Goal: Understand process/instructions

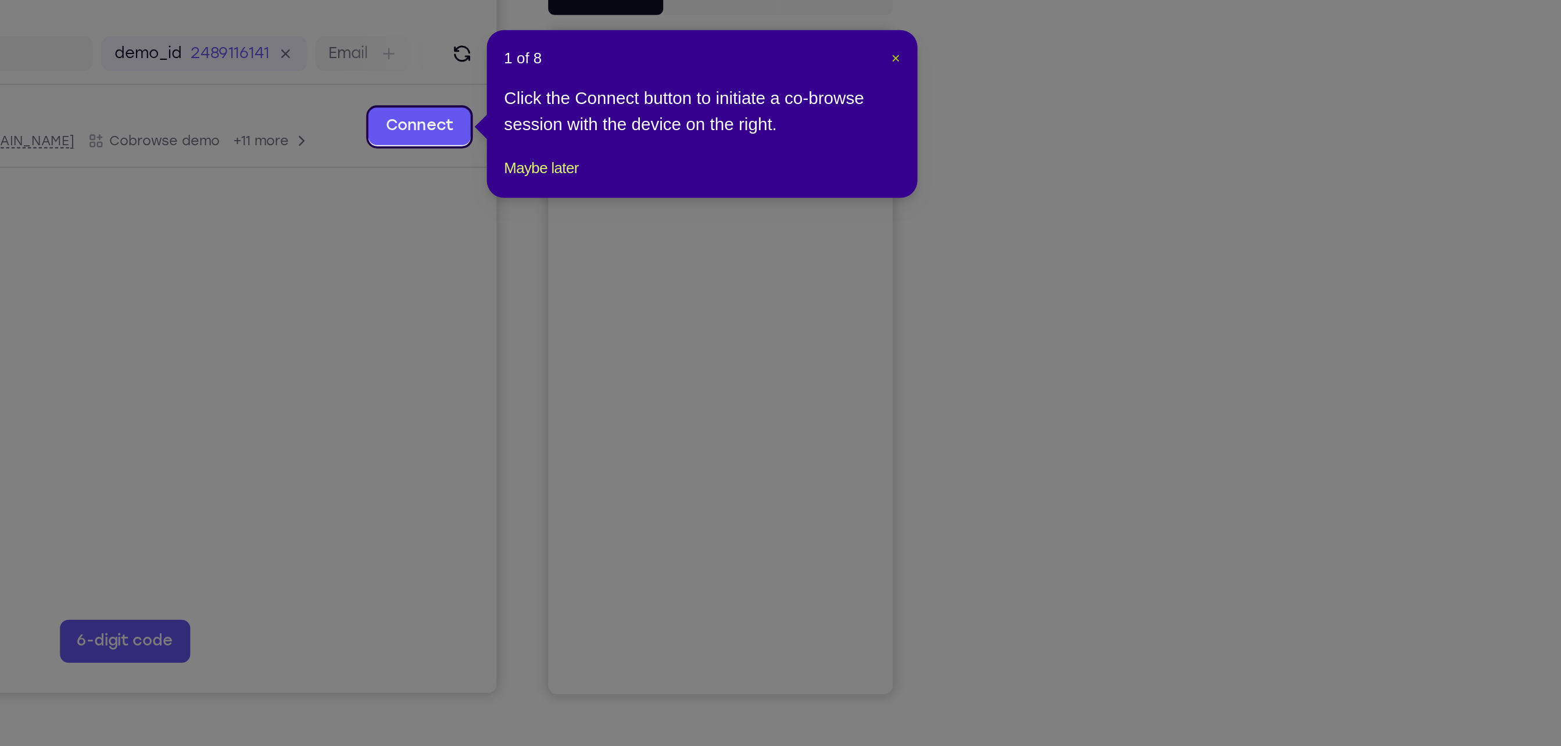
click at [780, 198] on span "×" at bounding box center [1107, 197] width 5 height 9
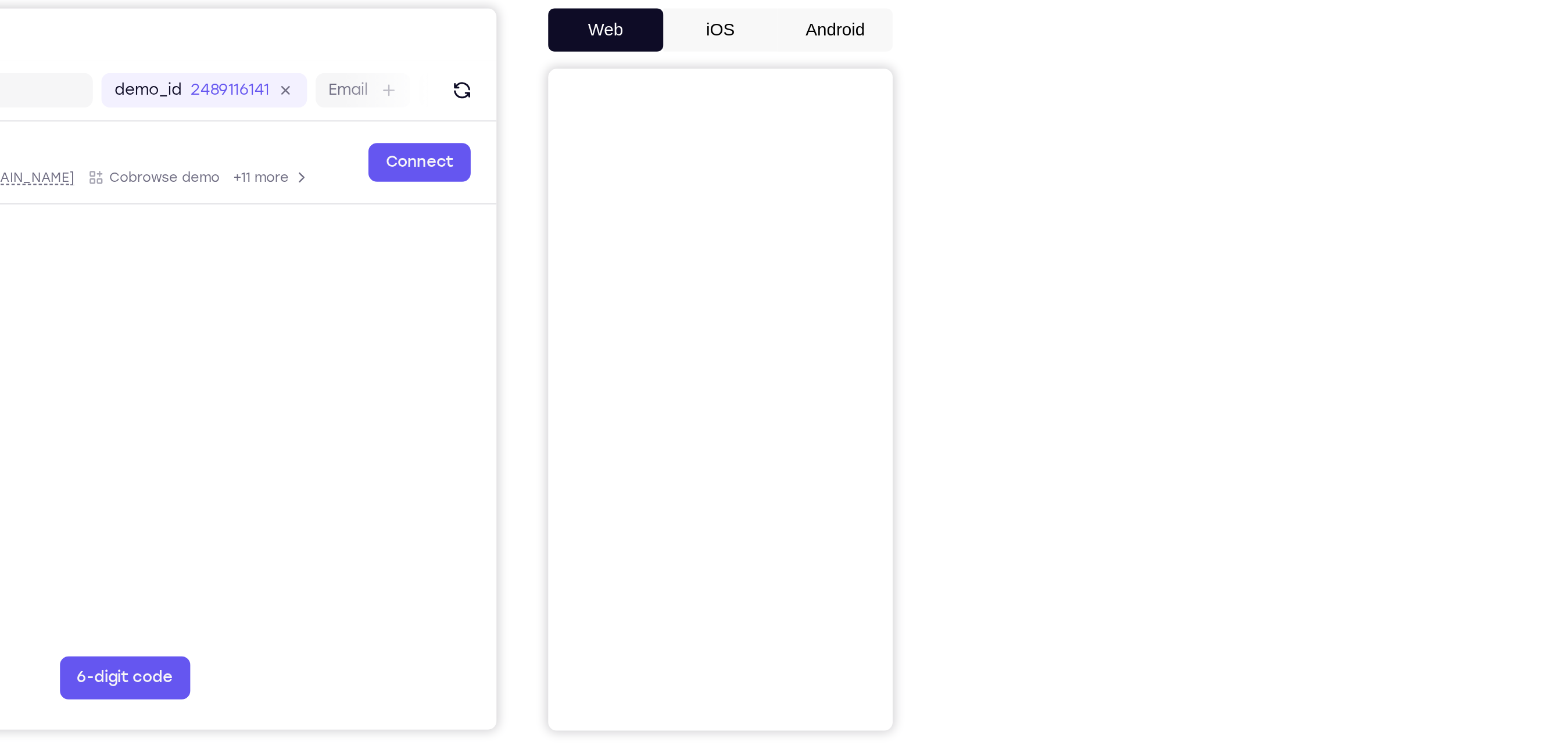
click at [780, 172] on button "Android" at bounding box center [1075, 162] width 62 height 23
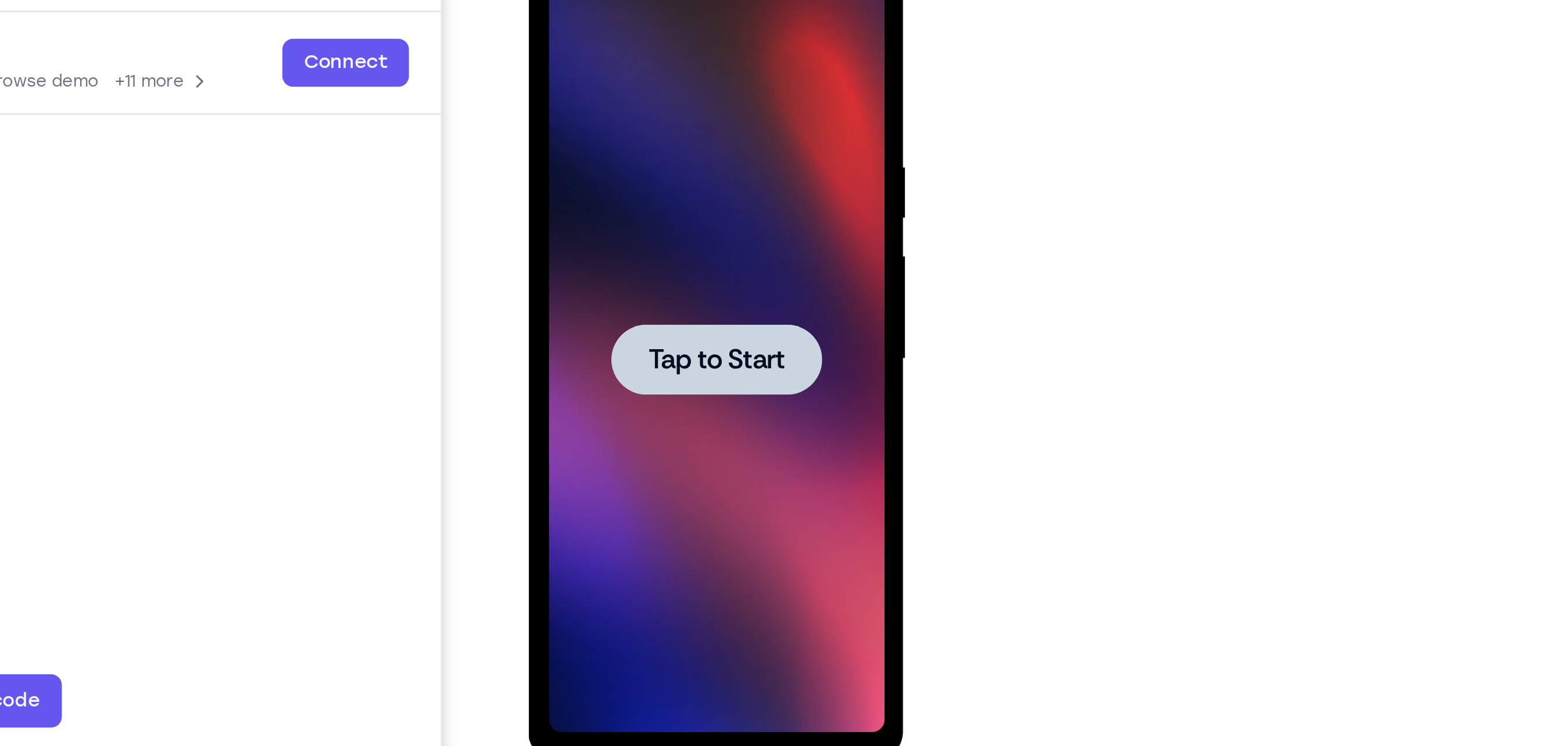
click at [617, 154] on div at bounding box center [610, 138] width 146 height 325
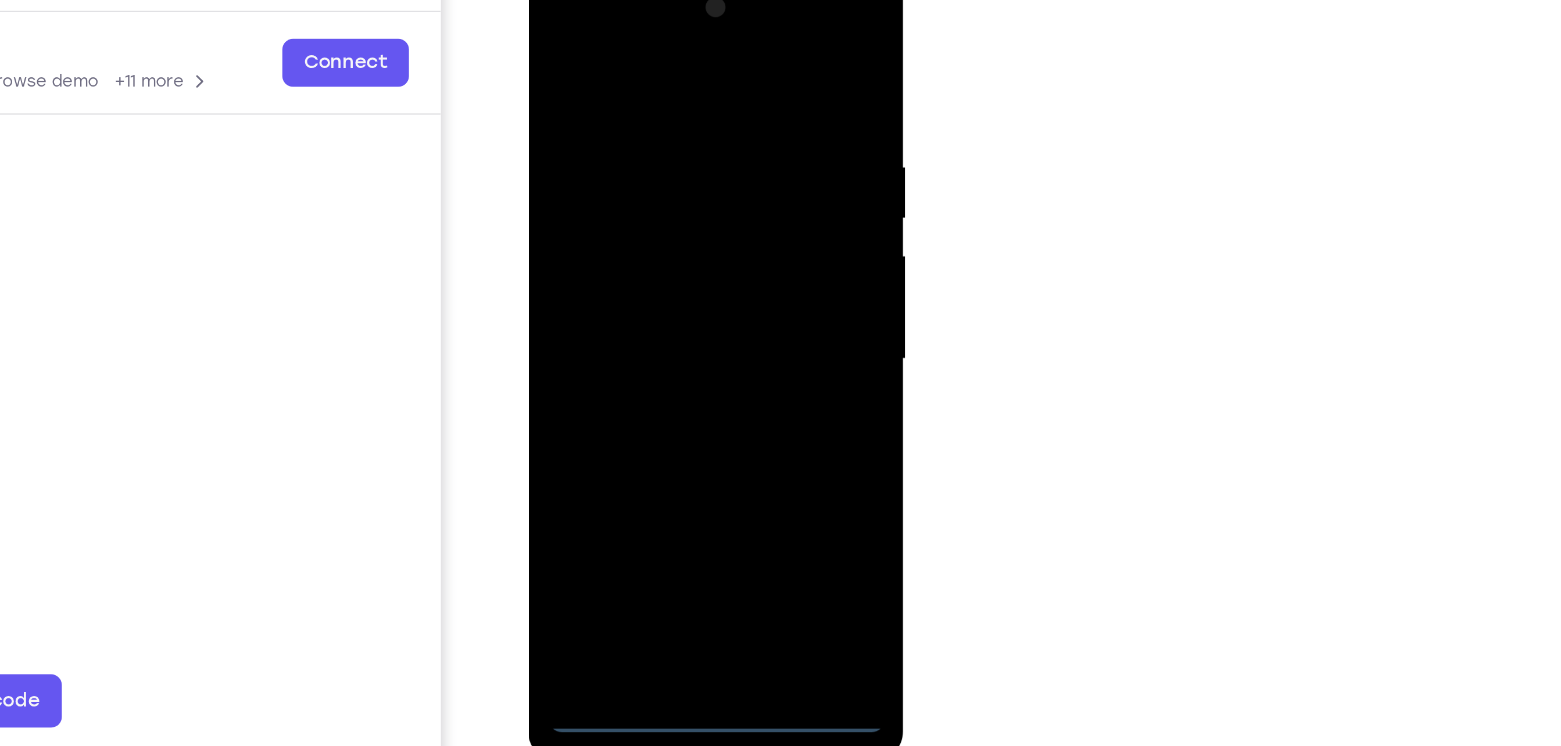
click at [611, 289] on div at bounding box center [610, 138] width 146 height 325
click at [655, 238] on div at bounding box center [610, 138] width 146 height 325
click at [578, 19] on div at bounding box center [610, 138] width 146 height 325
click at [653, 135] on div at bounding box center [610, 138] width 146 height 325
click at [601, 164] on div at bounding box center [610, 138] width 146 height 325
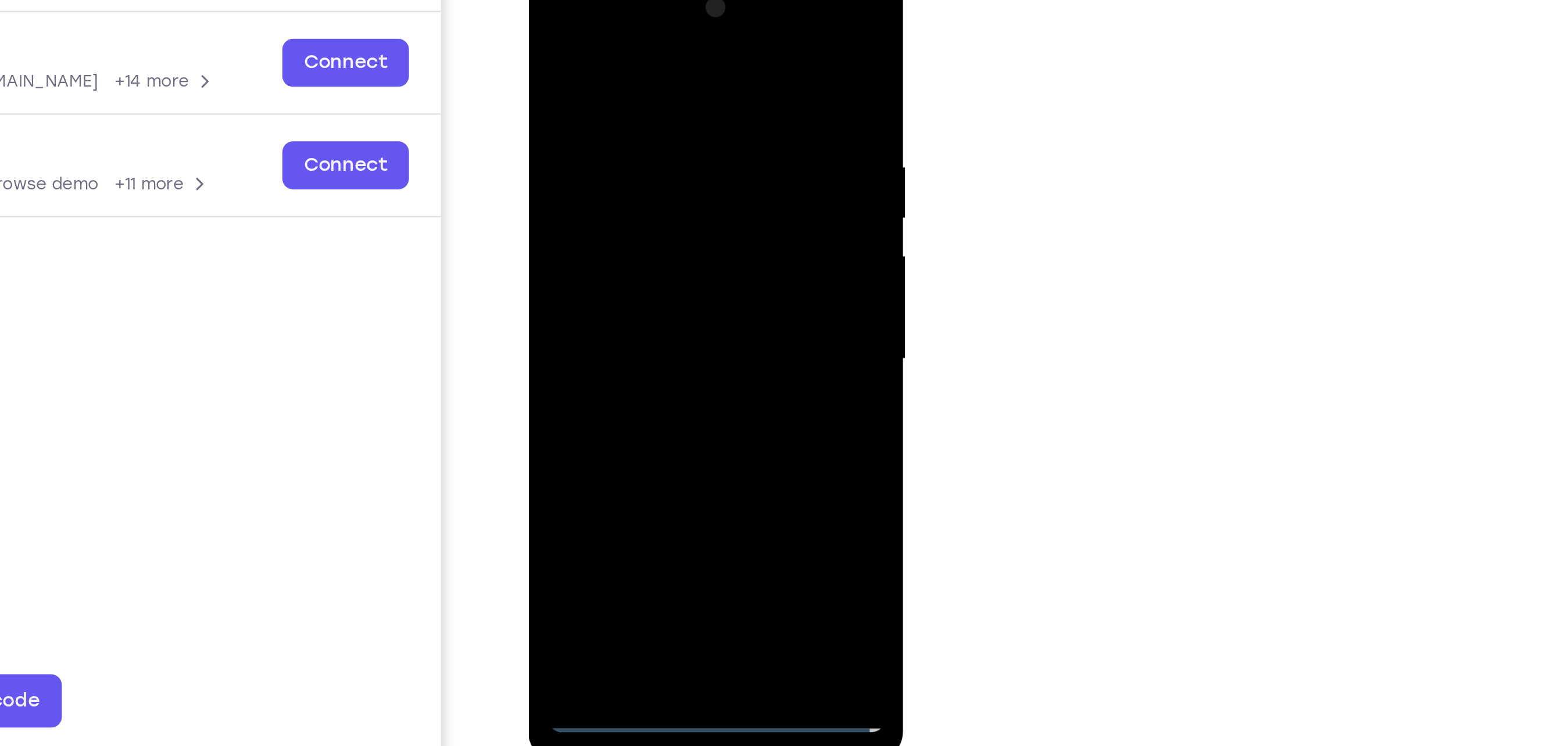
click at [619, 191] on div at bounding box center [610, 138] width 146 height 325
click at [600, 89] on div at bounding box center [610, 138] width 146 height 325
click at [596, 129] on div at bounding box center [610, 138] width 146 height 325
click at [643, 81] on div at bounding box center [610, 138] width 146 height 325
click at [629, 108] on div at bounding box center [610, 138] width 146 height 325
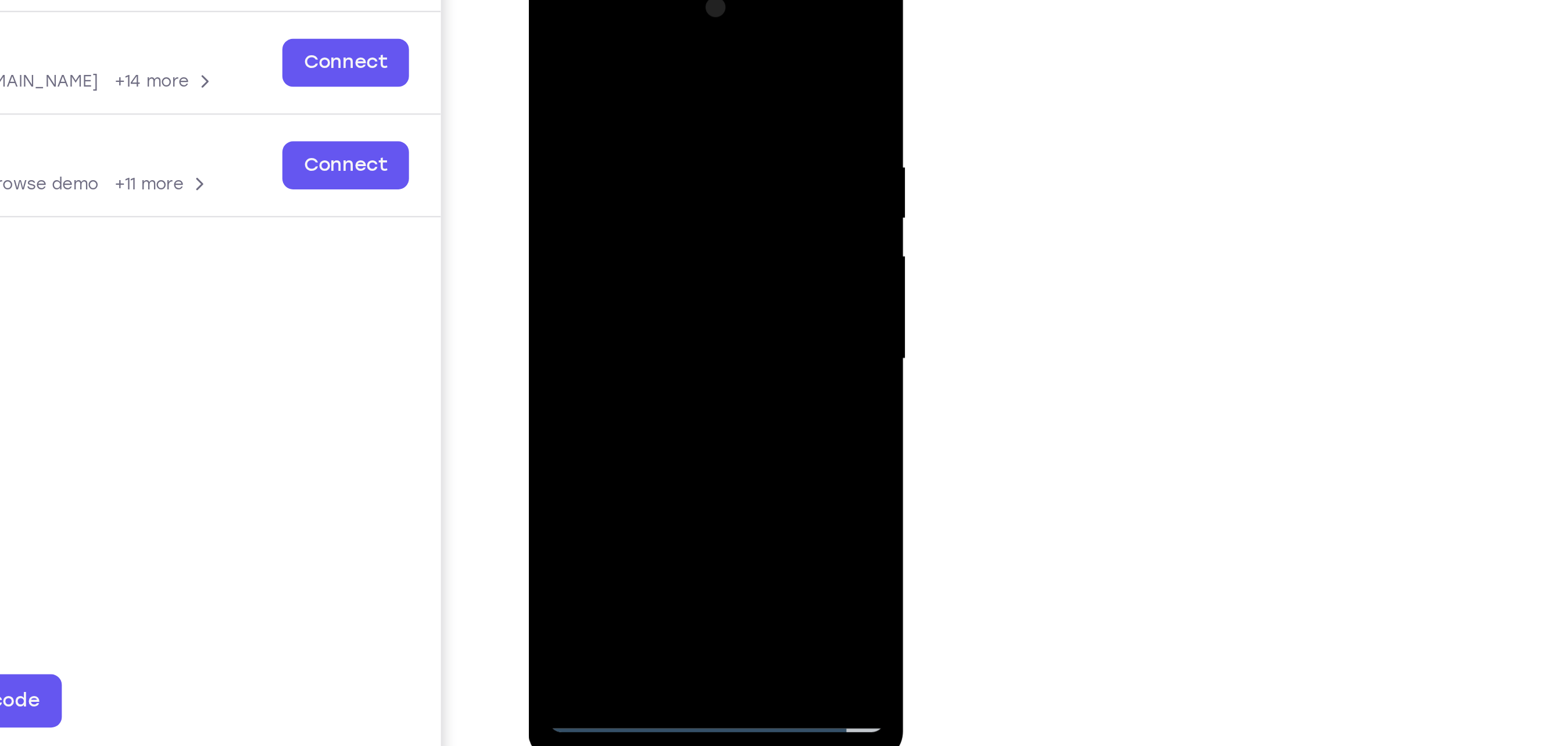
click at [626, 116] on div at bounding box center [610, 138] width 146 height 325
click at [574, 277] on div at bounding box center [610, 138] width 146 height 325
click at [626, 131] on div at bounding box center [610, 138] width 146 height 325
click at [614, 278] on div at bounding box center [610, 138] width 146 height 325
click at [602, 90] on div at bounding box center [610, 138] width 146 height 325
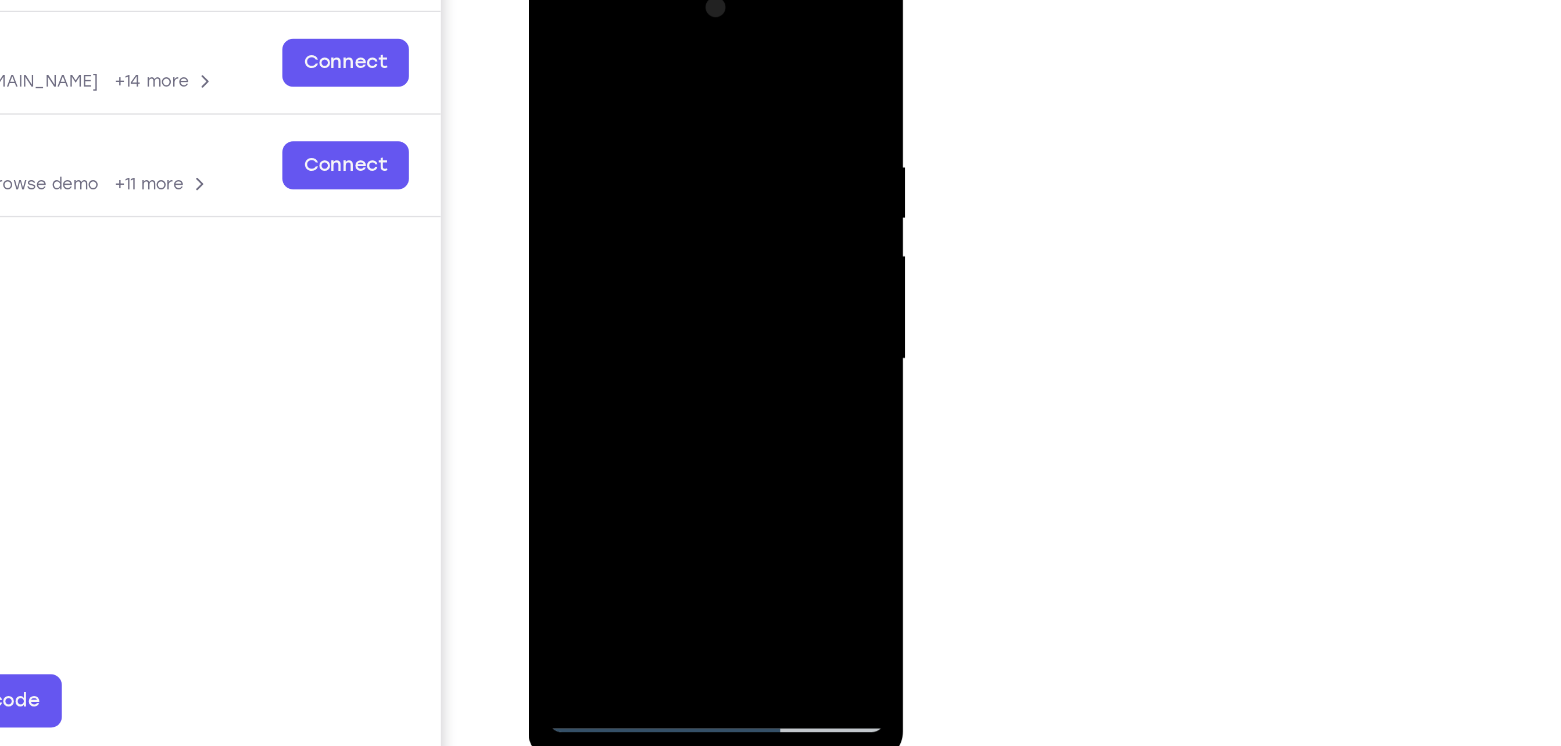
click at [673, 41] on div at bounding box center [610, 138] width 146 height 325
drag, startPoint x: 642, startPoint y: 191, endPoint x: 650, endPoint y: 124, distance: 67.9
click at [650, 124] on div at bounding box center [610, 138] width 146 height 325
click at [641, 274] on div at bounding box center [610, 138] width 146 height 325
click at [585, 202] on div at bounding box center [610, 138] width 146 height 325
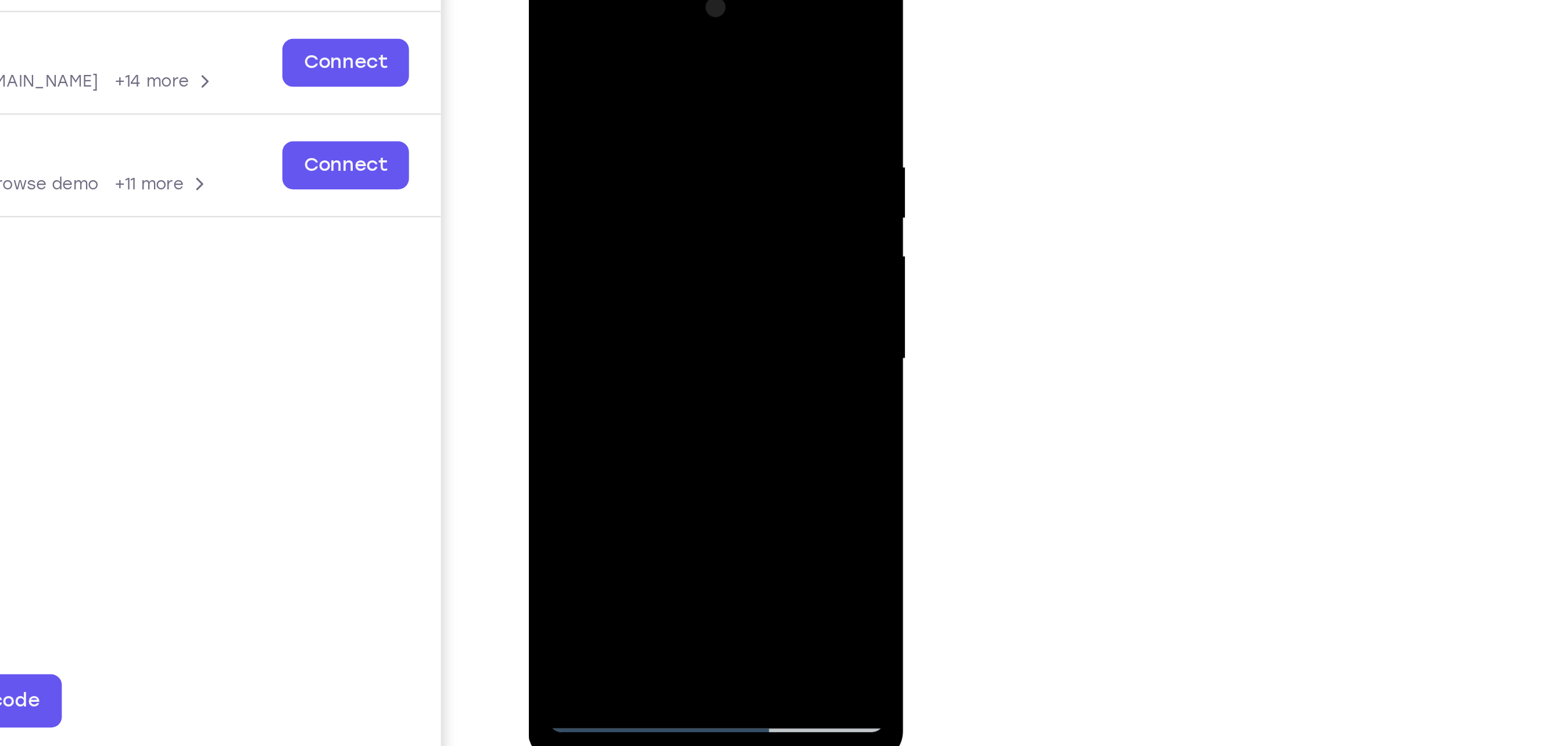
click at [624, 137] on div at bounding box center [610, 138] width 146 height 325
click at [656, 226] on div at bounding box center [610, 138] width 146 height 325
click at [662, 225] on div at bounding box center [610, 138] width 146 height 325
click at [668, 250] on div at bounding box center [610, 138] width 146 height 325
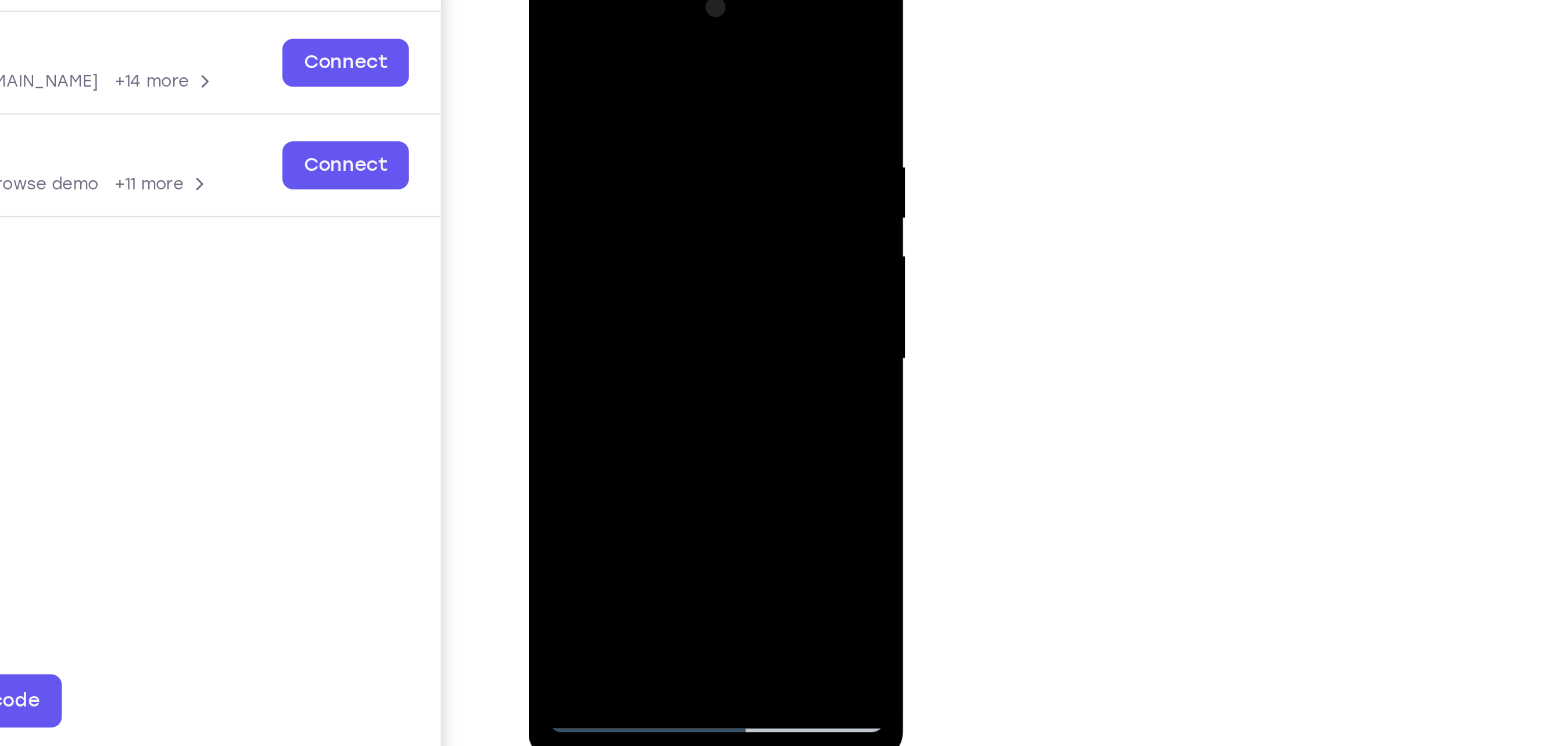
click at [668, 250] on div at bounding box center [610, 138] width 146 height 325
click at [668, 248] on div at bounding box center [610, 138] width 146 height 325
click at [667, 169] on div at bounding box center [610, 138] width 146 height 325
click at [633, 79] on div at bounding box center [610, 138] width 146 height 325
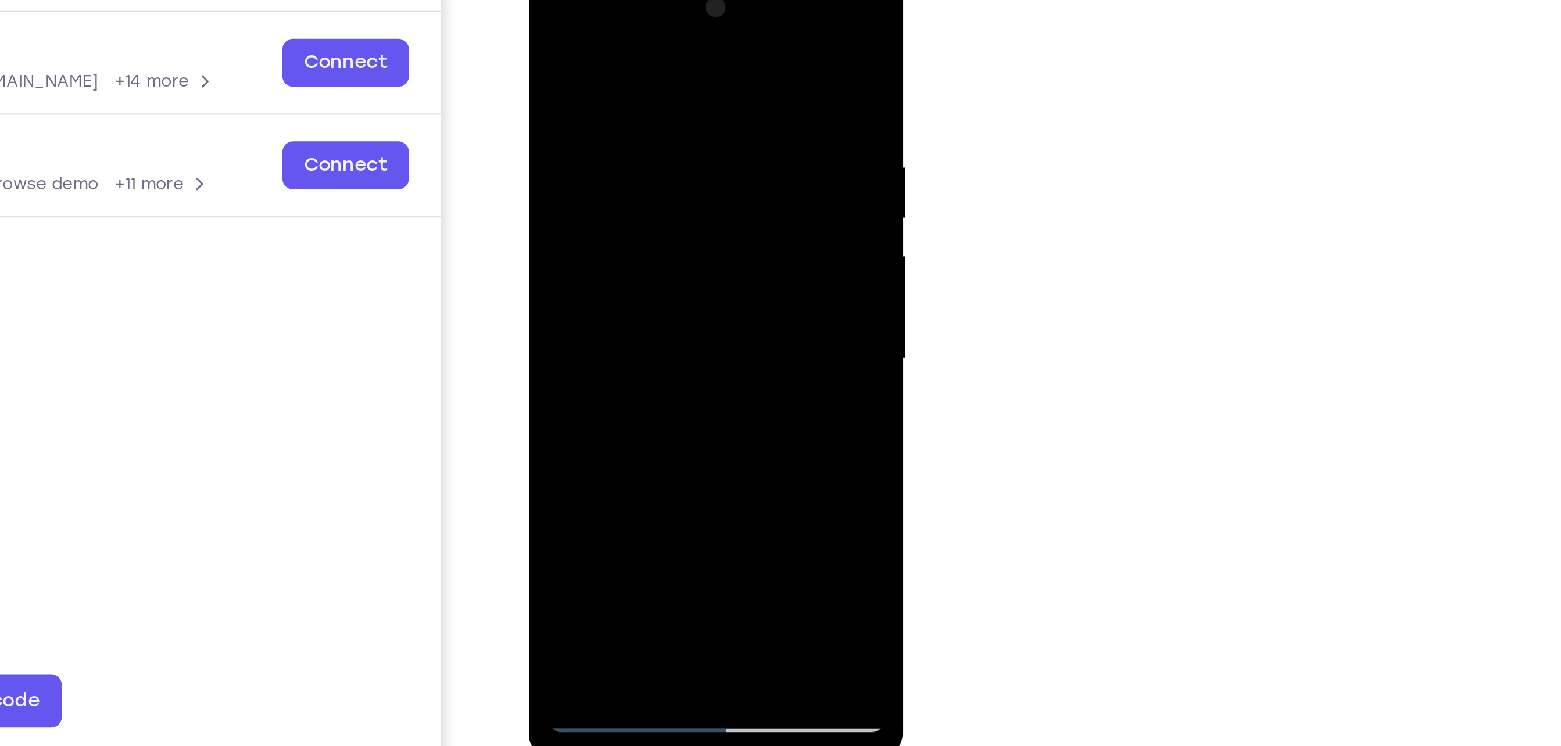
click at [633, 79] on div at bounding box center [610, 138] width 146 height 325
click at [624, 183] on div at bounding box center [610, 138] width 146 height 325
click at [602, 267] on div at bounding box center [610, 138] width 146 height 325
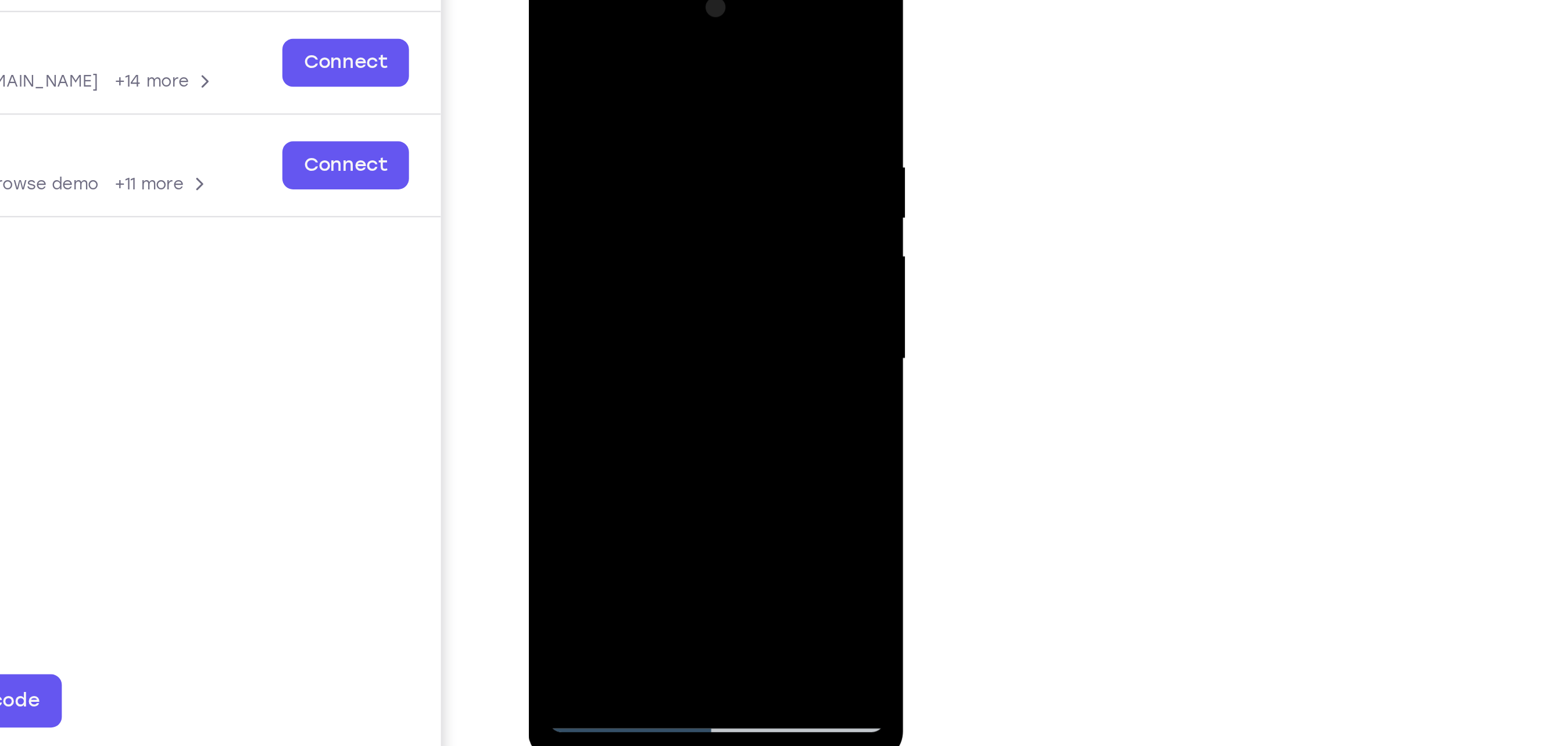
click at [672, 255] on div at bounding box center [610, 138] width 146 height 325
click at [588, 172] on div at bounding box center [610, 138] width 146 height 325
click at [583, 267] on div at bounding box center [610, 138] width 146 height 325
click at [628, 220] on div at bounding box center [610, 138] width 146 height 325
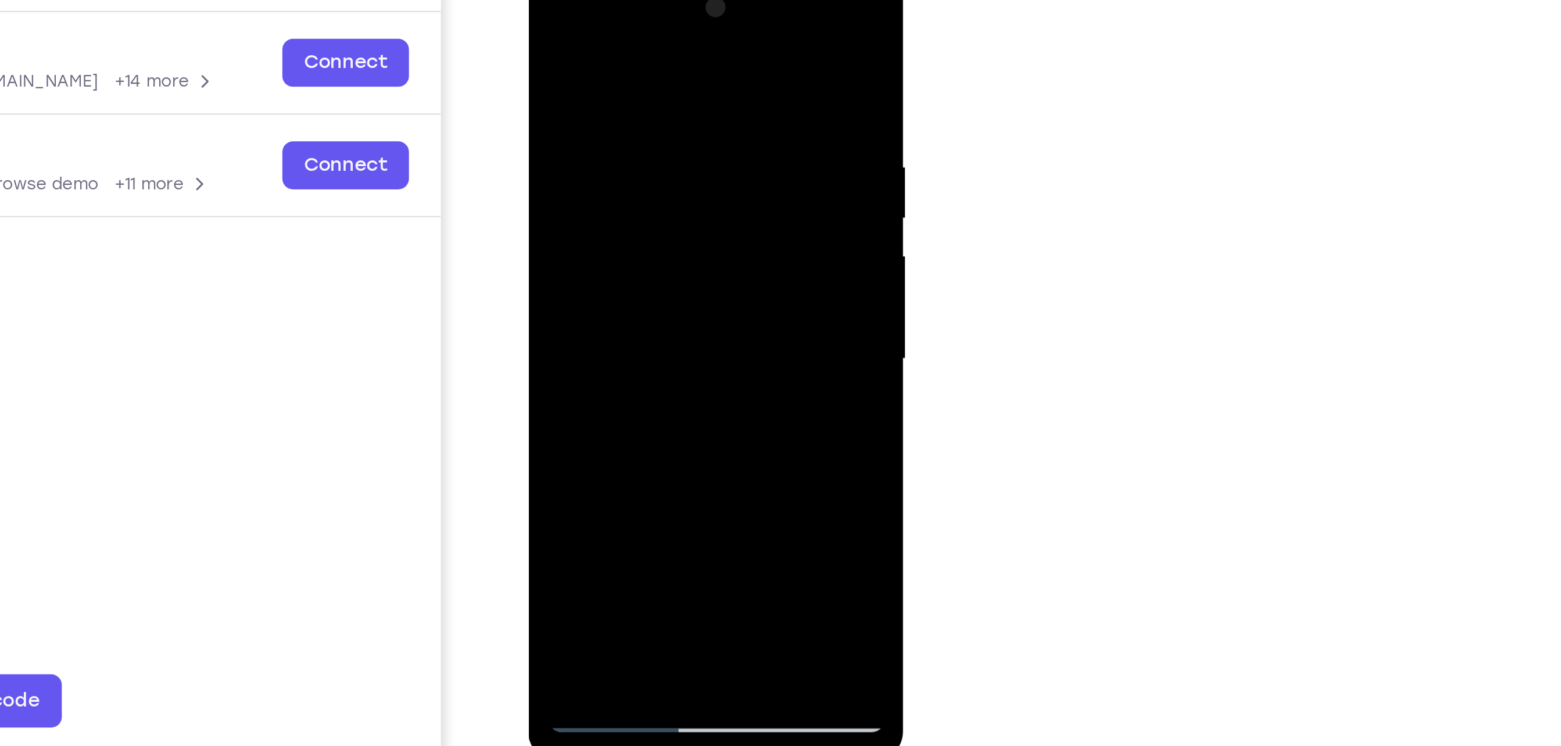
click at [628, 220] on div at bounding box center [610, 138] width 146 height 325
click at [670, 159] on div at bounding box center [610, 138] width 146 height 325
click at [673, 250] on div at bounding box center [610, 138] width 146 height 325
click at [579, 273] on div at bounding box center [610, 138] width 146 height 325
click at [613, 247] on div at bounding box center [610, 138] width 146 height 325
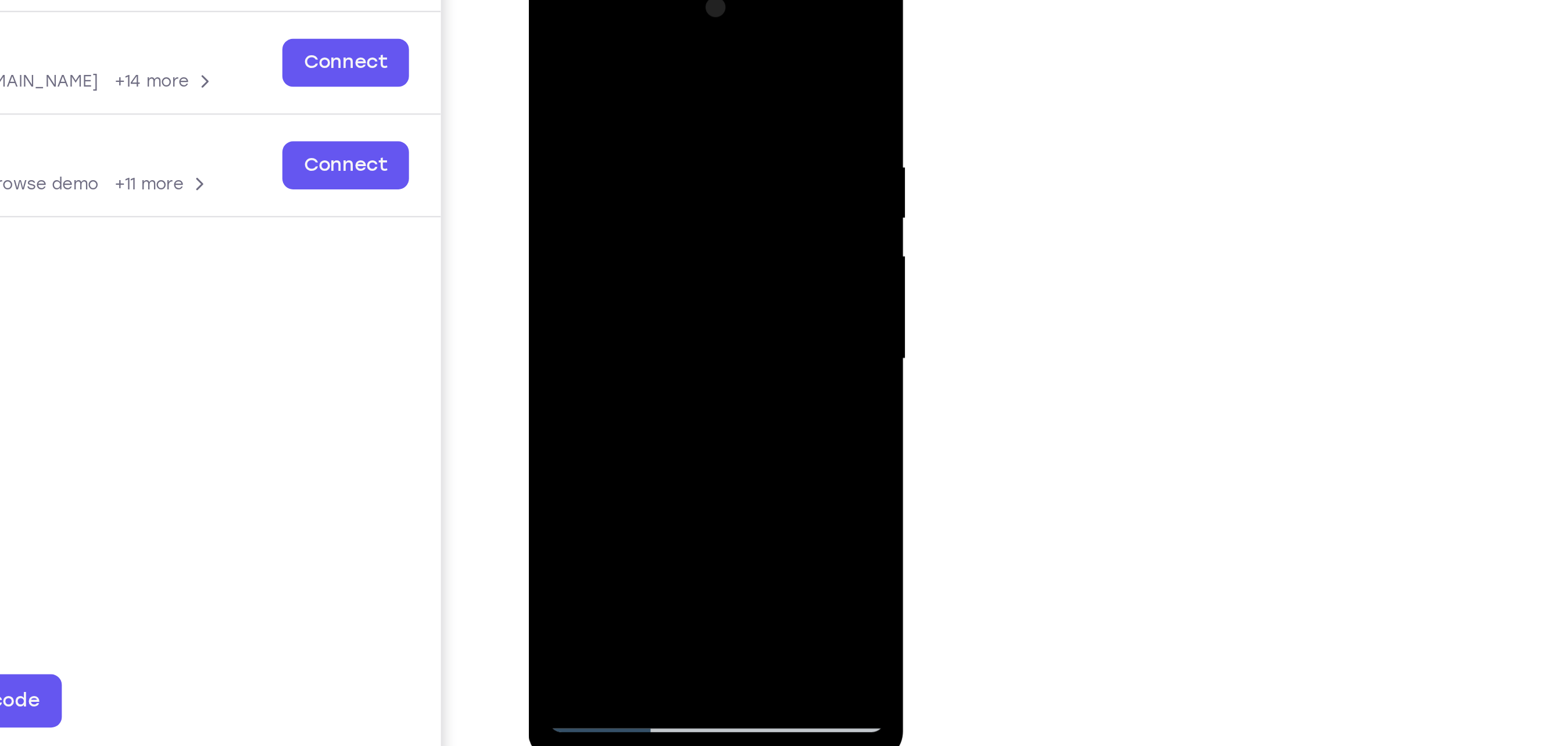
click at [554, 155] on div at bounding box center [610, 138] width 146 height 325
click at [588, 167] on div at bounding box center [610, 138] width 146 height 325
click at [667, 159] on div at bounding box center [610, 138] width 146 height 325
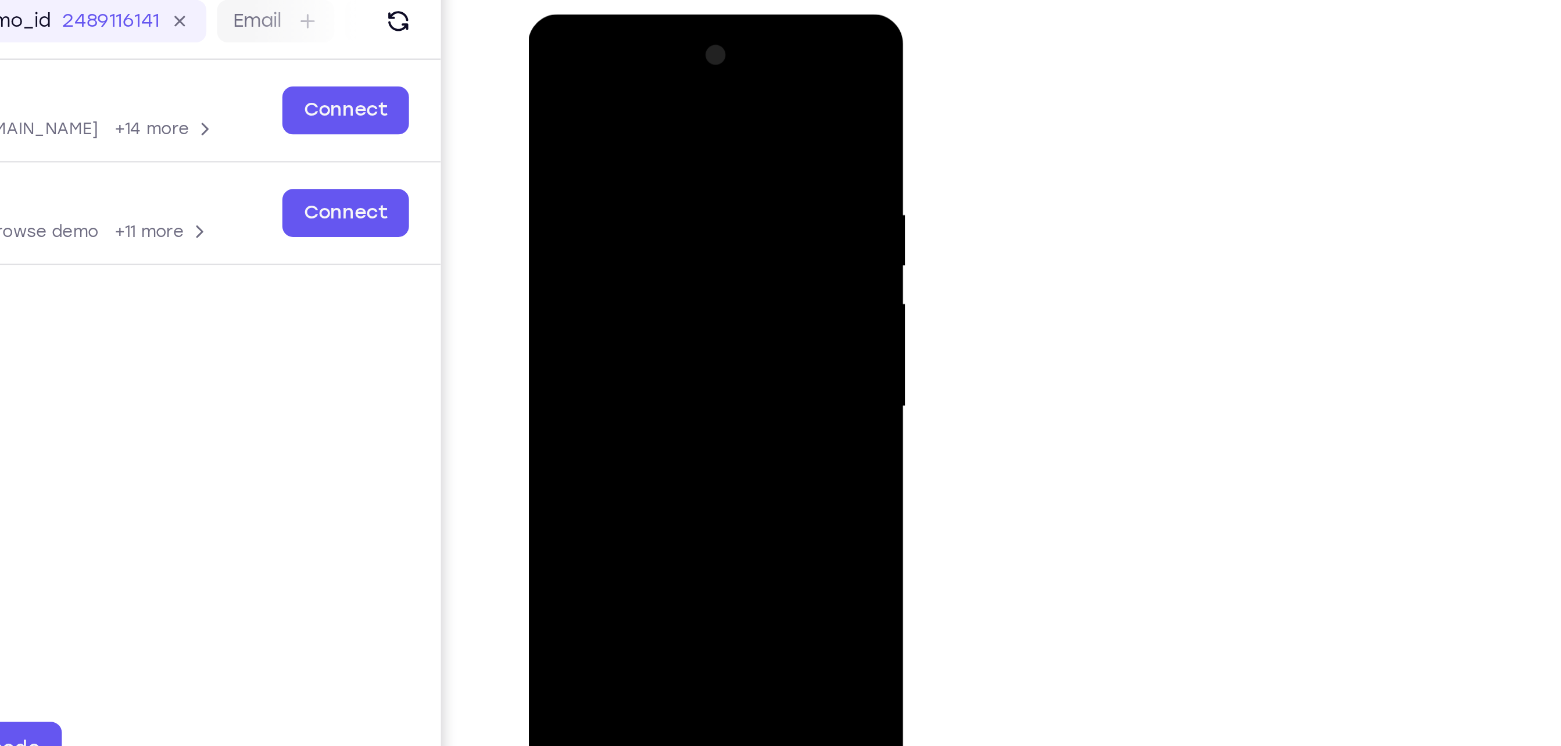
click at [546, 70] on div at bounding box center [610, 185] width 146 height 325
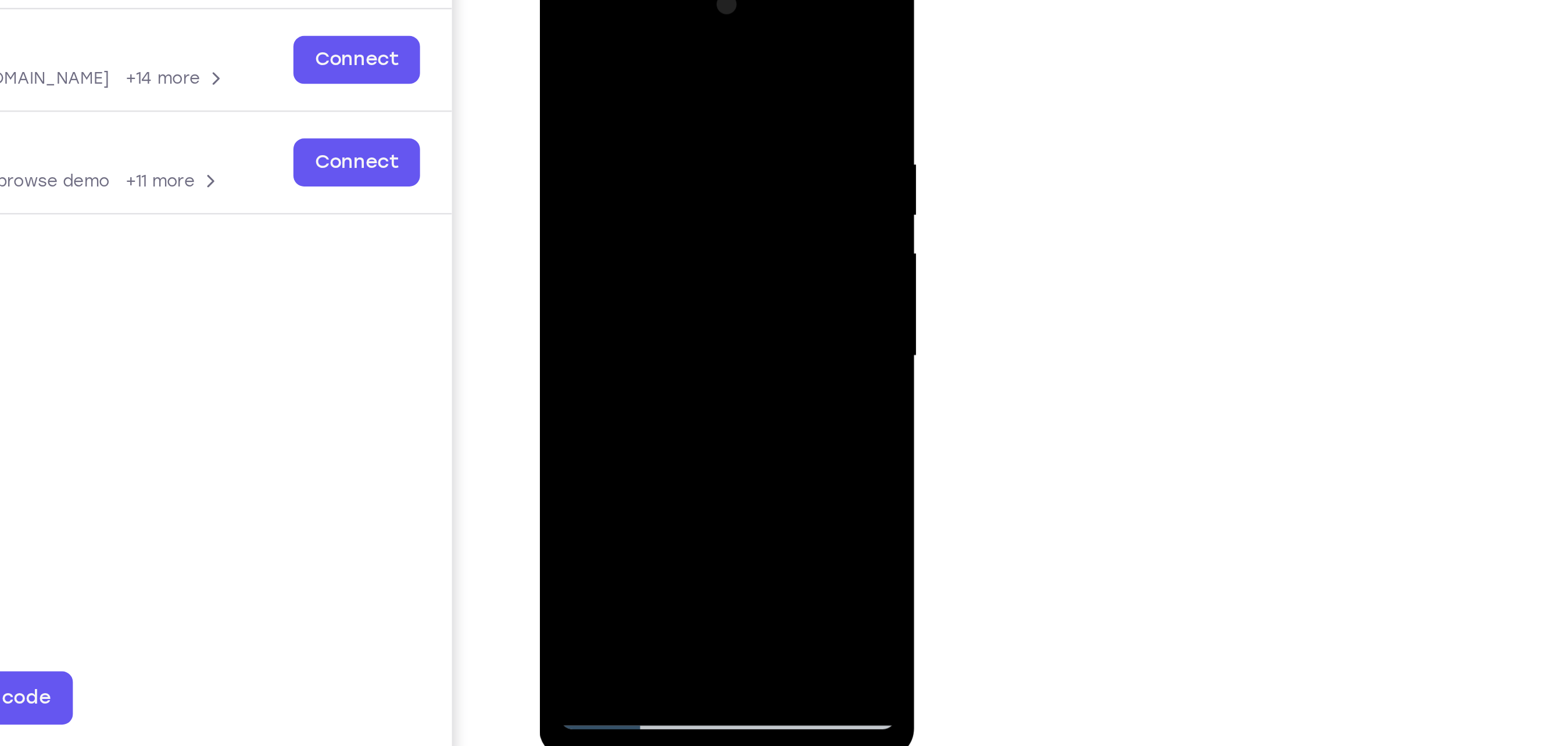
click at [560, 20] on div at bounding box center [620, 135] width 146 height 325
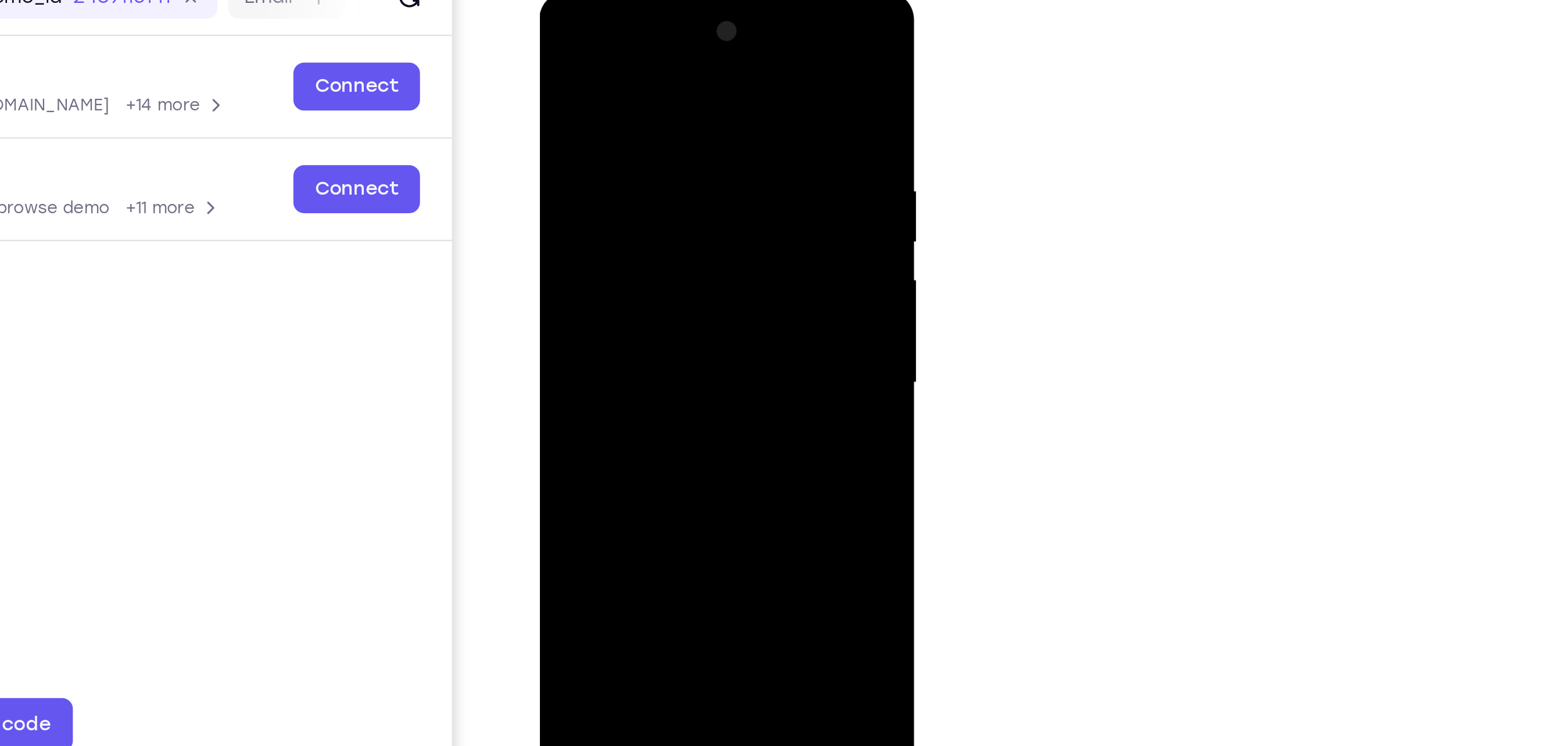
click at [610, 62] on div at bounding box center [620, 161] width 146 height 325
click at [680, 128] on div at bounding box center [620, 161] width 146 height 325
click at [679, 128] on div at bounding box center [620, 161] width 146 height 325
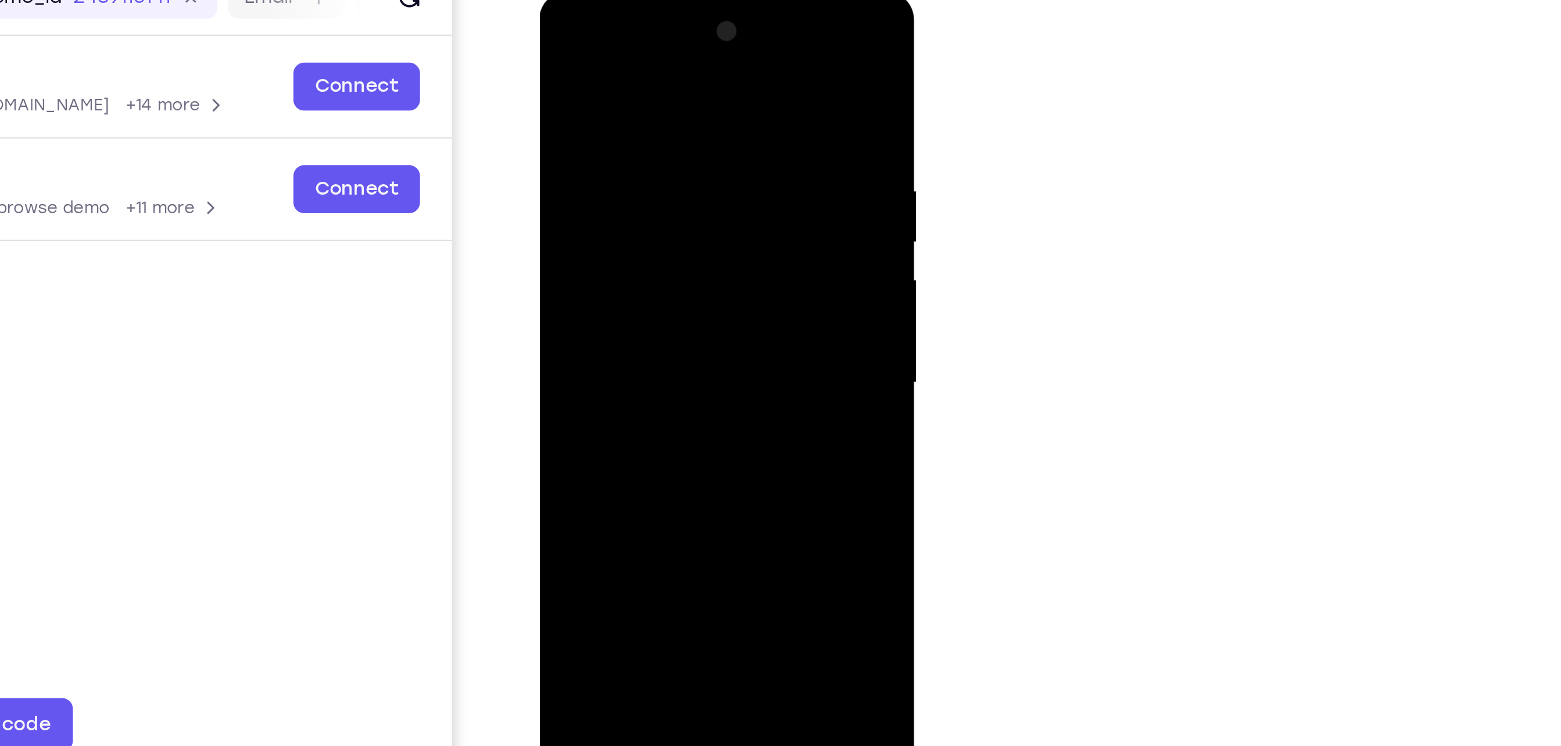
click at [679, 128] on div at bounding box center [620, 161] width 146 height 325
drag, startPoint x: 658, startPoint y: 236, endPoint x: 658, endPoint y: 162, distance: 73.8
click at [658, 162] on div at bounding box center [620, 161] width 146 height 325
click at [686, 126] on div at bounding box center [620, 161] width 146 height 325
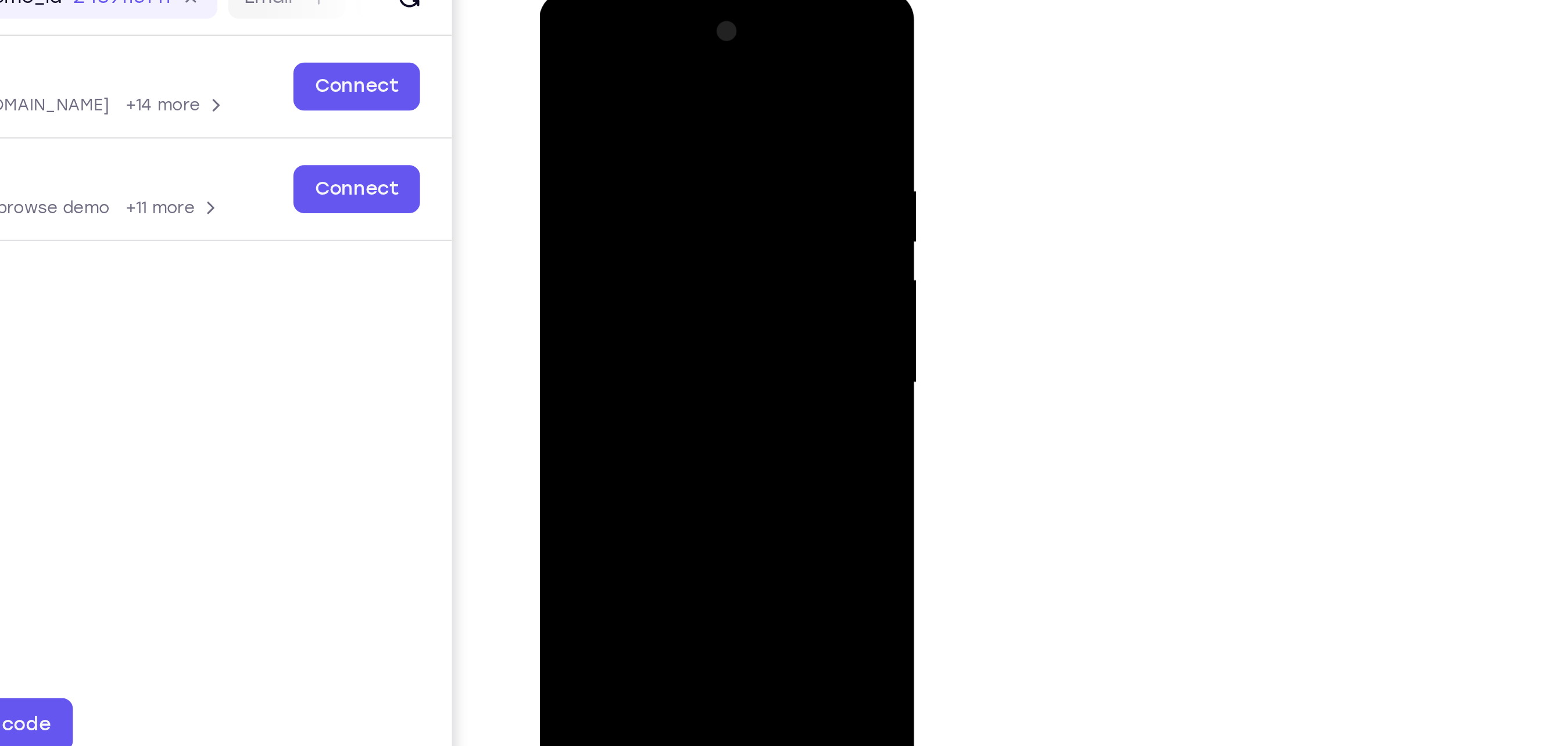
drag, startPoint x: 660, startPoint y: 248, endPoint x: 658, endPoint y: 85, distance: 162.7
click at [658, 85] on div at bounding box center [620, 161] width 146 height 325
drag, startPoint x: 653, startPoint y: 241, endPoint x: 664, endPoint y: 102, distance: 139.4
click at [664, 102] on div at bounding box center [620, 161] width 146 height 325
drag, startPoint x: 608, startPoint y: 241, endPoint x: 651, endPoint y: 101, distance: 146.7
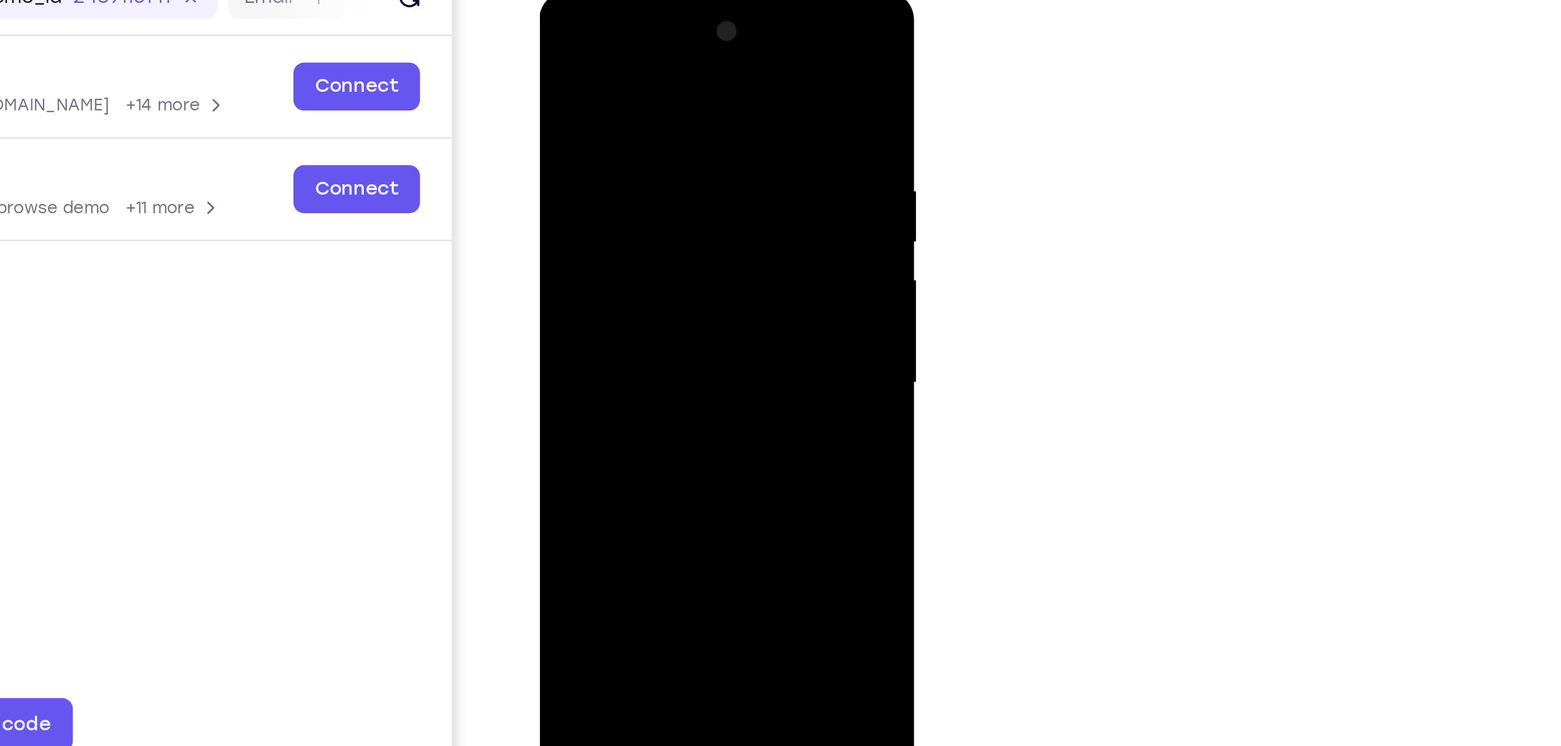
click at [651, 101] on div at bounding box center [620, 161] width 146 height 325
click at [650, 296] on div at bounding box center [620, 161] width 146 height 325
click at [633, 130] on div at bounding box center [620, 161] width 146 height 325
drag, startPoint x: 664, startPoint y: 113, endPoint x: 640, endPoint y: 257, distance: 146.5
click at [640, 257] on div at bounding box center [620, 161] width 146 height 325
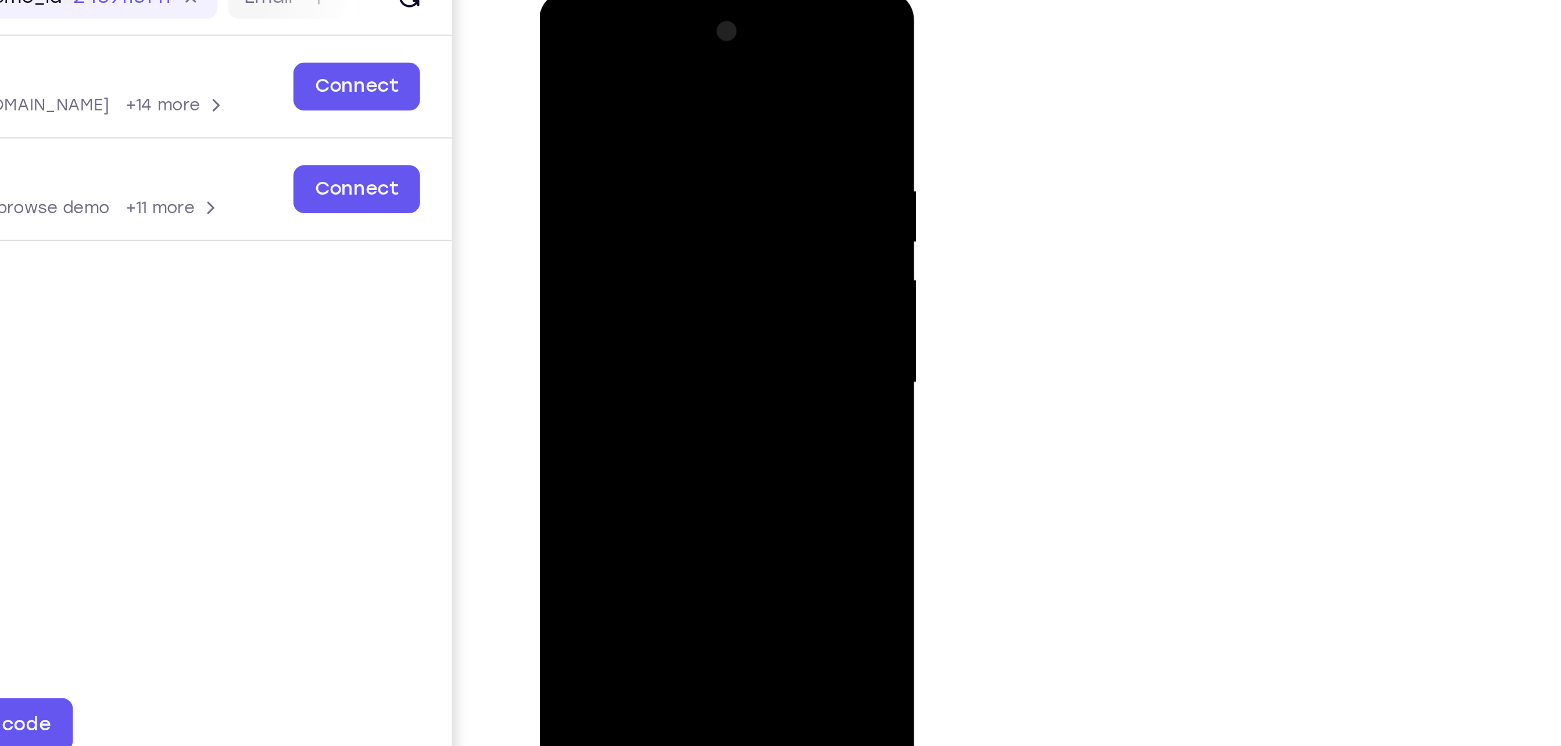
drag, startPoint x: 654, startPoint y: 135, endPoint x: 639, endPoint y: 297, distance: 162.2
click at [639, 297] on div at bounding box center [620, 161] width 146 height 325
drag, startPoint x: 632, startPoint y: 93, endPoint x: 625, endPoint y: 174, distance: 81.7
click at [625, 174] on div at bounding box center [620, 161] width 146 height 325
drag, startPoint x: 673, startPoint y: 84, endPoint x: 675, endPoint y: 104, distance: 20.4
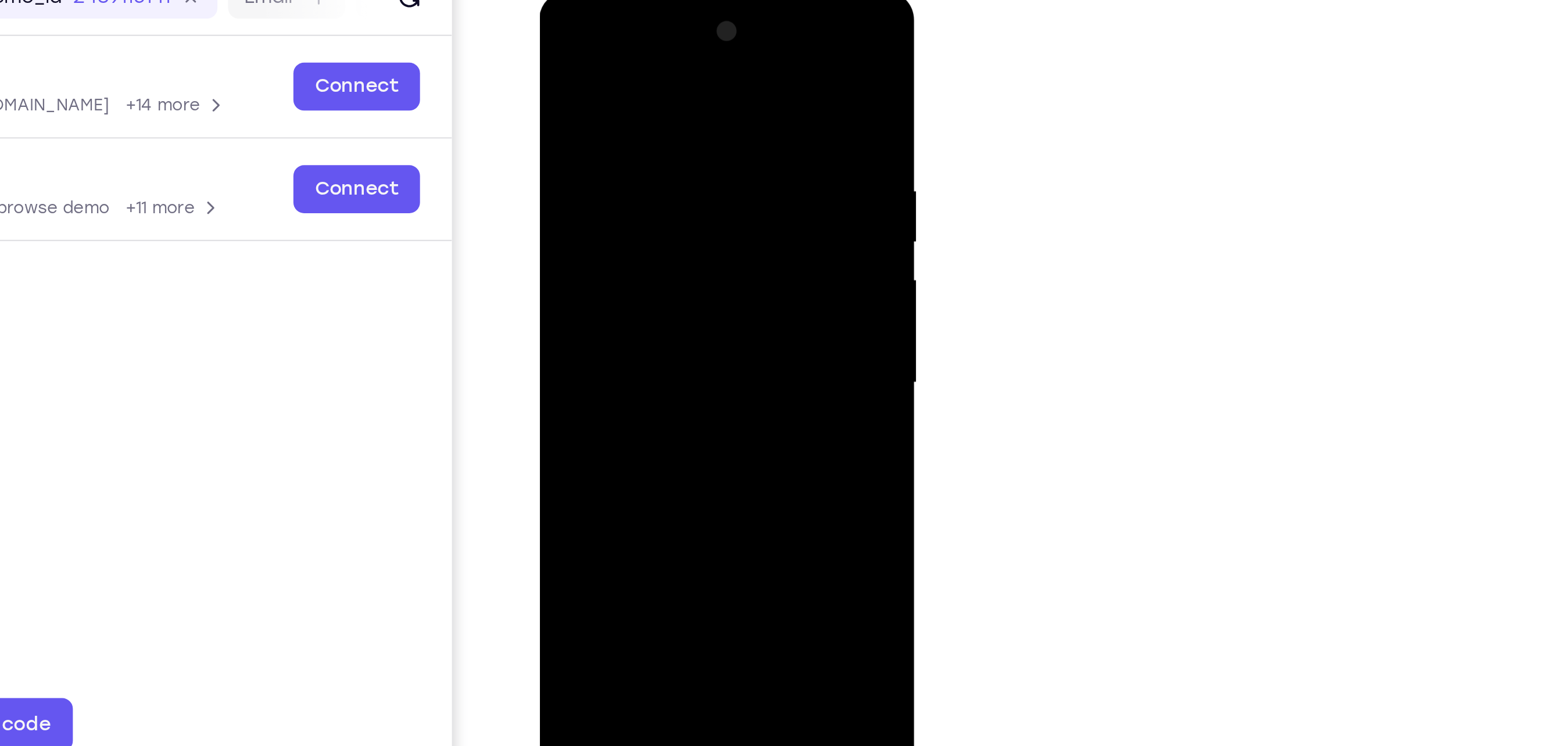
click at [675, 104] on div at bounding box center [620, 161] width 146 height 325
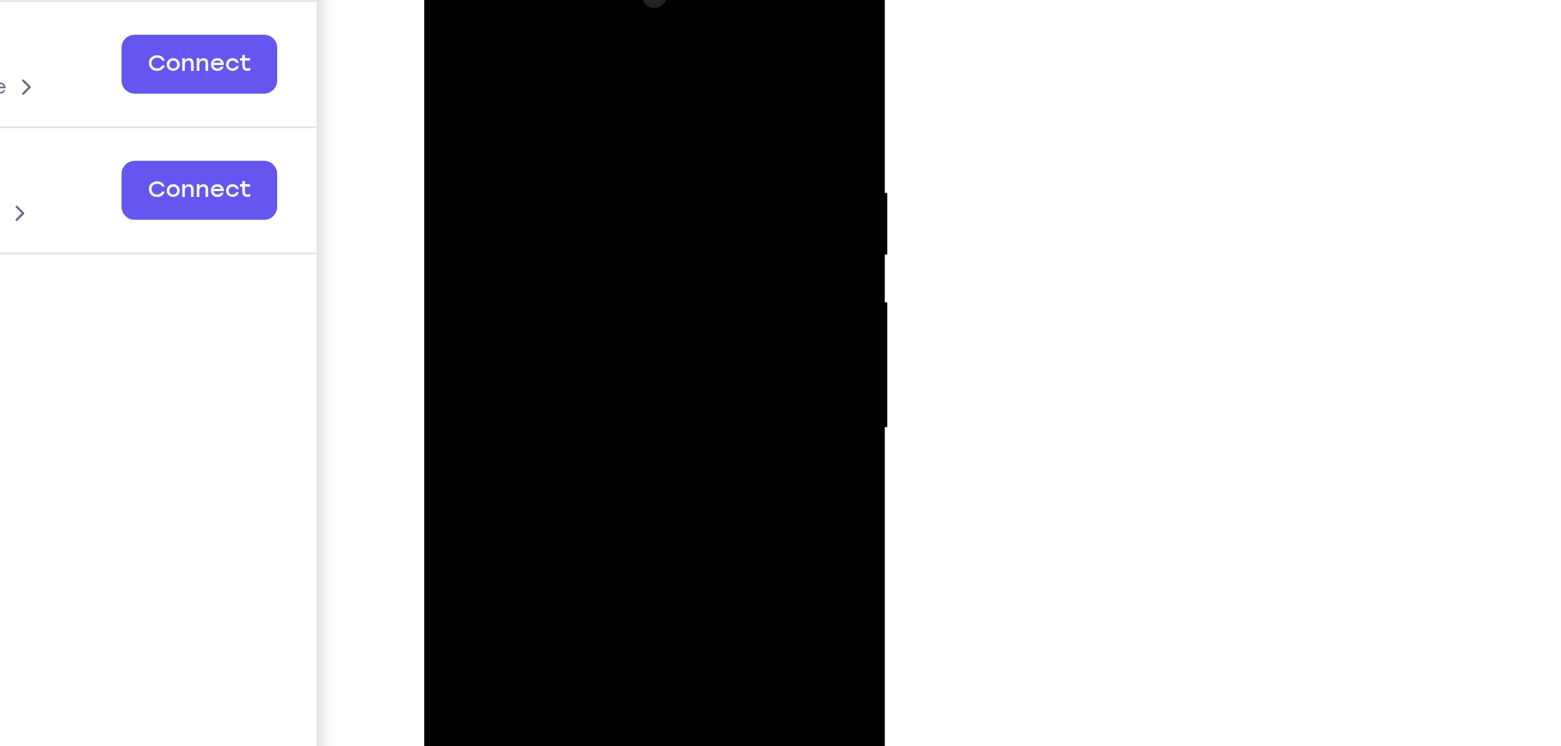
click at [441, 6] on div at bounding box center [505, 117] width 146 height 325
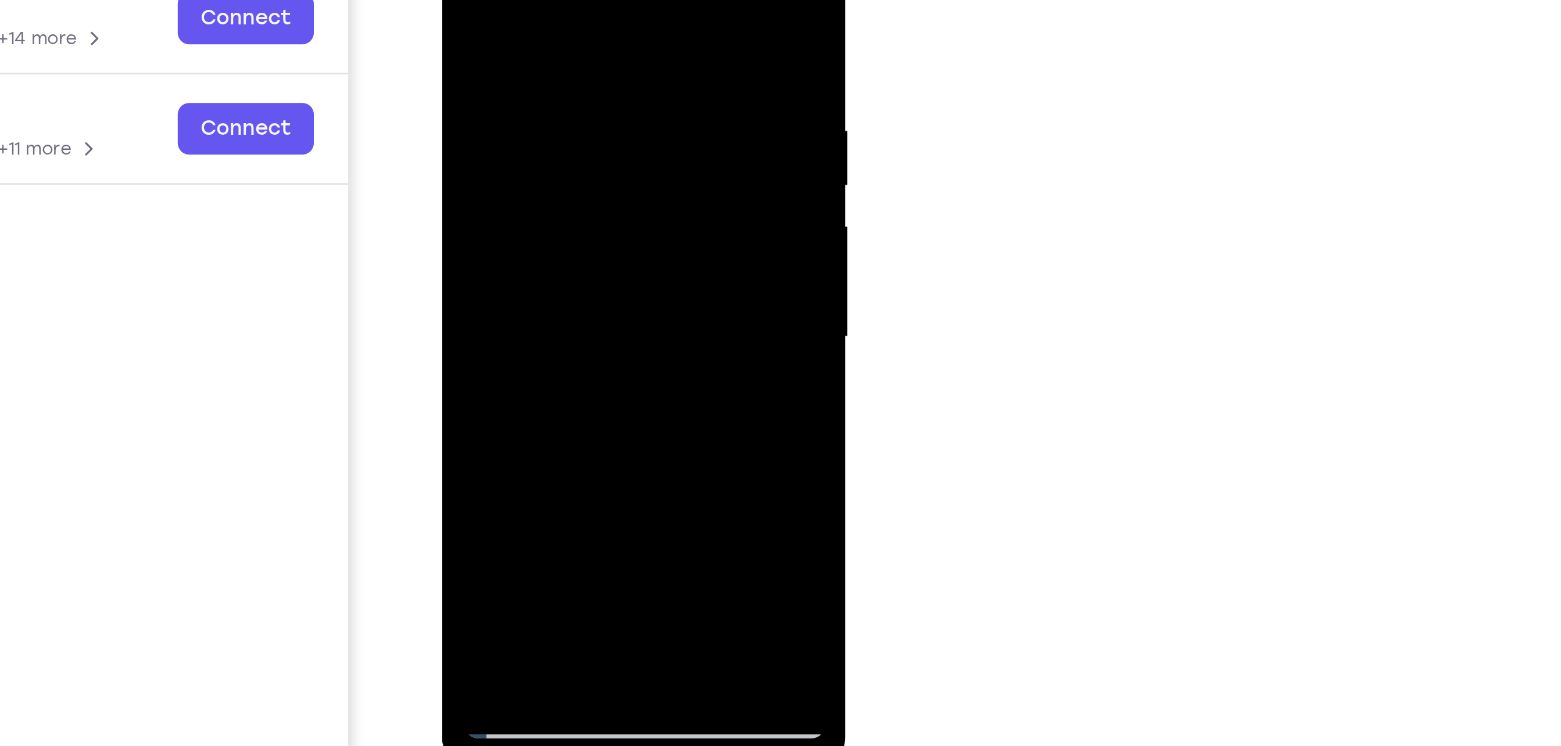
click at [476, 237] on div at bounding box center [523, 86] width 146 height 325
click at [461, 0] on div at bounding box center [523, 86] width 146 height 325
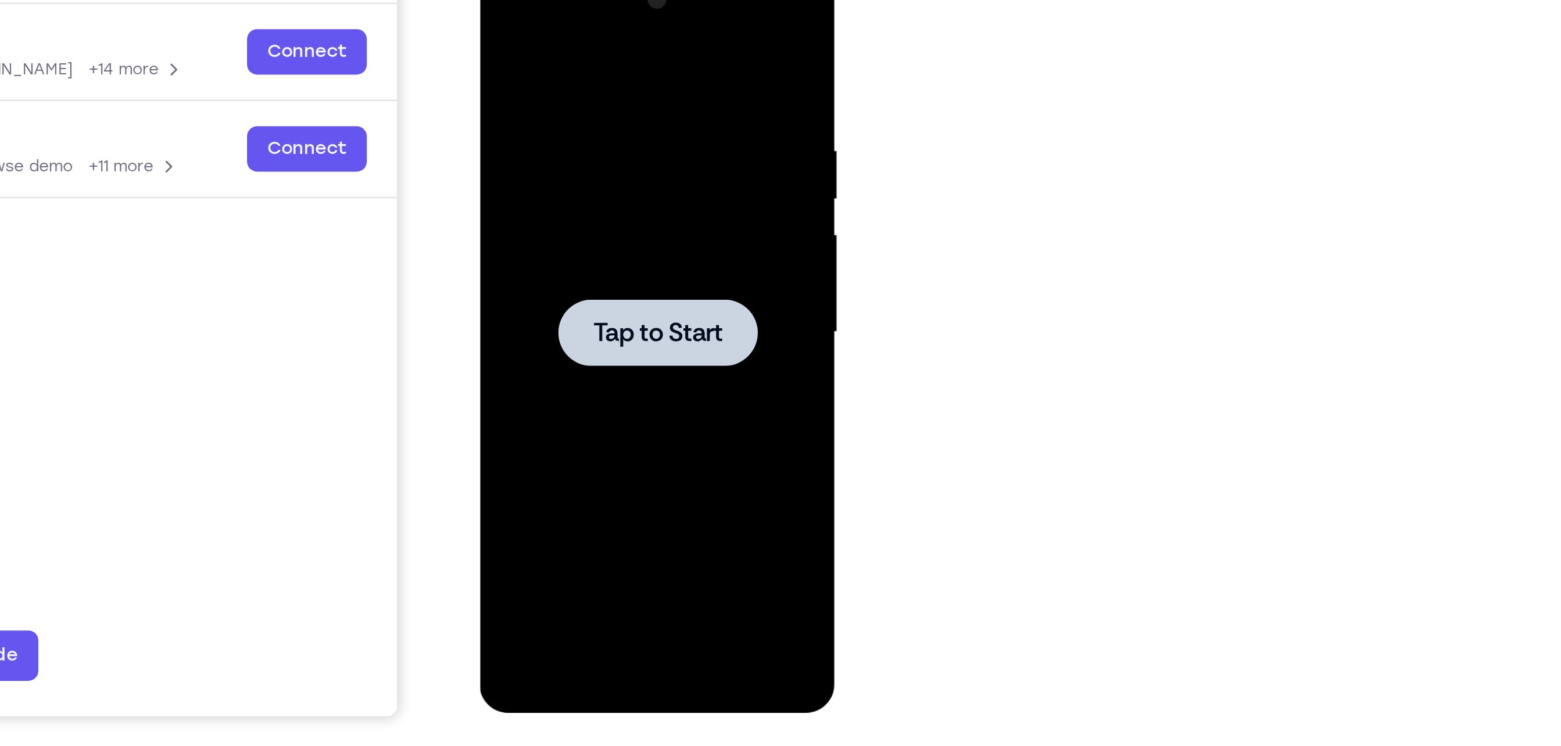
click at [550, 151] on div at bounding box center [561, 132] width 146 height 325
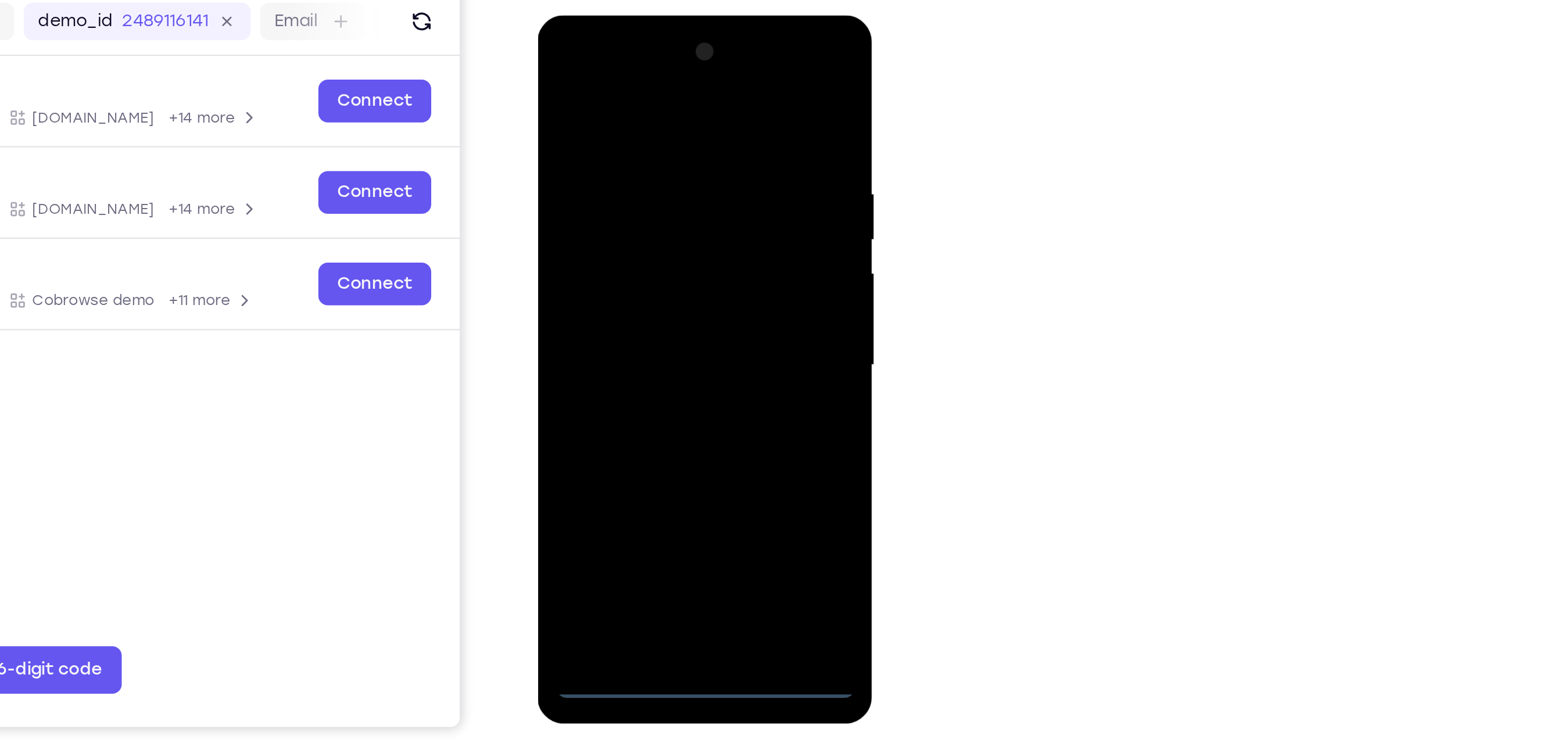
click at [622, 339] on div at bounding box center [619, 186] width 146 height 325
click at [673, 290] on div at bounding box center [619, 186] width 146 height 325
click at [576, 82] on div at bounding box center [619, 186] width 146 height 325
click at [674, 184] on div at bounding box center [619, 186] width 146 height 325
click at [611, 206] on div at bounding box center [619, 186] width 146 height 325
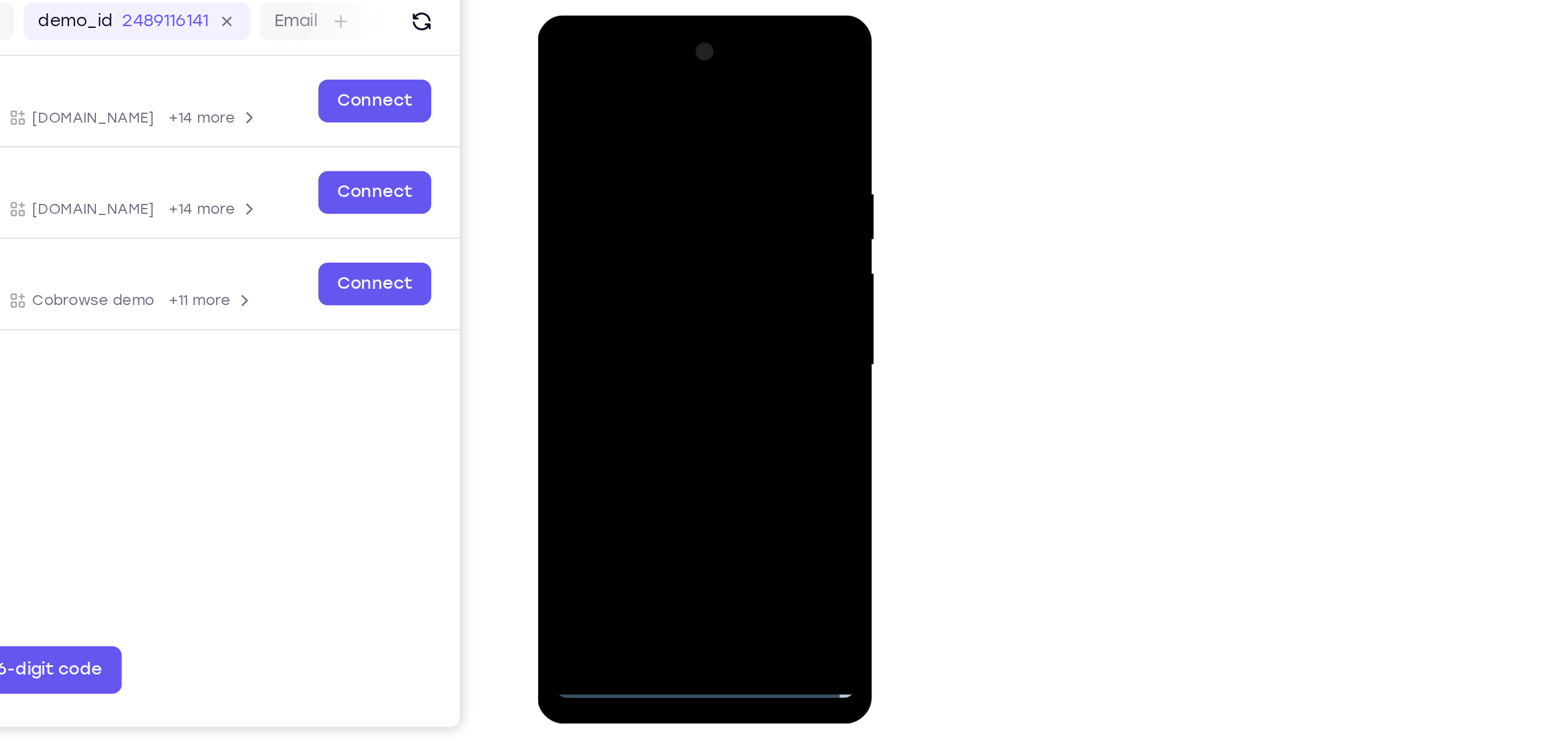
click at [616, 172] on div at bounding box center [619, 186] width 146 height 325
click at [590, 160] on div at bounding box center [619, 186] width 146 height 325
click at [594, 189] on div at bounding box center [619, 186] width 146 height 325
click at [603, 229] on div at bounding box center [619, 186] width 146 height 325
click at [615, 220] on div at bounding box center [619, 186] width 146 height 325
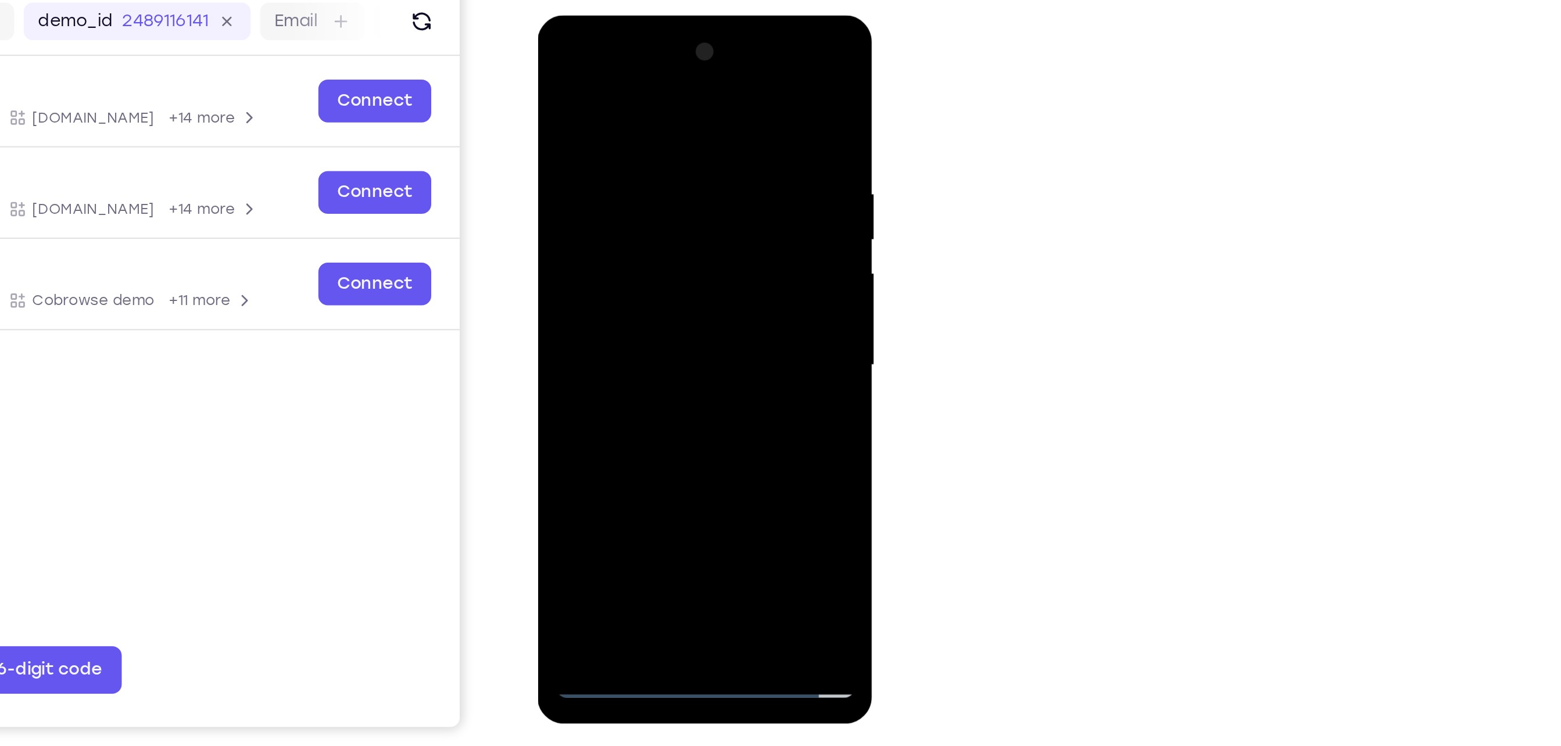
drag, startPoint x: 576, startPoint y: 83, endPoint x: 558, endPoint y: 38, distance: 48.0
click at [558, 38] on div at bounding box center [619, 186] width 146 height 325
click at [682, 85] on div at bounding box center [619, 186] width 146 height 325
click at [644, 321] on div at bounding box center [619, 186] width 146 height 325
click at [621, 246] on div at bounding box center [619, 186] width 146 height 325
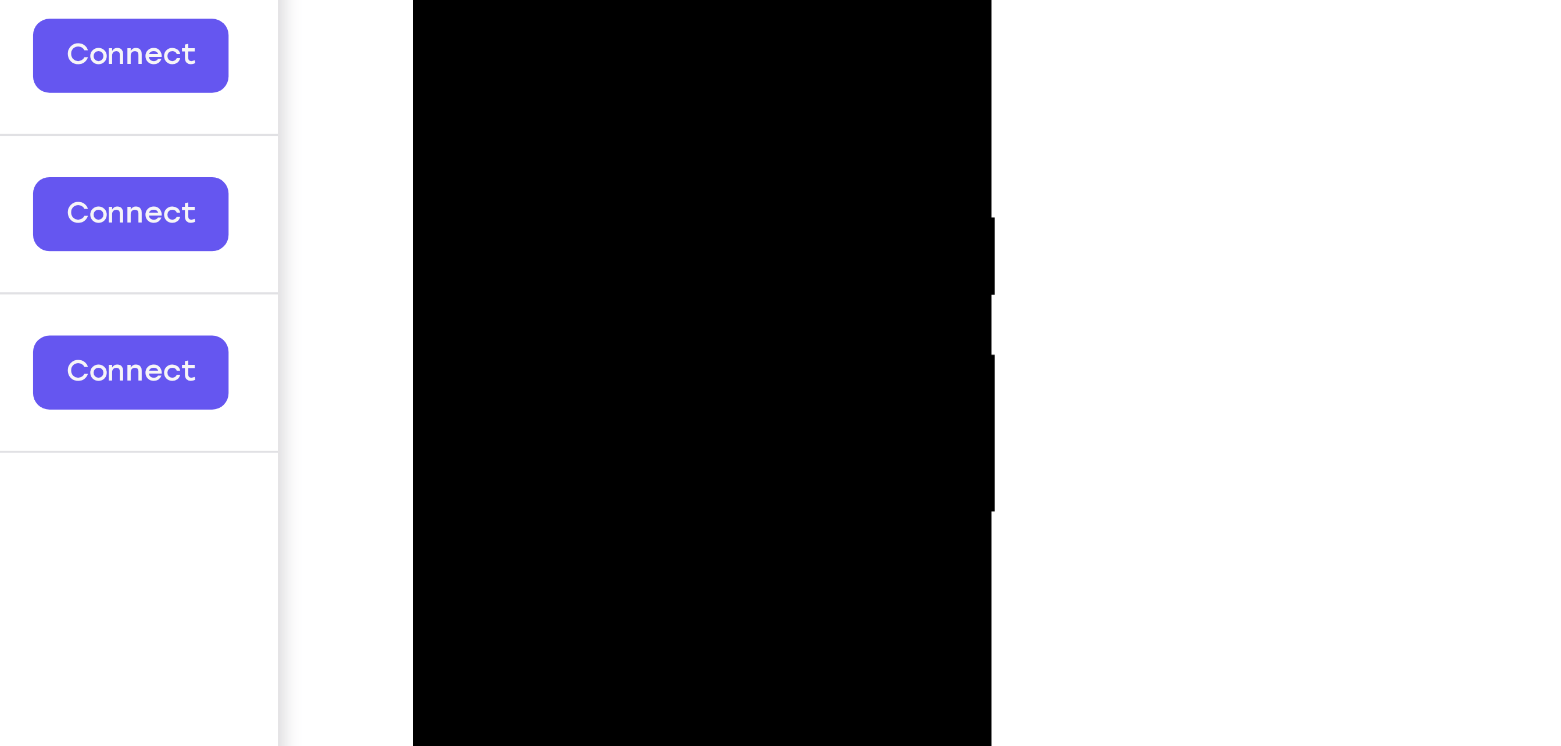
click at [429, 0] on div at bounding box center [494, 78] width 146 height 325
click at [465, 71] on div at bounding box center [494, 78] width 146 height 325
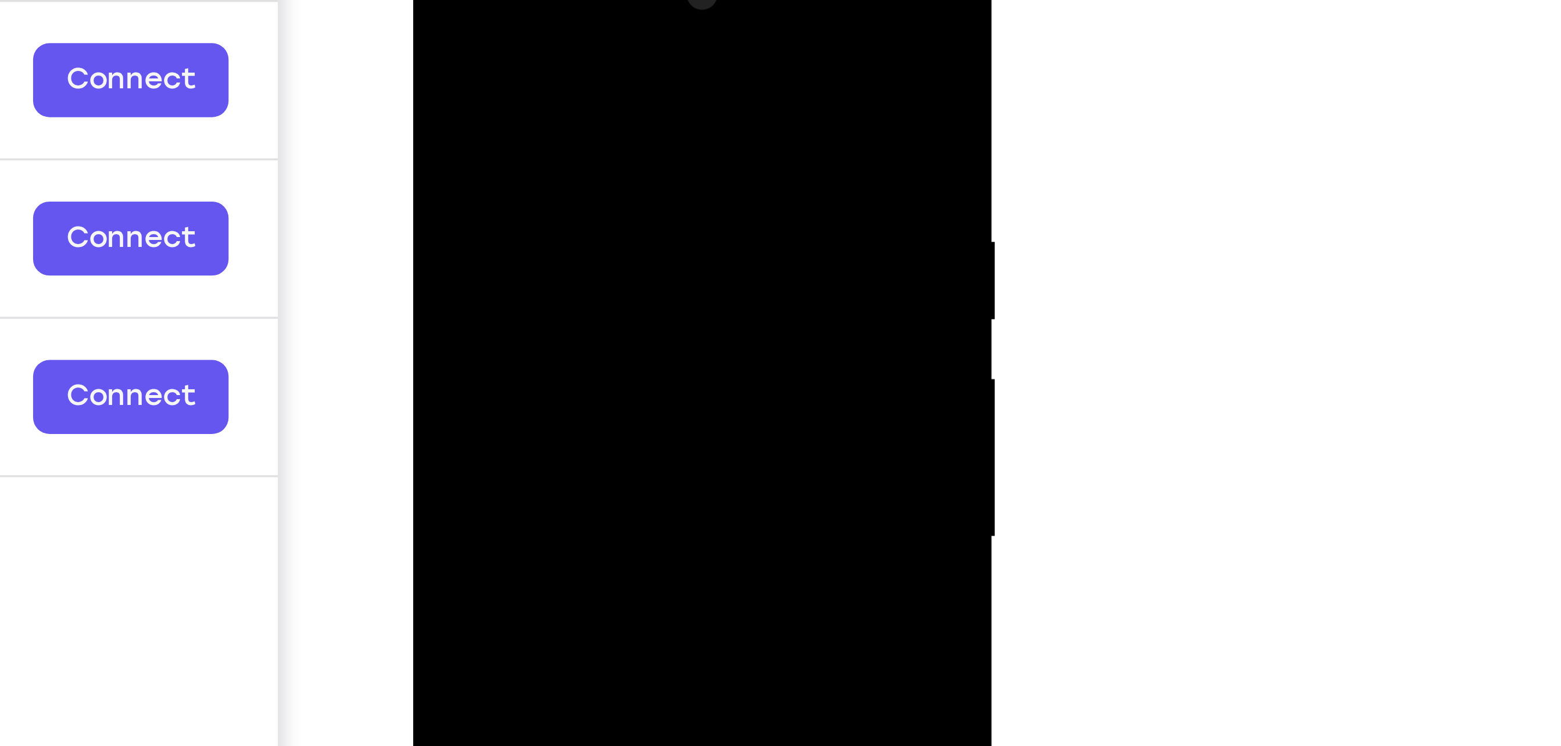
click at [427, 0] on div at bounding box center [494, 103] width 146 height 325
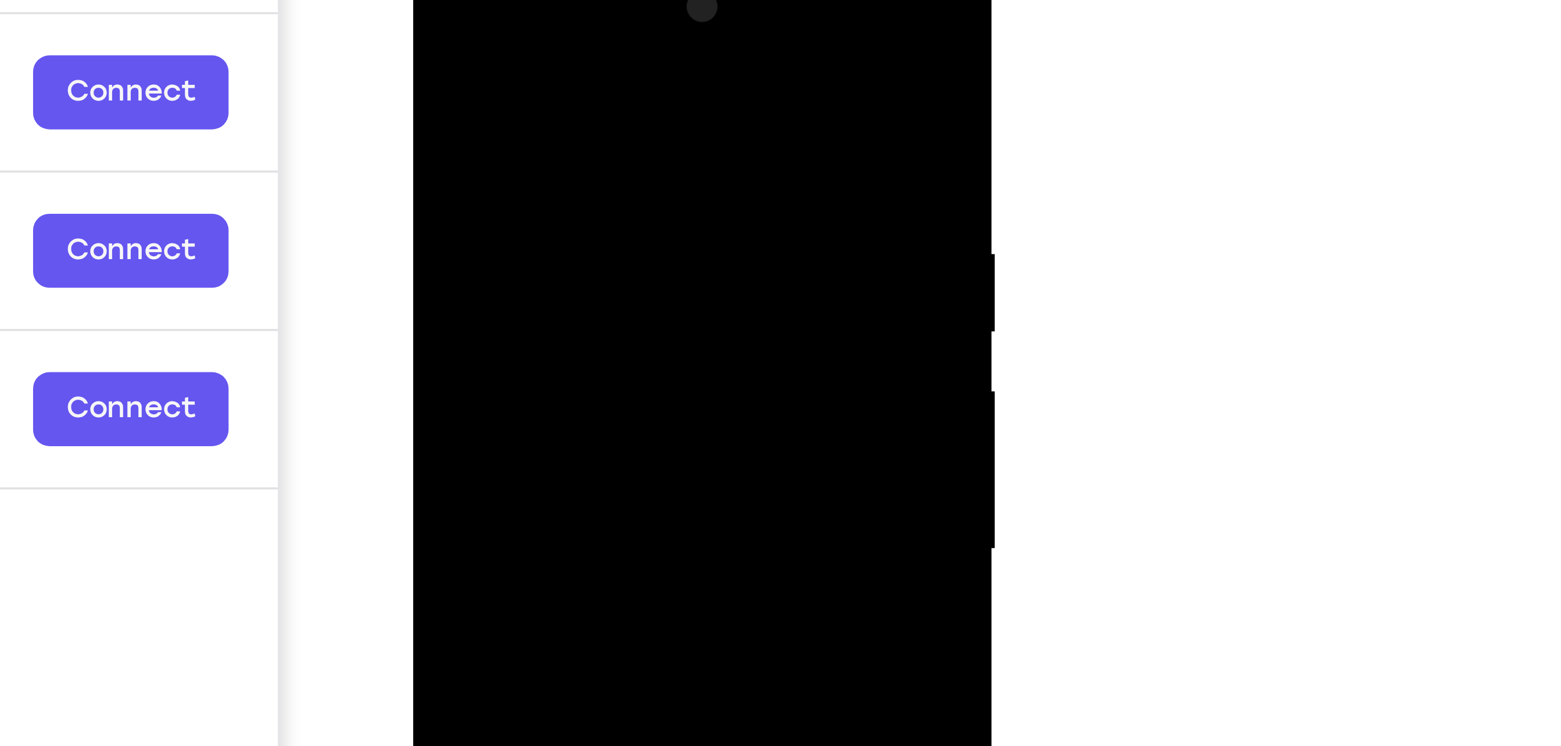
click at [432, 3] on div at bounding box center [494, 116] width 146 height 325
drag, startPoint x: 463, startPoint y: 115, endPoint x: 442, endPoint y: 73, distance: 47.3
click at [442, 73] on div at bounding box center [494, 116] width 146 height 325
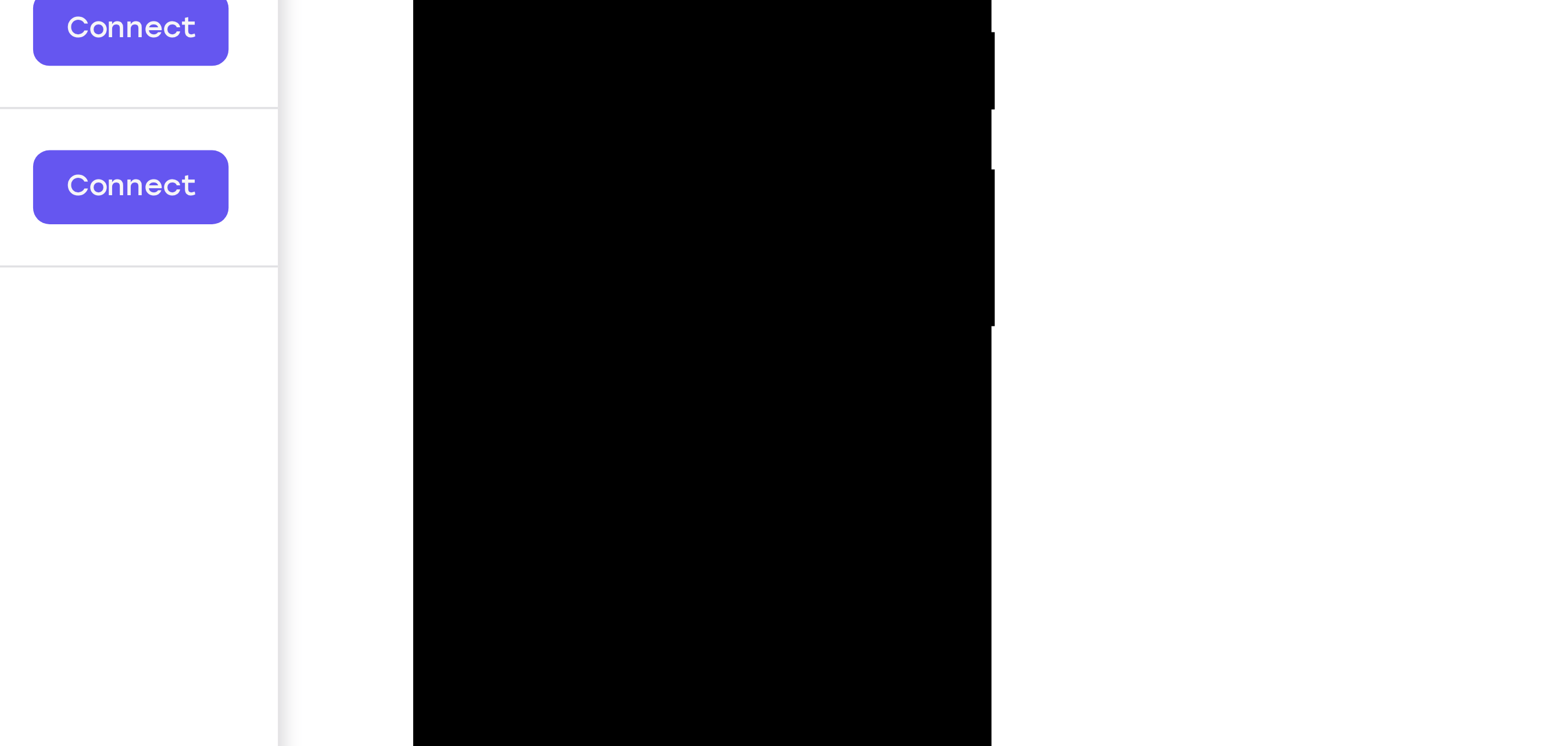
drag, startPoint x: 464, startPoint y: -22, endPoint x: 439, endPoint y: -76, distance: 60.3
drag, startPoint x: 471, startPoint y: -20, endPoint x: 435, endPoint y: -86, distance: 74.9
drag, startPoint x: 482, startPoint y: -70, endPoint x: 466, endPoint y: -120, distance: 52.9
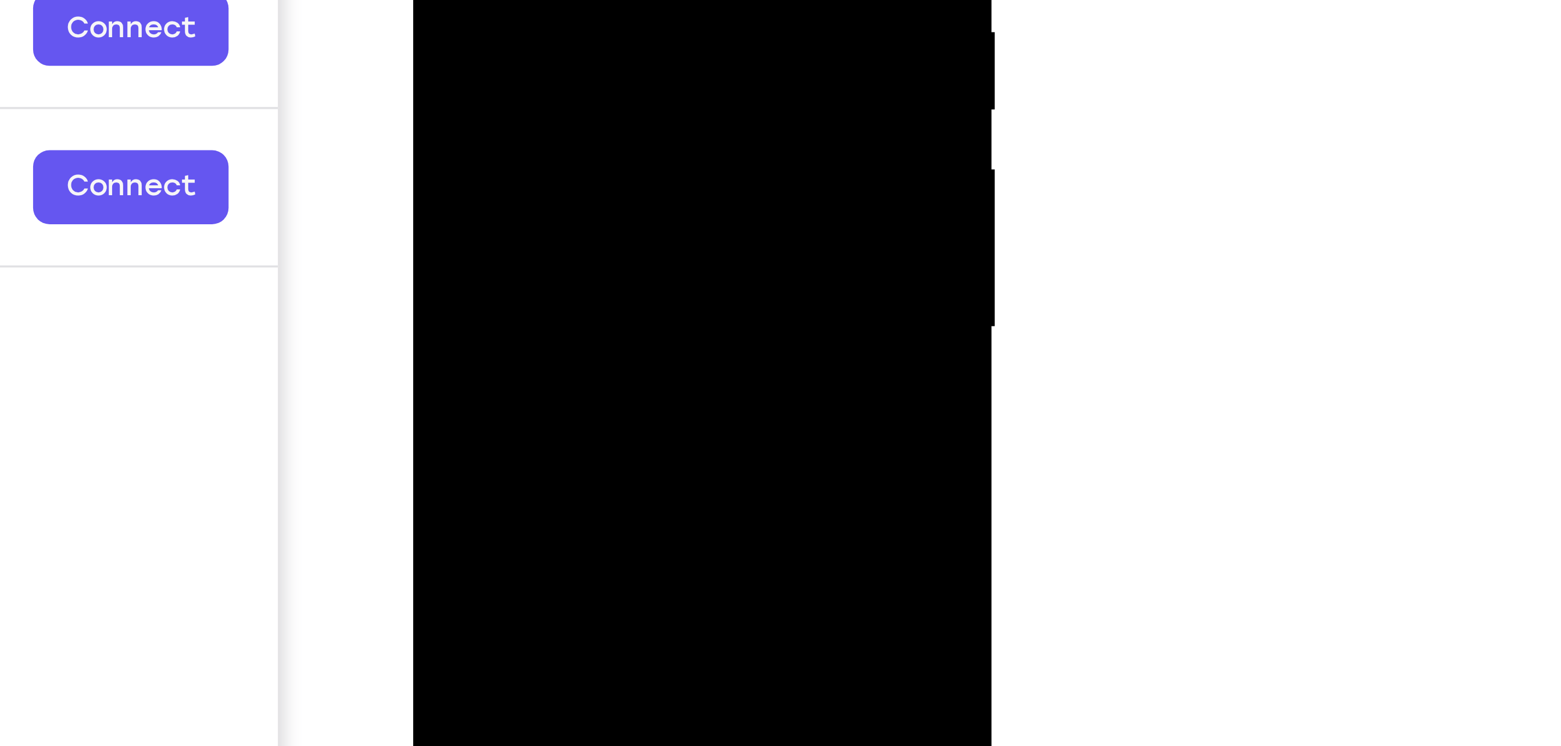
drag, startPoint x: 475, startPoint y: -28, endPoint x: 436, endPoint y: -101, distance: 82.7
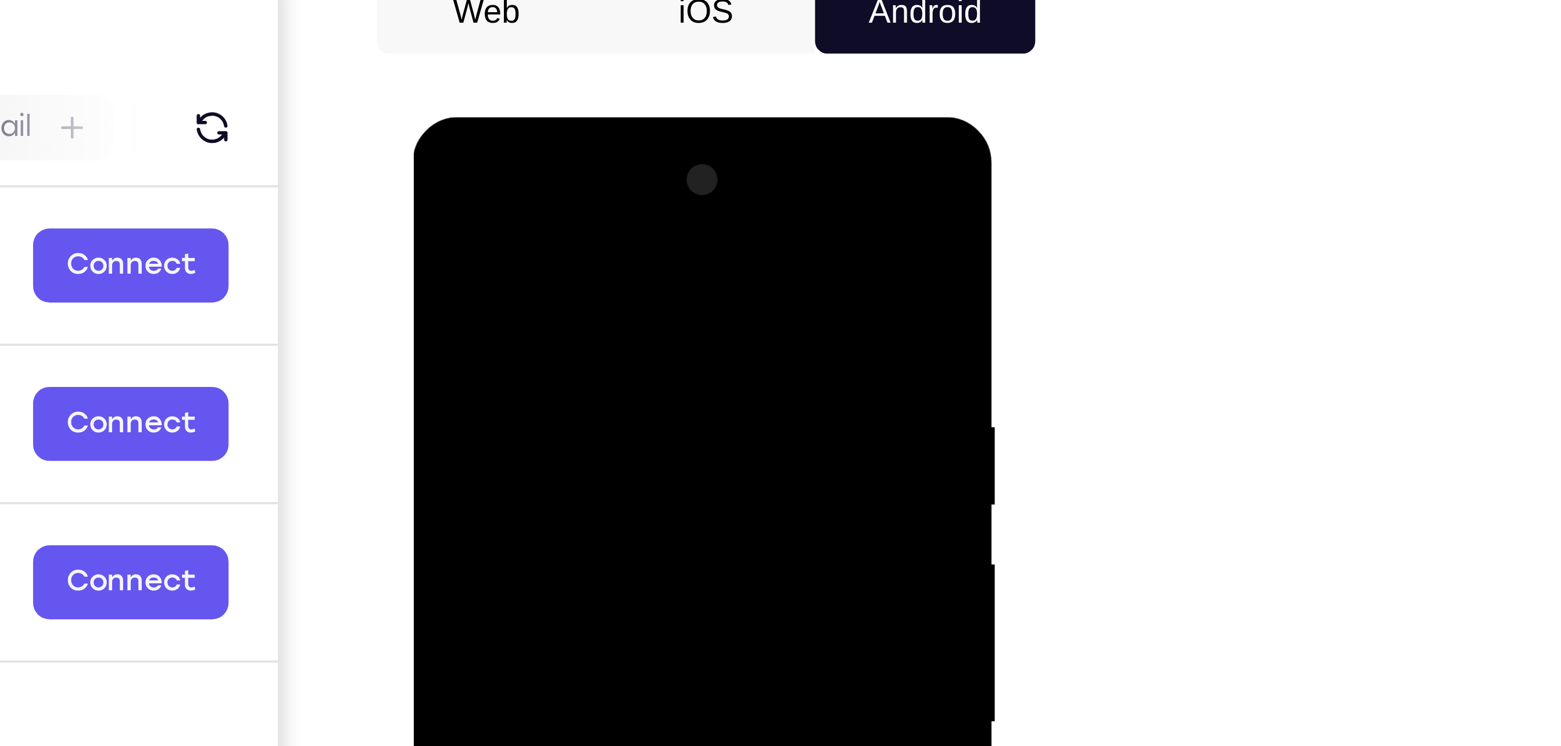
click at [433, 174] on div at bounding box center [494, 288] width 146 height 325
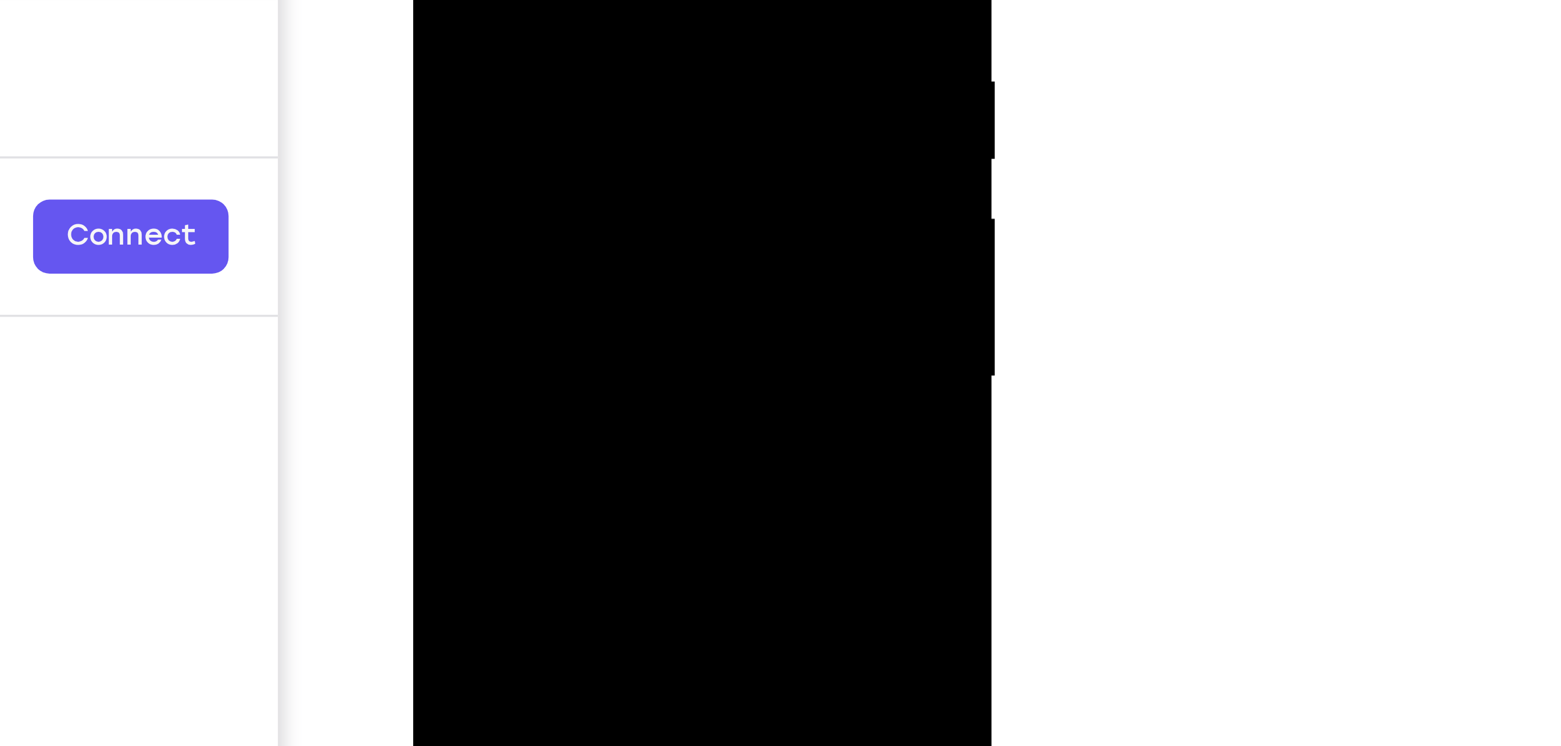
drag, startPoint x: 496, startPoint y: -19, endPoint x: 455, endPoint y: -96, distance: 87.3
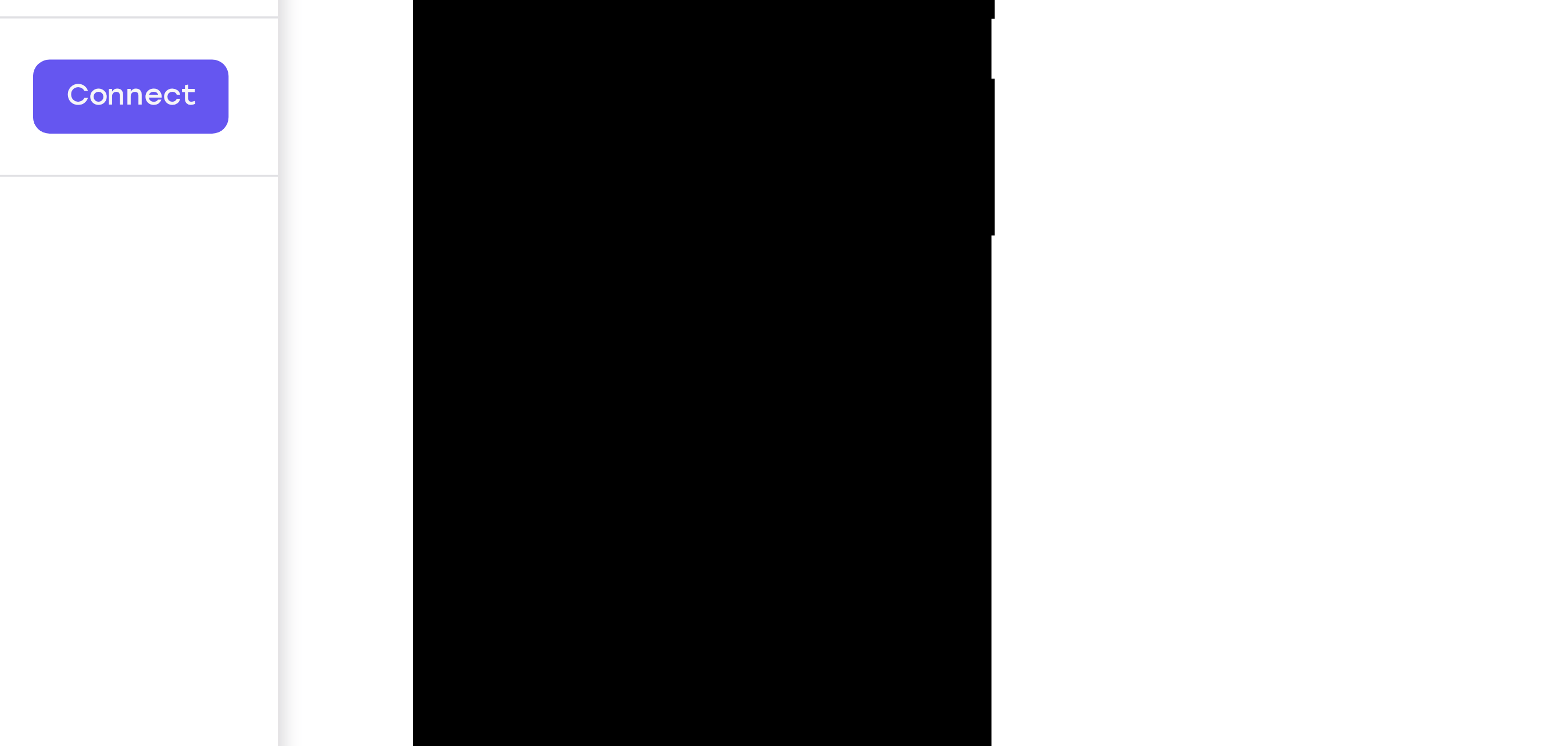
drag, startPoint x: 467, startPoint y: -96, endPoint x: 450, endPoint y: -148, distance: 54.9
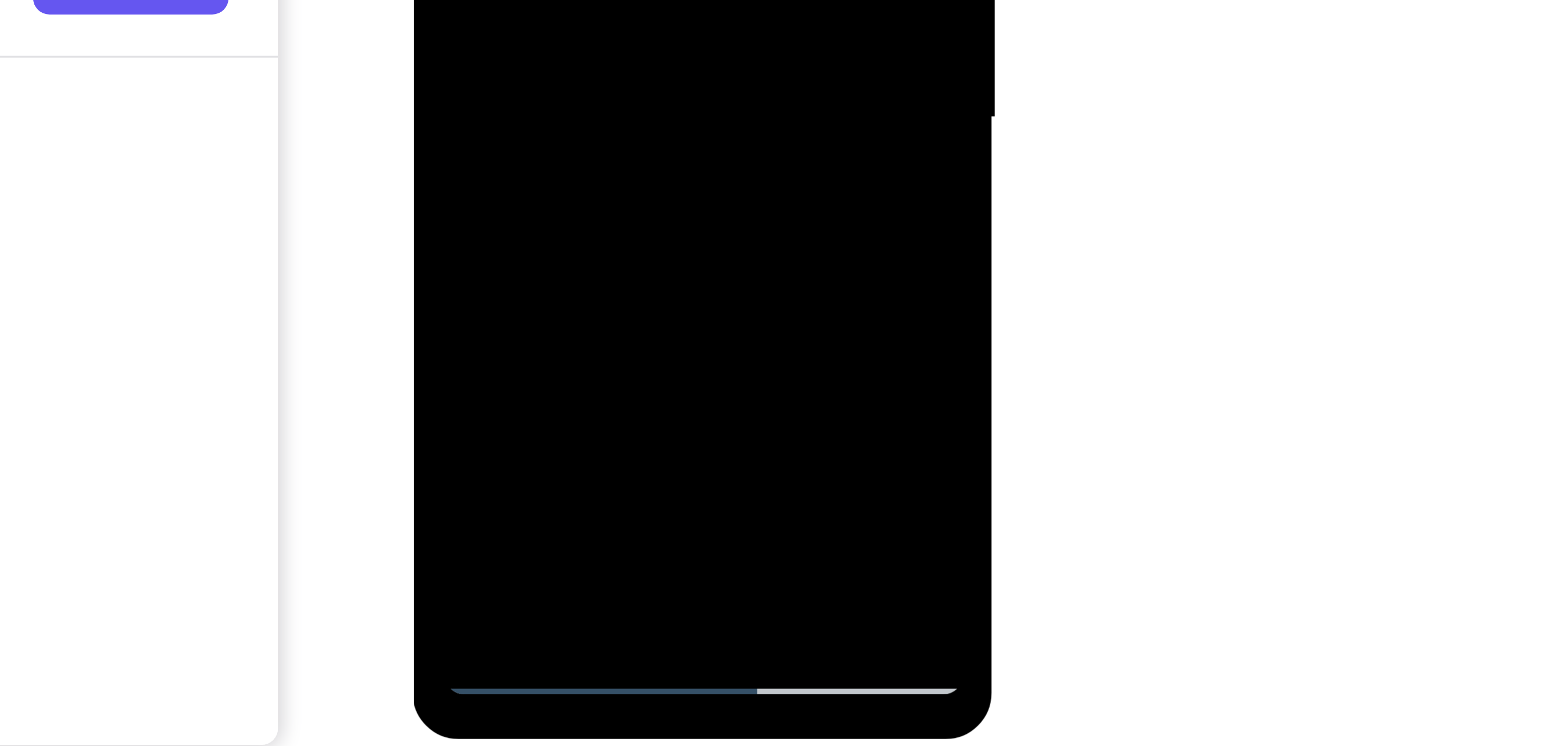
drag, startPoint x: 472, startPoint y: -187, endPoint x: 460, endPoint y: -261, distance: 75.3
drag, startPoint x: 471, startPoint y: -212, endPoint x: 436, endPoint y: -261, distance: 61.3
drag, startPoint x: 461, startPoint y: -199, endPoint x: 453, endPoint y: -233, distance: 34.8
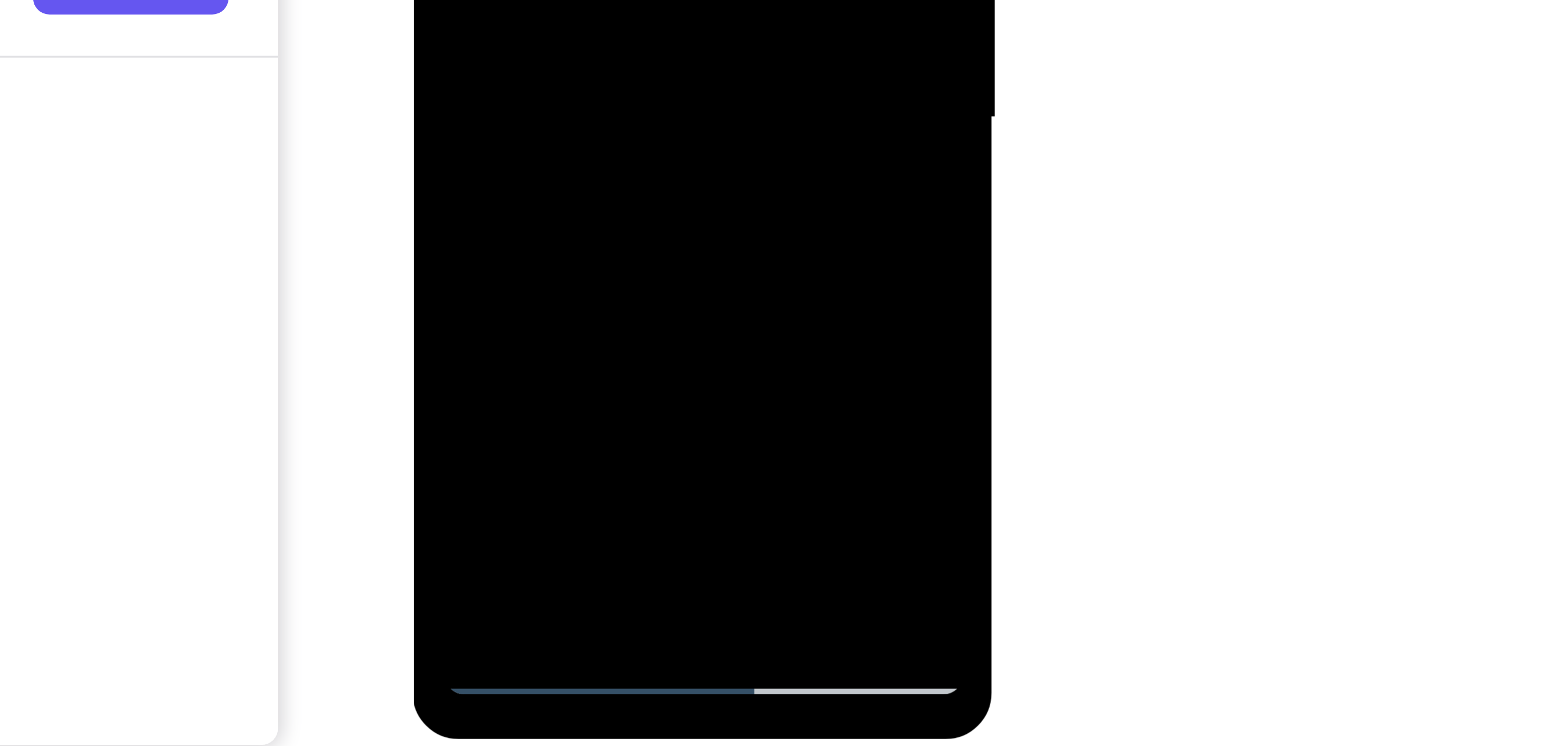
drag, startPoint x: 476, startPoint y: -231, endPoint x: 456, endPoint y: -266, distance: 39.9
drag, startPoint x: 486, startPoint y: -313, endPoint x: 486, endPoint y: -199, distance: 113.9
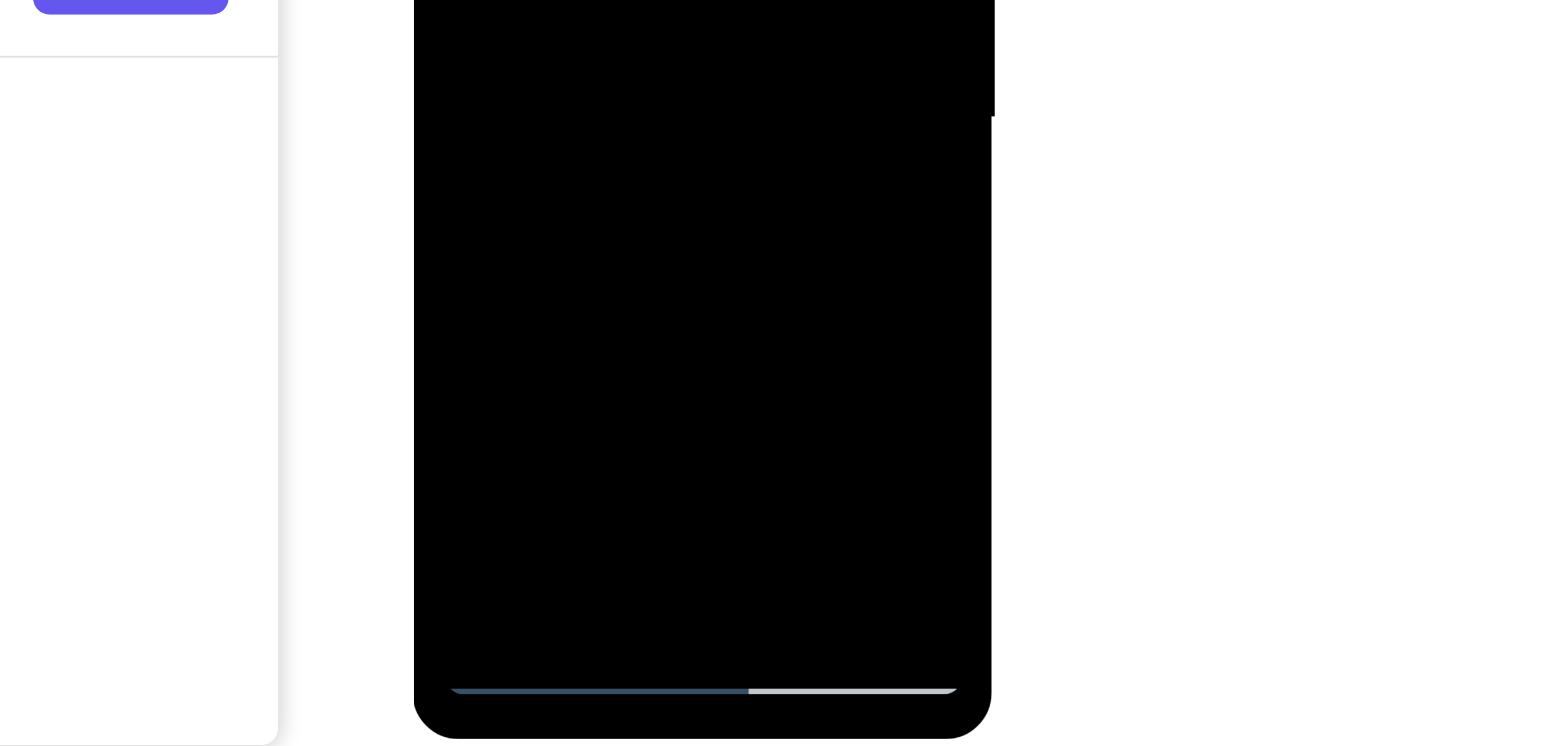
drag, startPoint x: 483, startPoint y: -292, endPoint x: 487, endPoint y: -189, distance: 103.5
drag, startPoint x: 482, startPoint y: -289, endPoint x: 481, endPoint y: -218, distance: 70.9
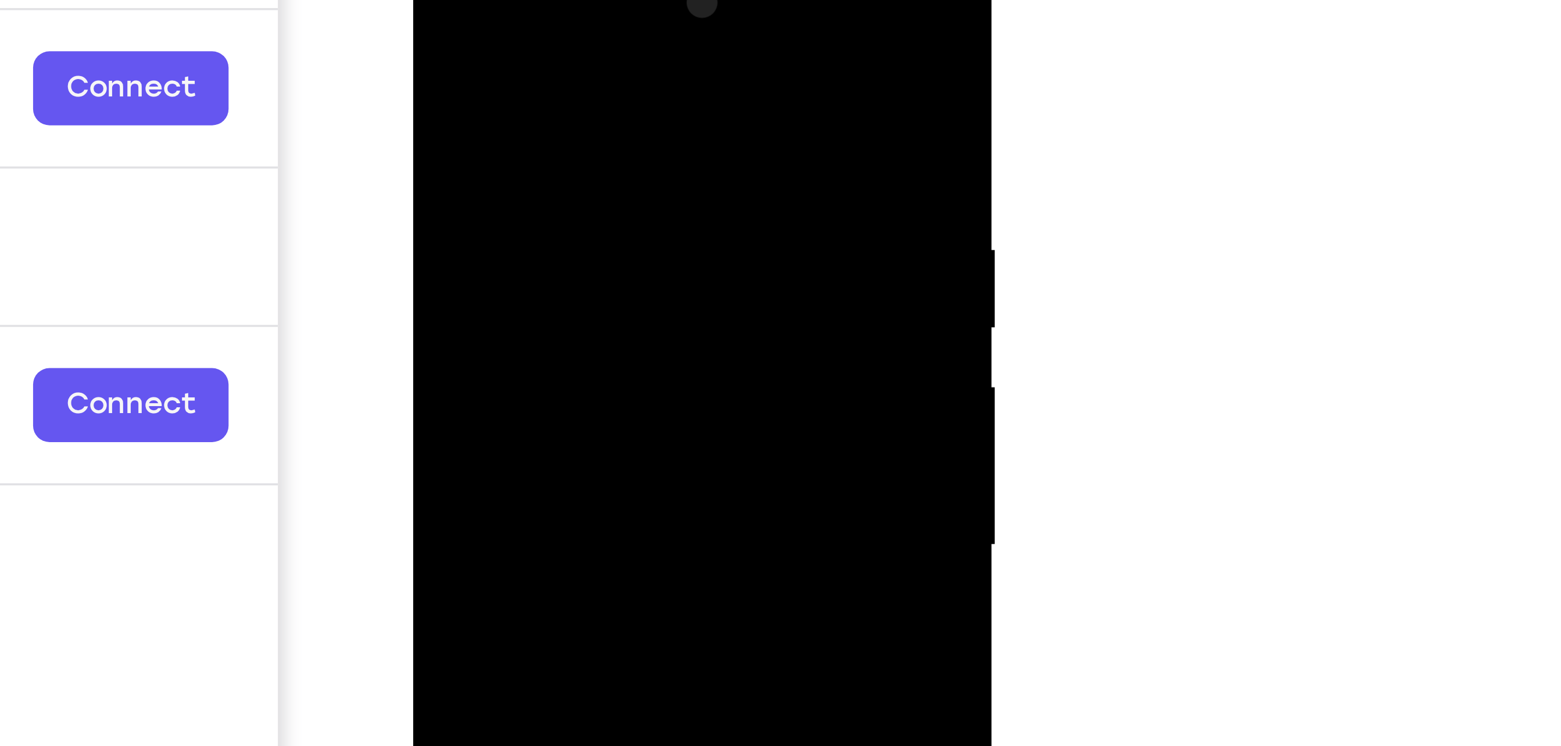
drag, startPoint x: 464, startPoint y: 90, endPoint x: 468, endPoint y: 172, distance: 82.0
click at [468, 172] on div at bounding box center [494, 111] width 146 height 325
drag, startPoint x: 472, startPoint y: 97, endPoint x: 476, endPoint y: 149, distance: 51.8
click at [476, 149] on div at bounding box center [494, 111] width 146 height 325
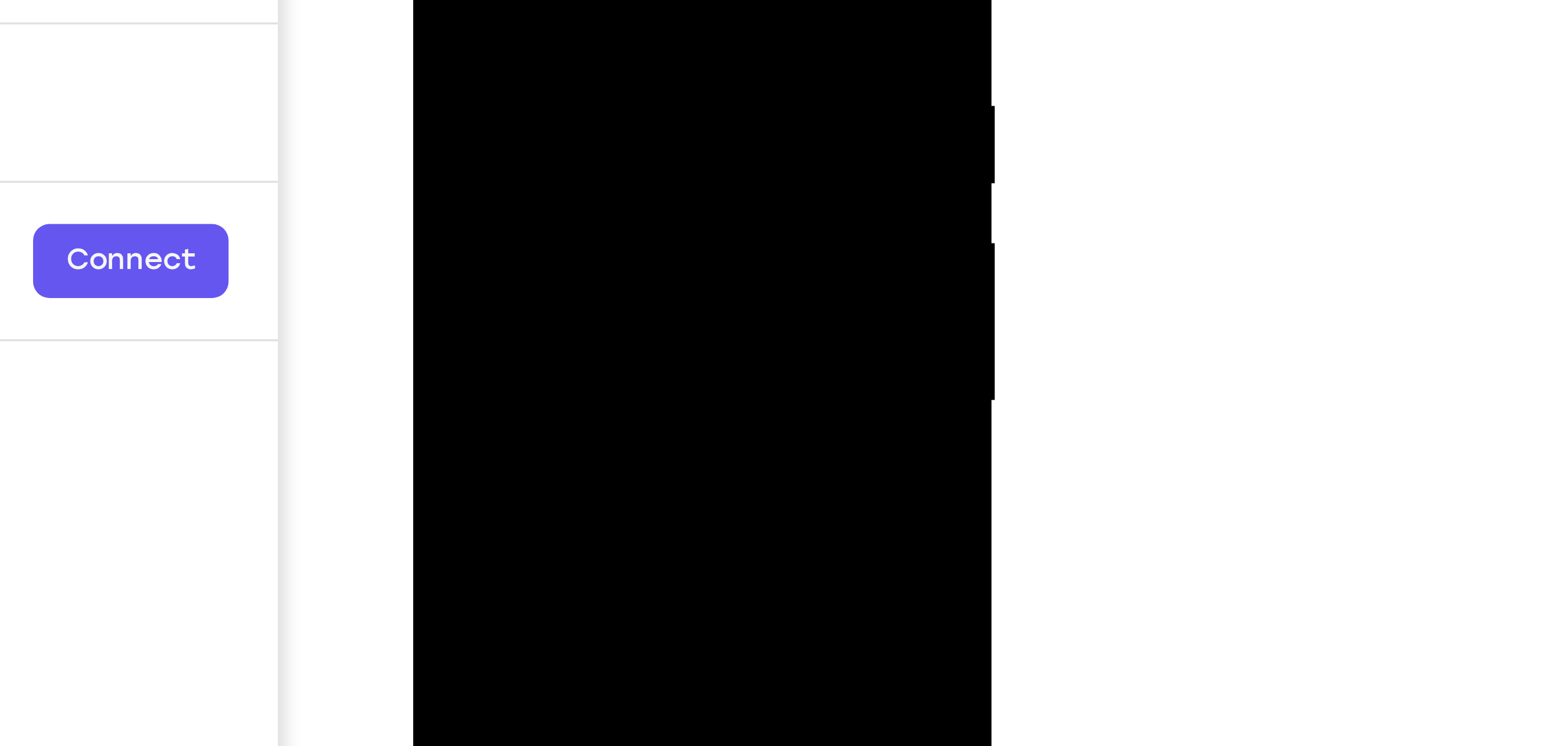
drag, startPoint x: 468, startPoint y: -44, endPoint x: 476, endPoint y: 37, distance: 81.8
drag, startPoint x: 490, startPoint y: -39, endPoint x: 489, endPoint y: 26, distance: 65.1
drag, startPoint x: 458, startPoint y: -48, endPoint x: 460, endPoint y: -11, distance: 37.2
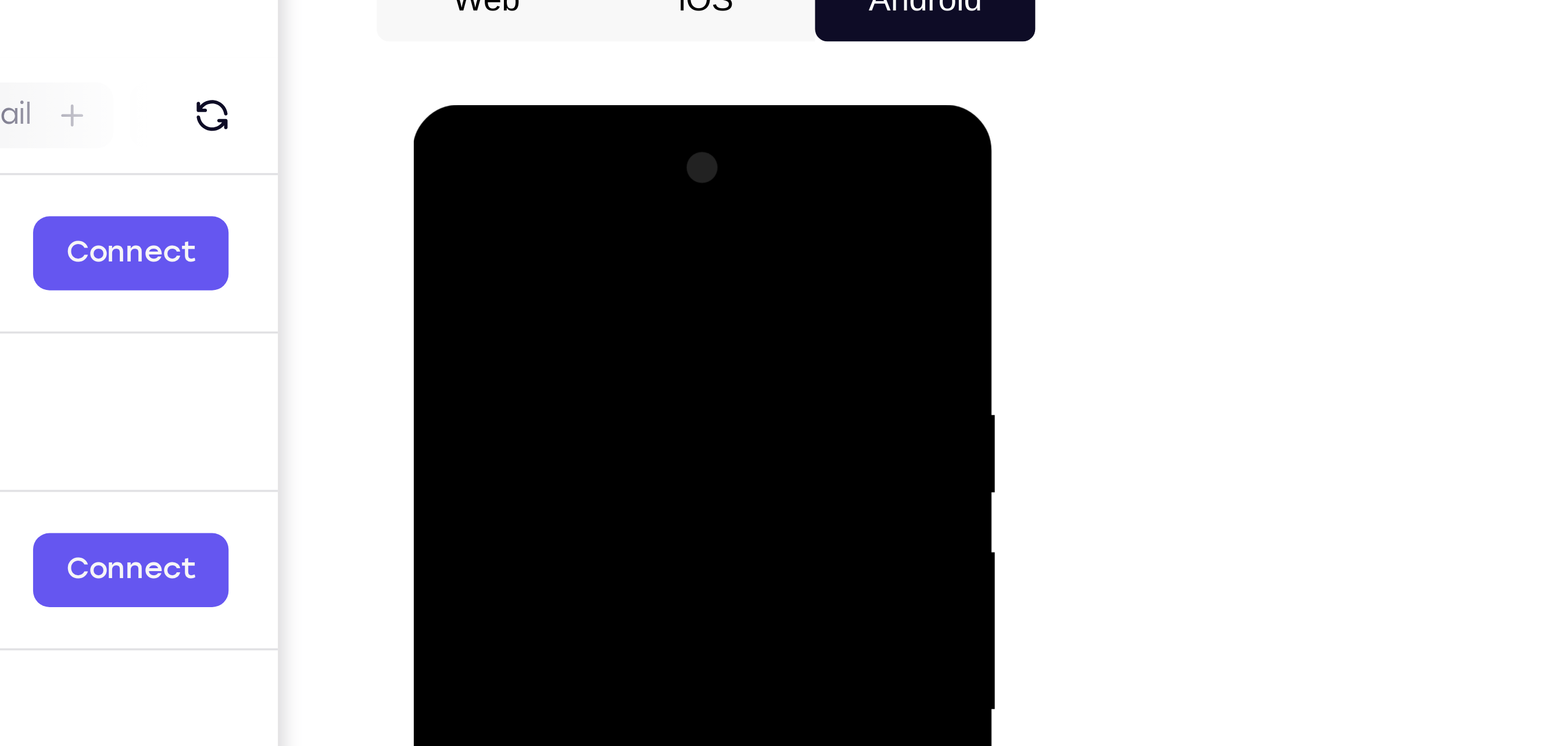
click at [433, 160] on div at bounding box center [494, 275] width 146 height 325
click at [431, 159] on div at bounding box center [494, 275] width 146 height 325
drag, startPoint x: 483, startPoint y: 176, endPoint x: 489, endPoint y: 228, distance: 52.6
click at [489, 228] on div at bounding box center [494, 275] width 146 height 325
drag, startPoint x: 496, startPoint y: 217, endPoint x: 504, endPoint y: 293, distance: 77.1
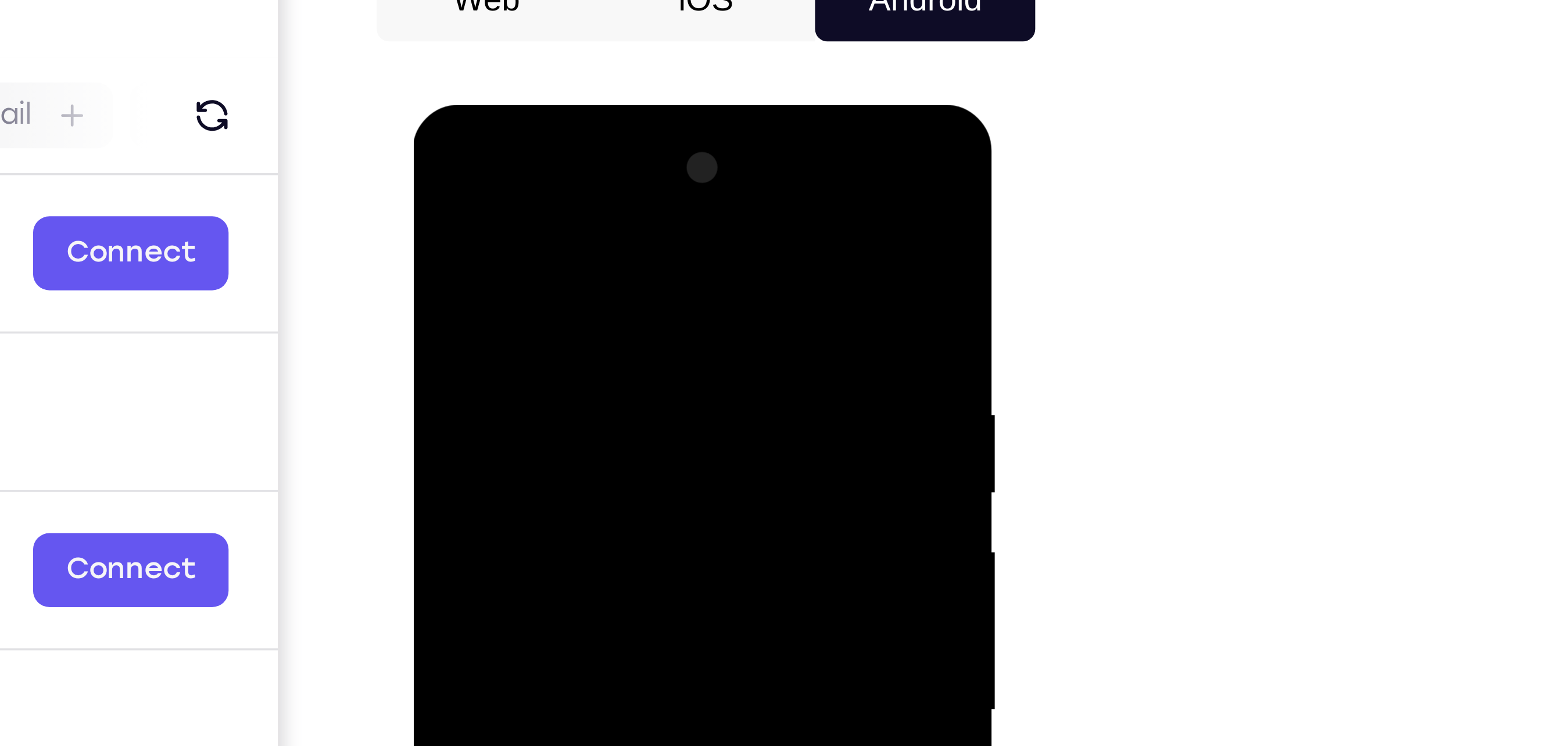
click at [504, 293] on div at bounding box center [494, 275] width 146 height 325
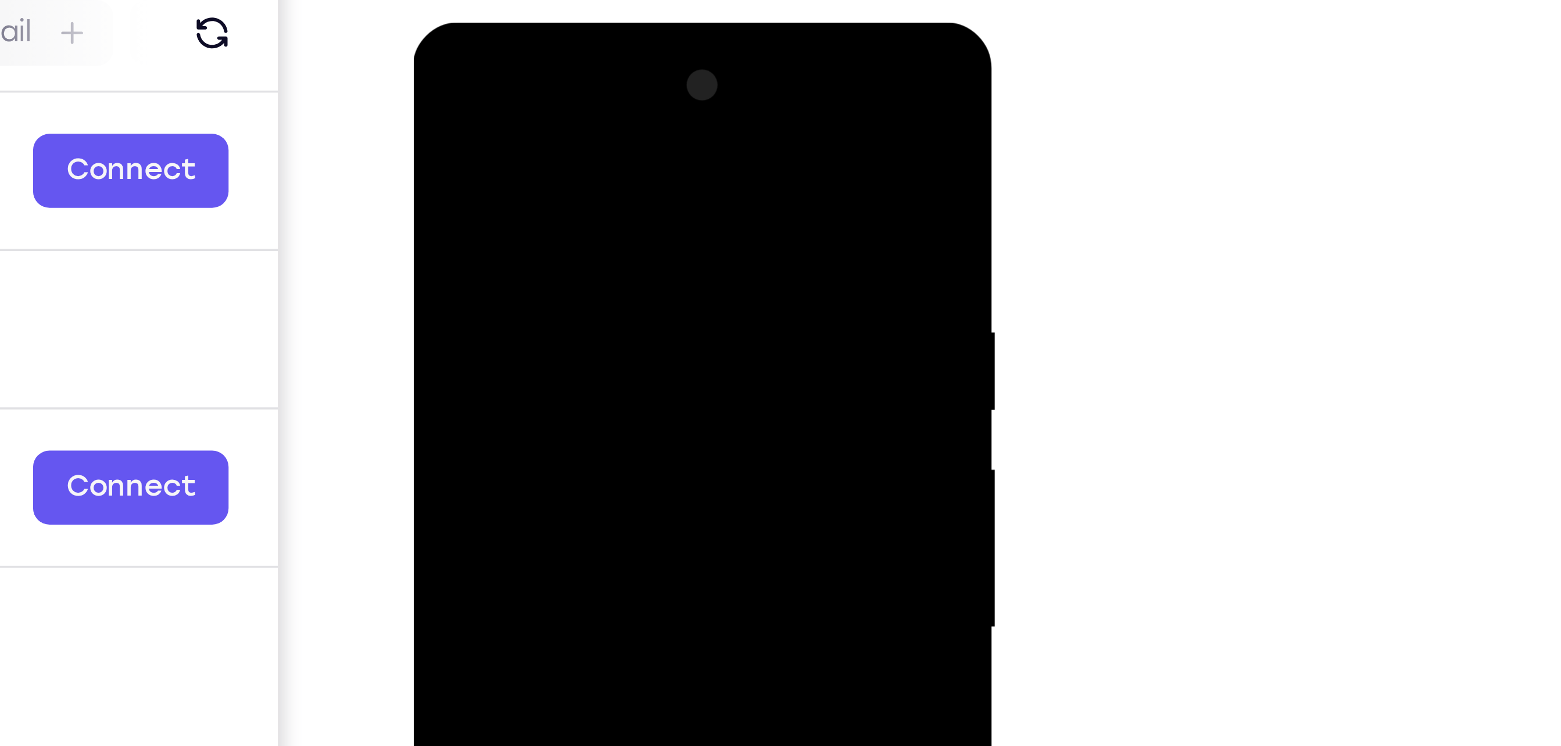
click at [480, 101] on div at bounding box center [494, 193] width 146 height 325
click at [558, 151] on div at bounding box center [494, 193] width 146 height 325
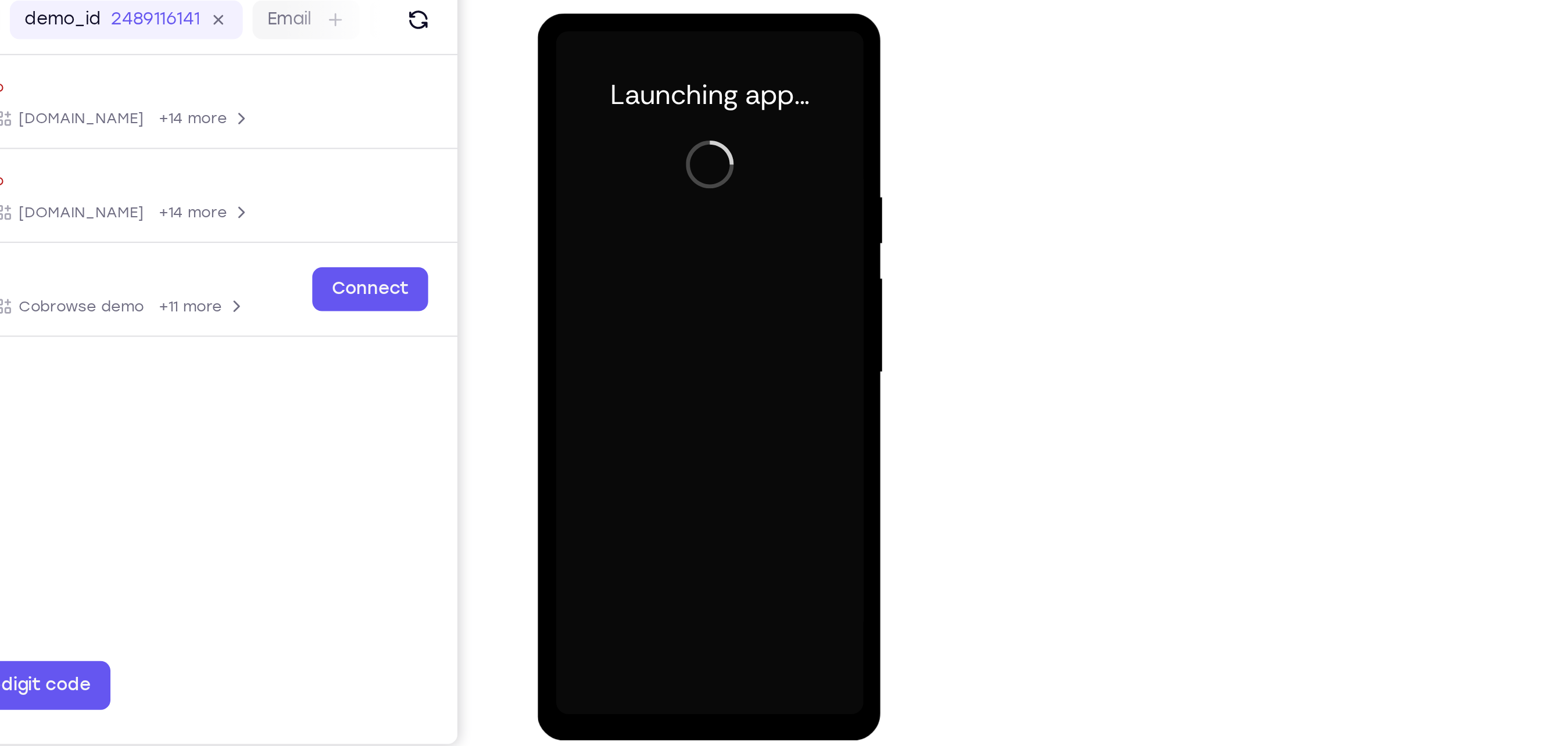
click at [614, 338] on div at bounding box center [619, 184] width 146 height 325
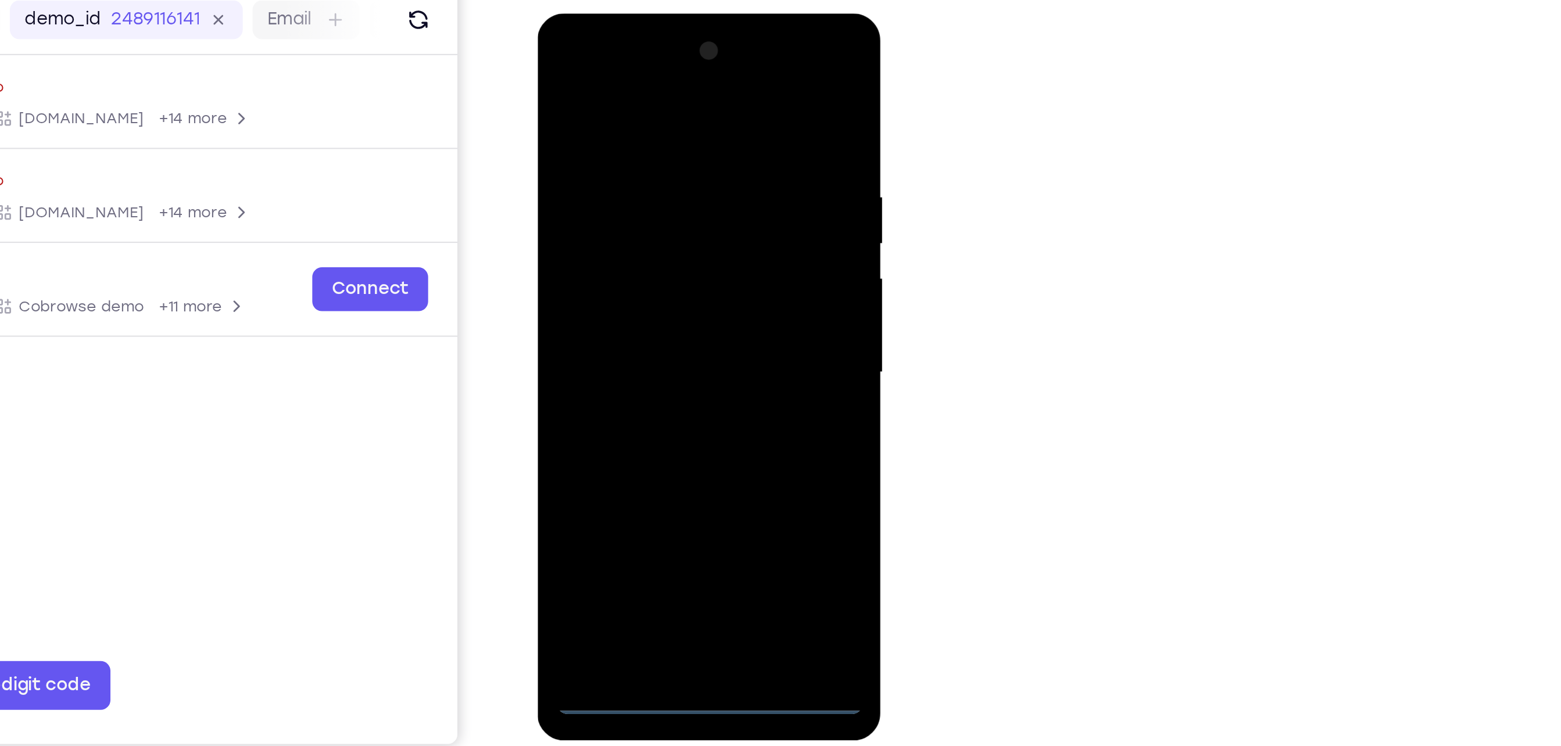
click at [671, 286] on div at bounding box center [619, 184] width 146 height 325
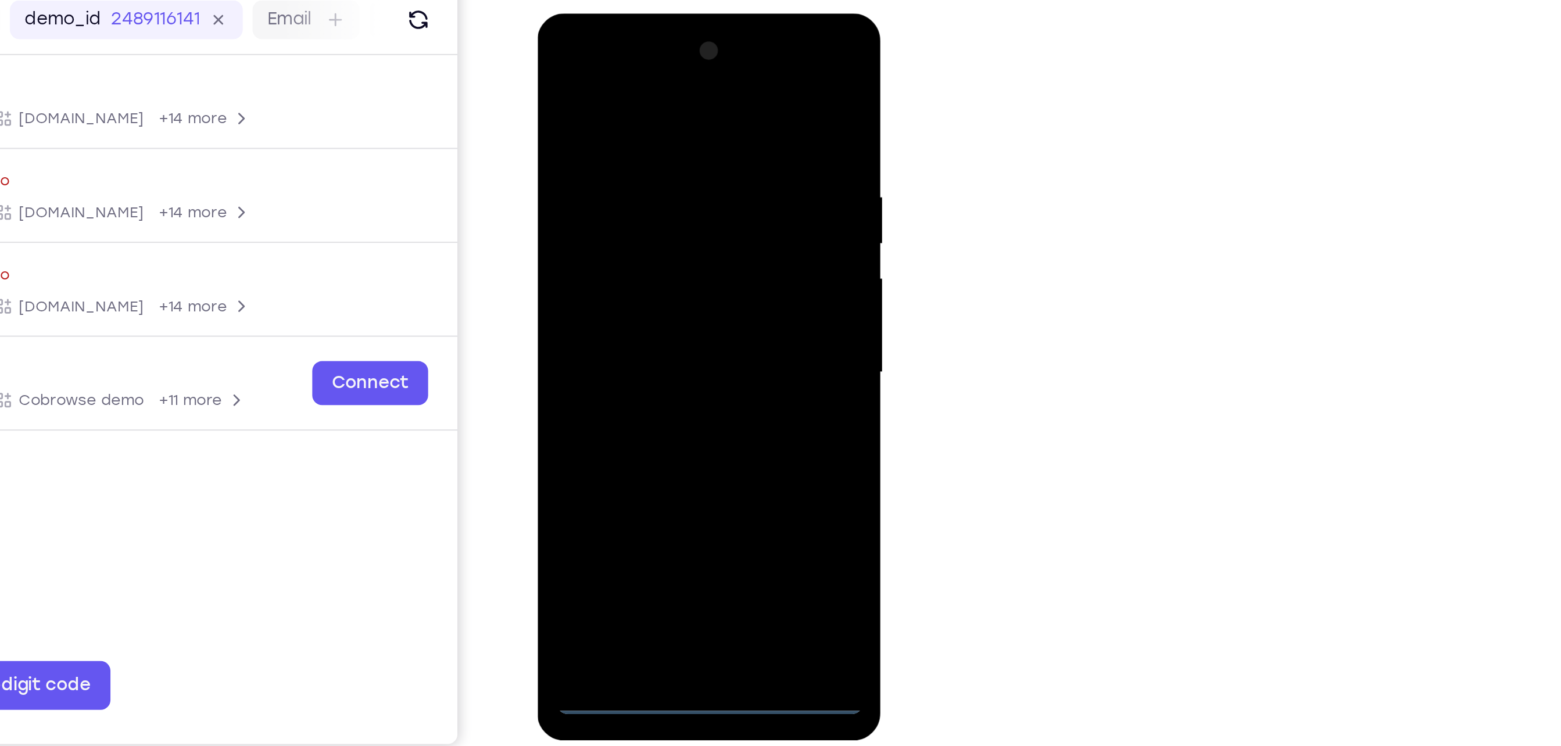
click at [629, 69] on div at bounding box center [619, 184] width 146 height 325
click at [668, 187] on div at bounding box center [619, 184] width 146 height 325
click at [611, 207] on div at bounding box center [619, 184] width 146 height 325
click at [625, 238] on div at bounding box center [619, 184] width 146 height 325
click at [640, 129] on div at bounding box center [619, 184] width 146 height 325
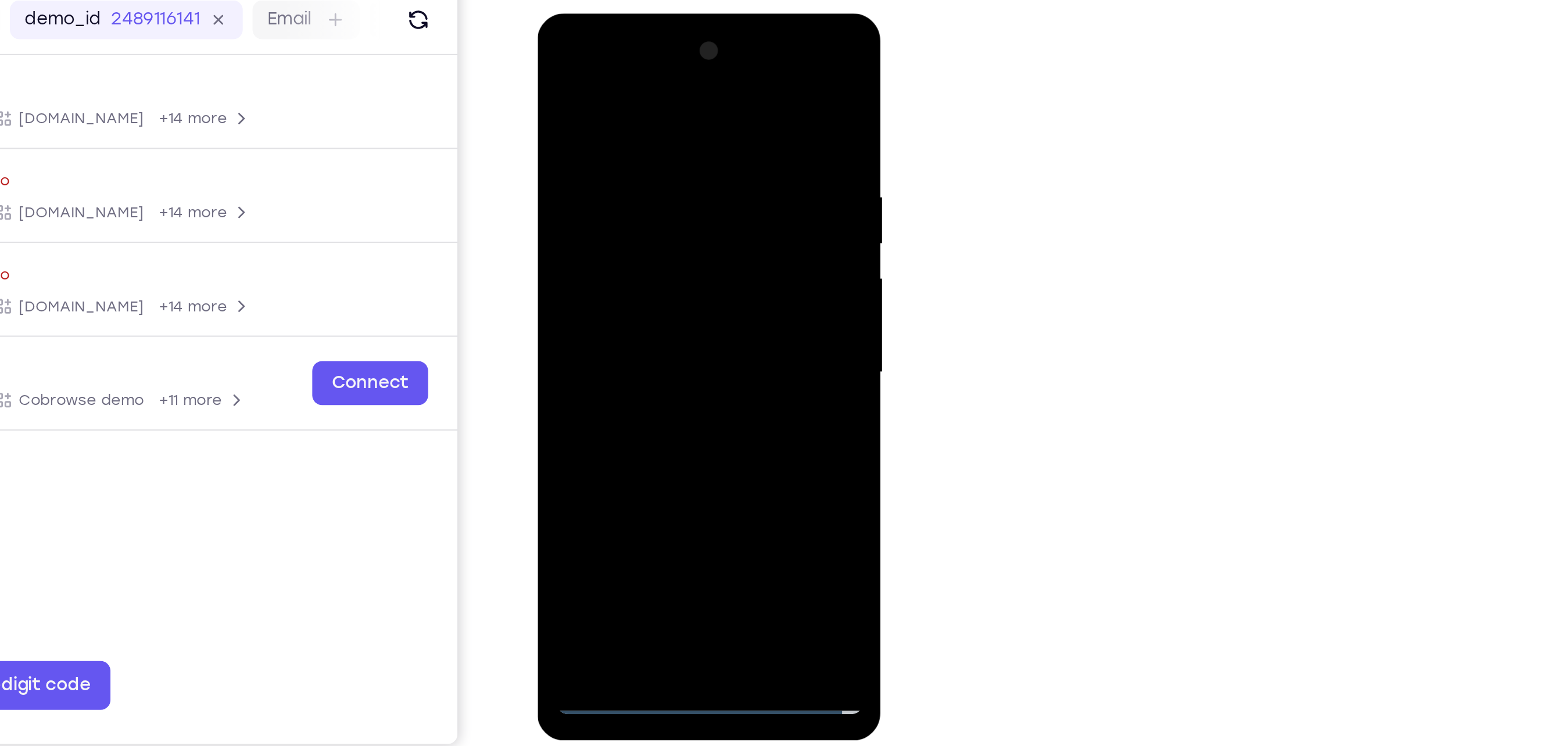
click at [643, 171] on div at bounding box center [619, 184] width 146 height 325
click at [629, 320] on div at bounding box center [619, 184] width 146 height 325
click at [642, 138] on div at bounding box center [619, 184] width 146 height 325
click at [680, 81] on div at bounding box center [619, 184] width 146 height 325
click at [648, 324] on div at bounding box center [619, 184] width 146 height 325
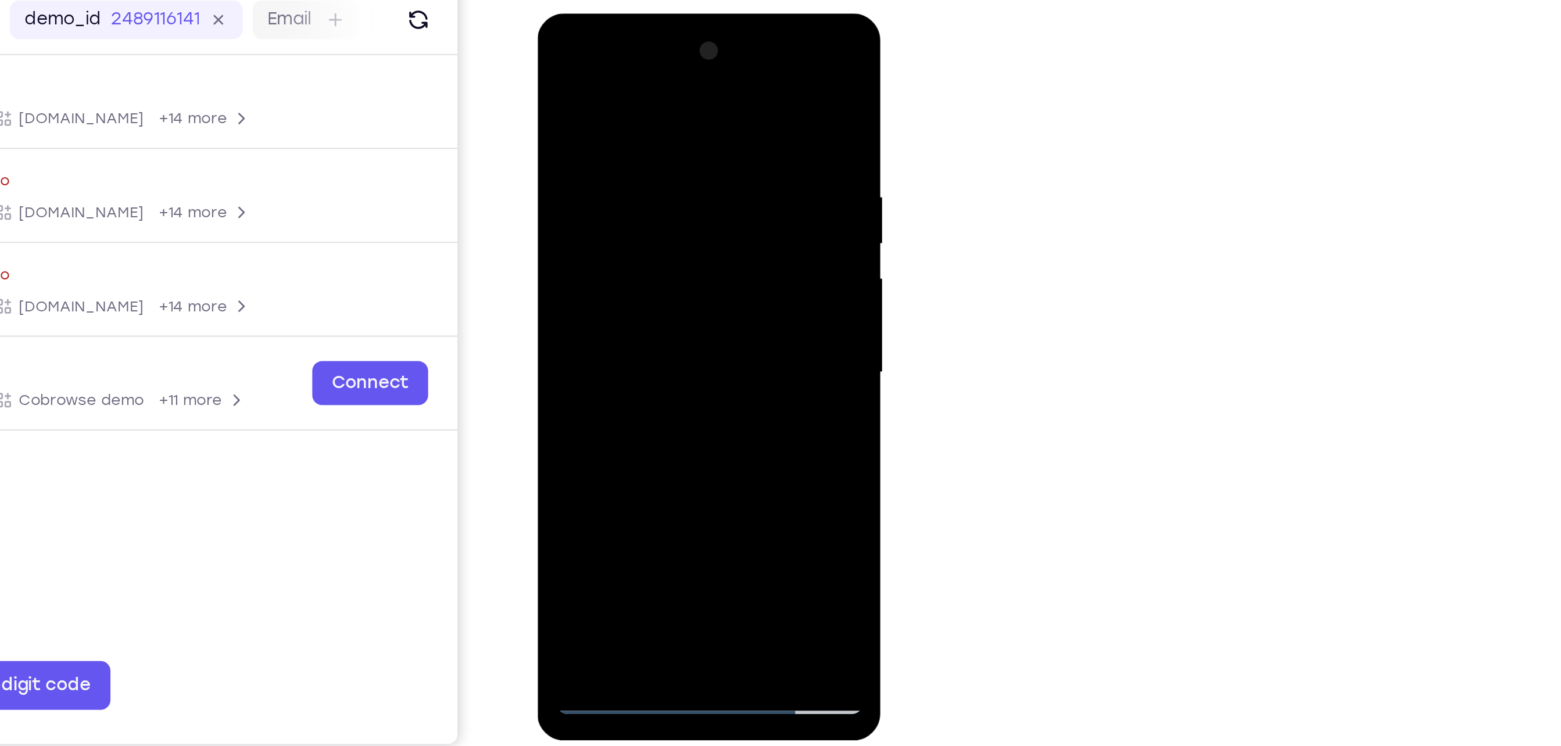
click at [641, 249] on div at bounding box center [619, 184] width 146 height 325
click at [661, 157] on div at bounding box center [619, 184] width 146 height 325
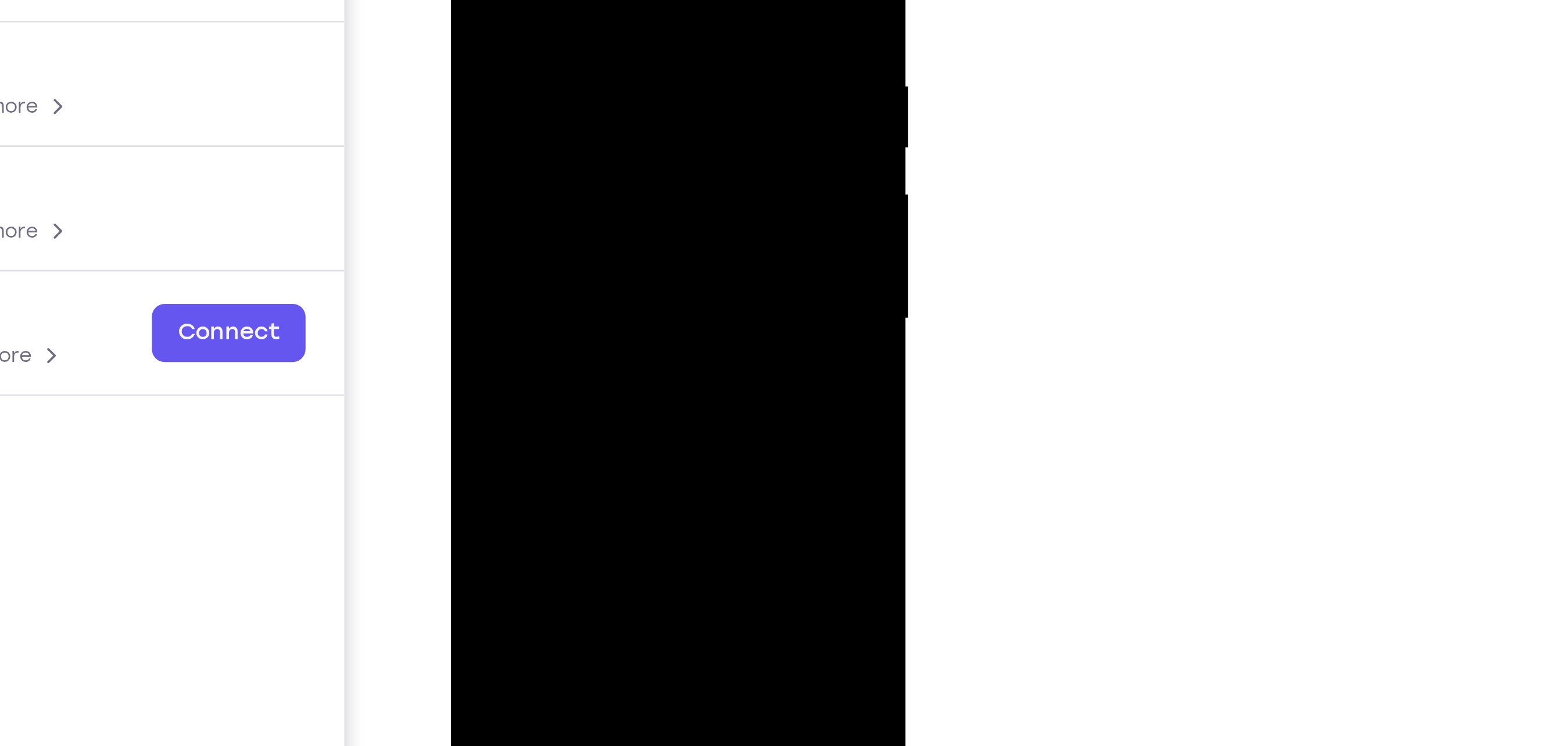
click at [549, 87] on div at bounding box center [532, 14] width 146 height 325
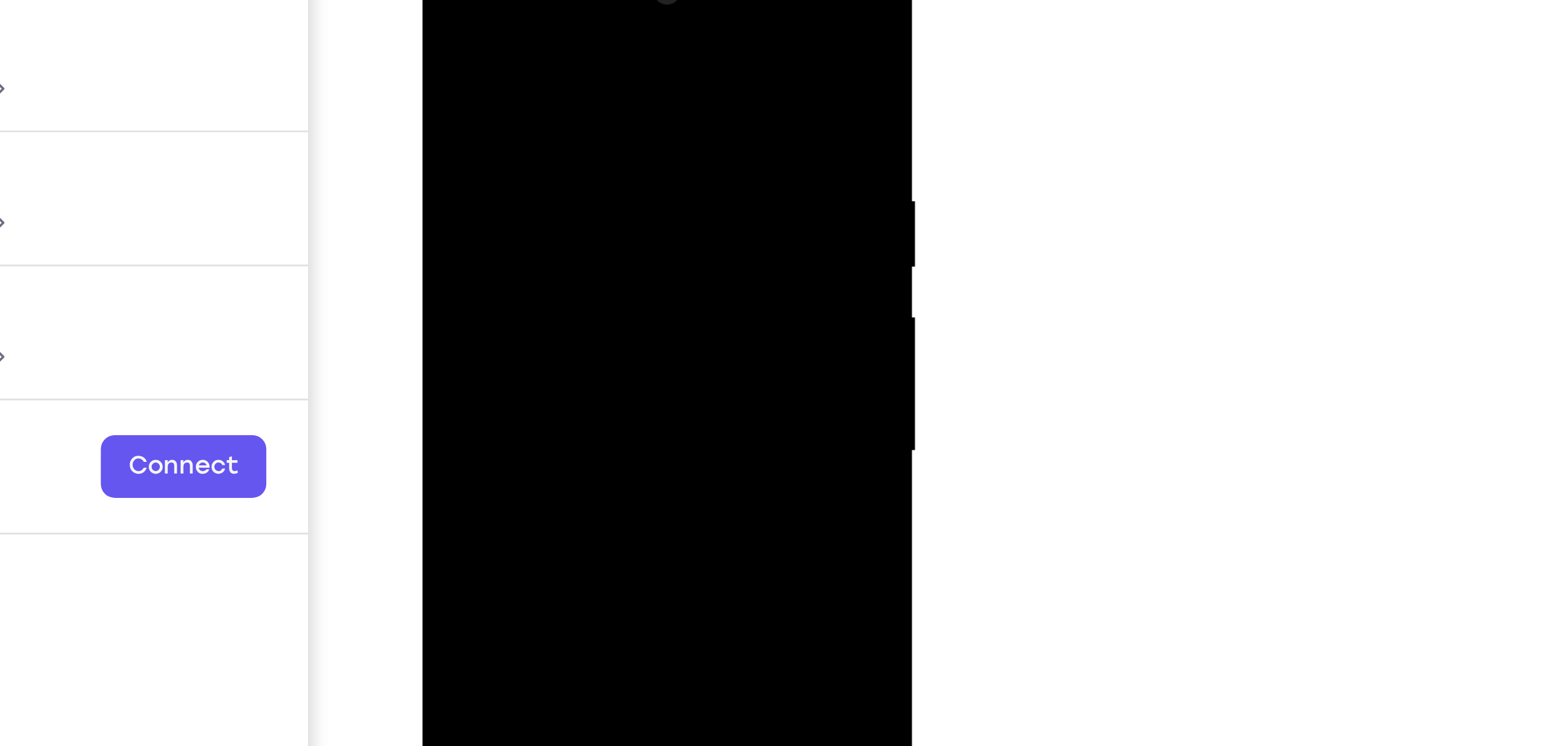
click at [495, 101] on div at bounding box center [504, 110] width 146 height 325
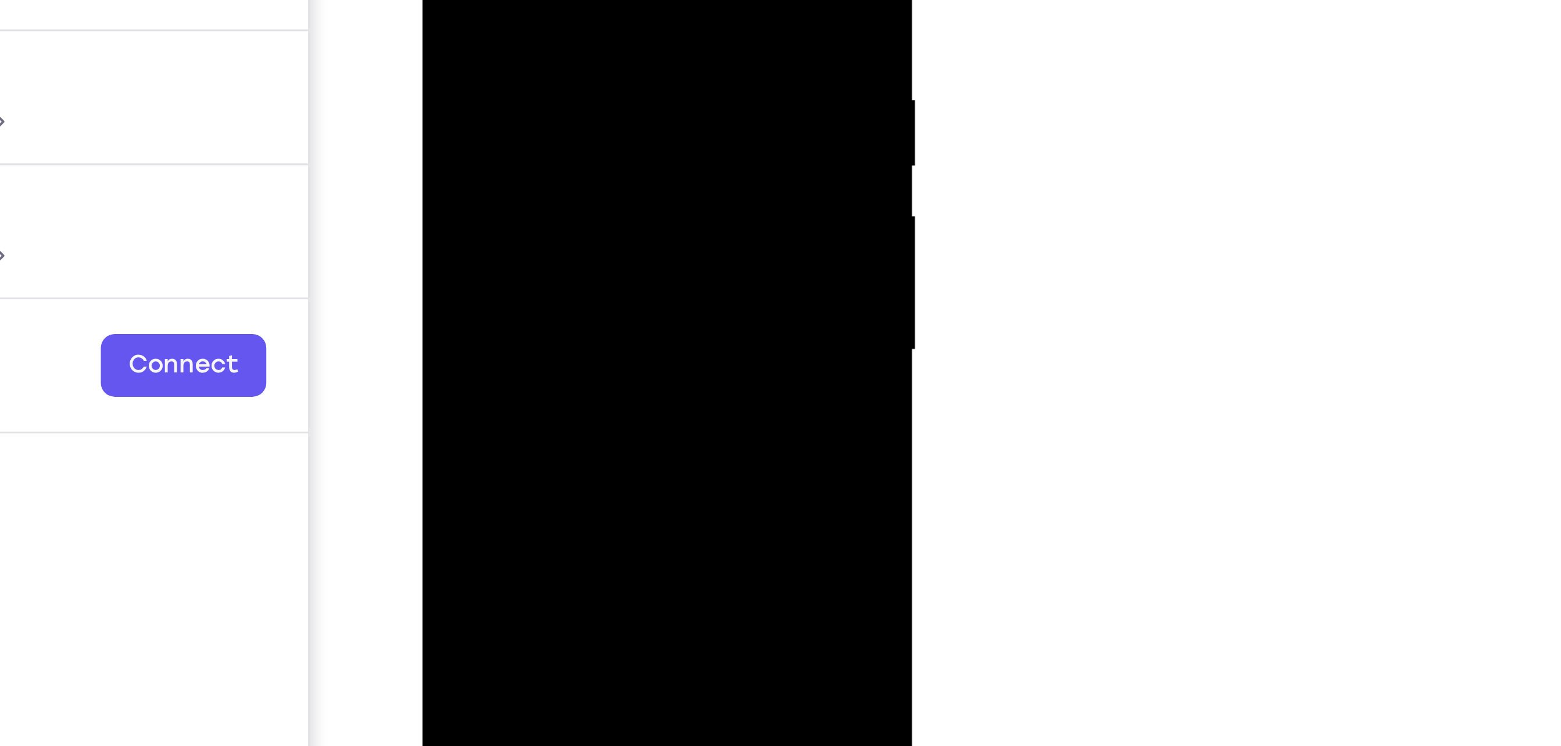
click at [495, 80] on div at bounding box center [504, 9] width 146 height 325
click at [495, 96] on div at bounding box center [504, 9] width 146 height 325
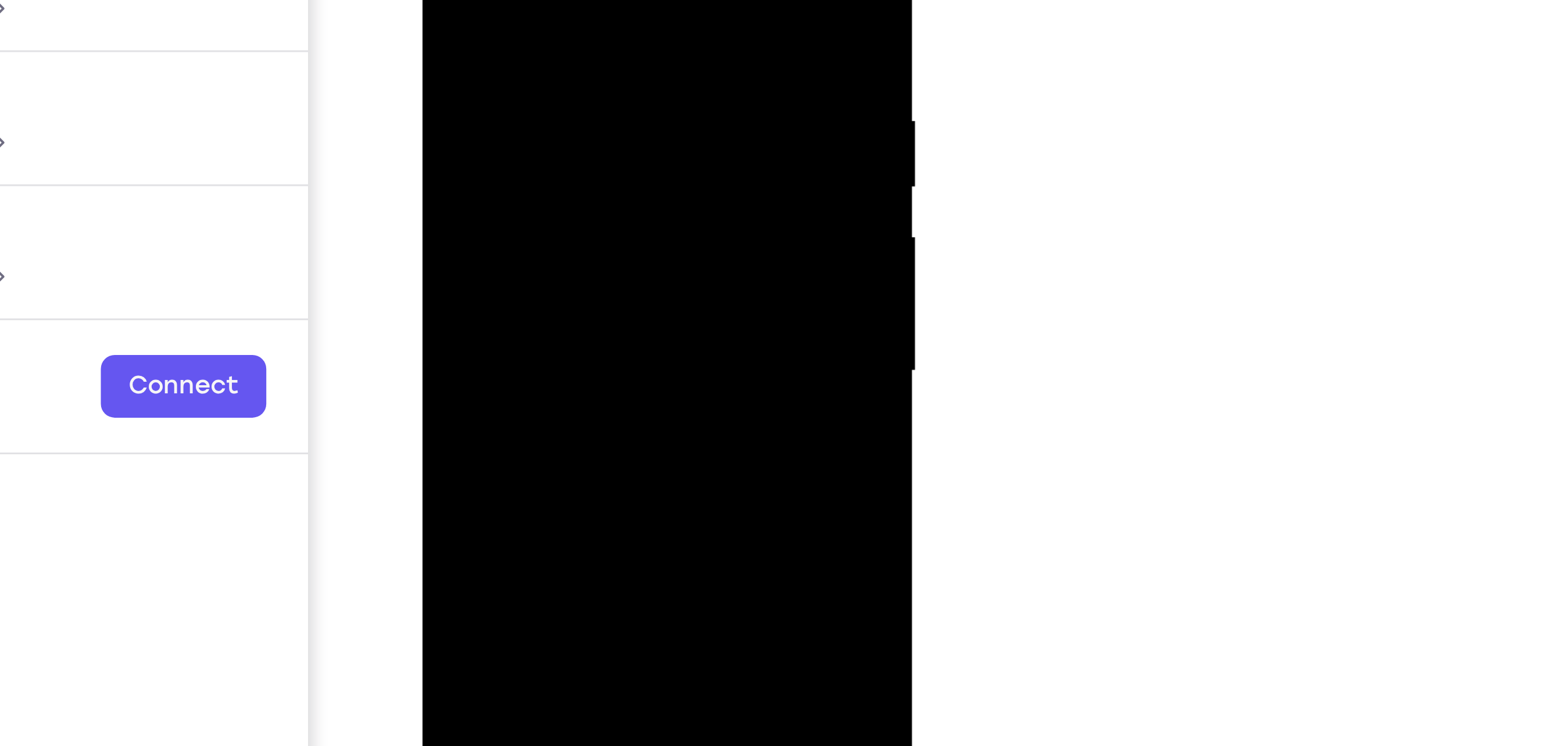
click at [438, 0] on div at bounding box center [504, 30] width 146 height 325
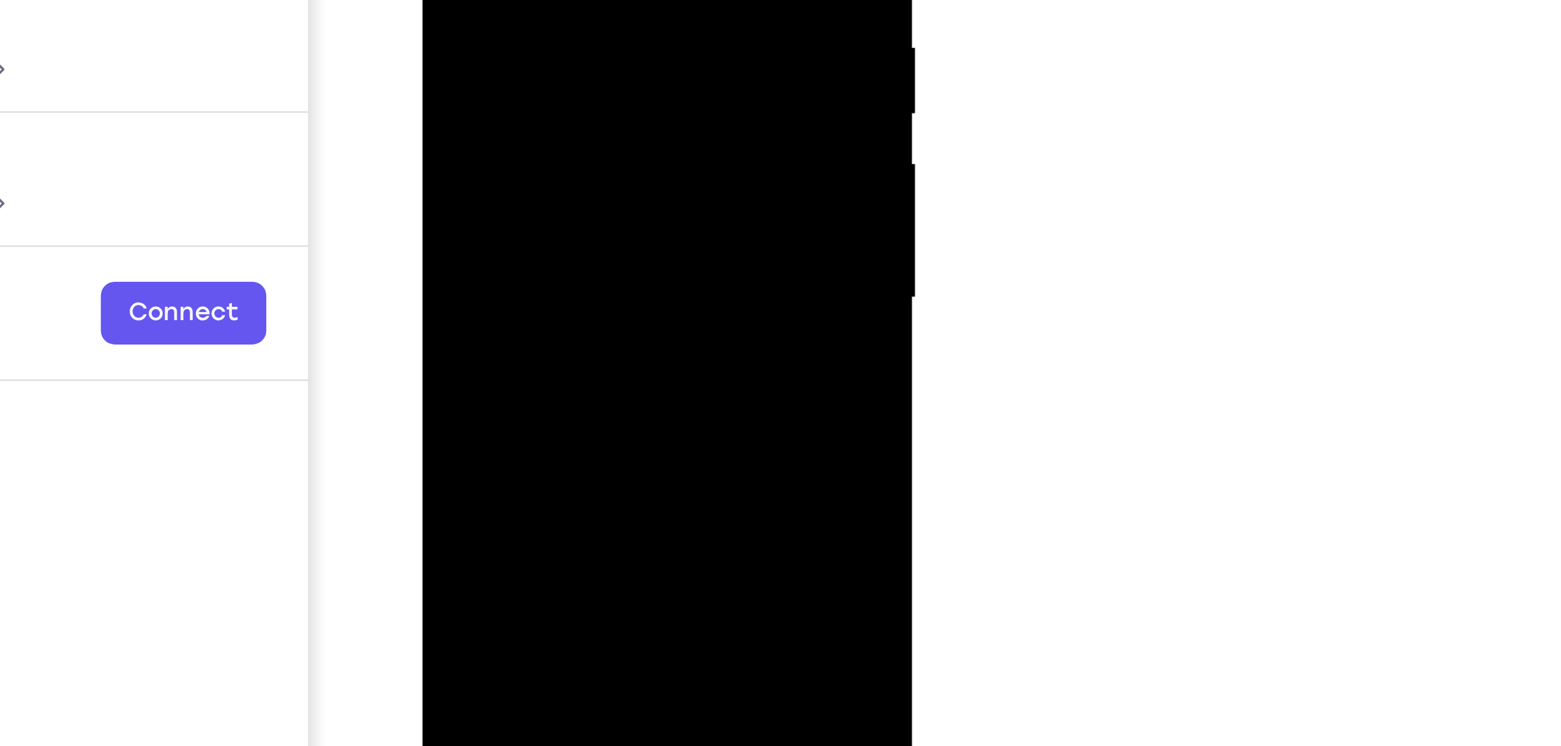
drag, startPoint x: 518, startPoint y: 52, endPoint x: 544, endPoint y: -39, distance: 94.9
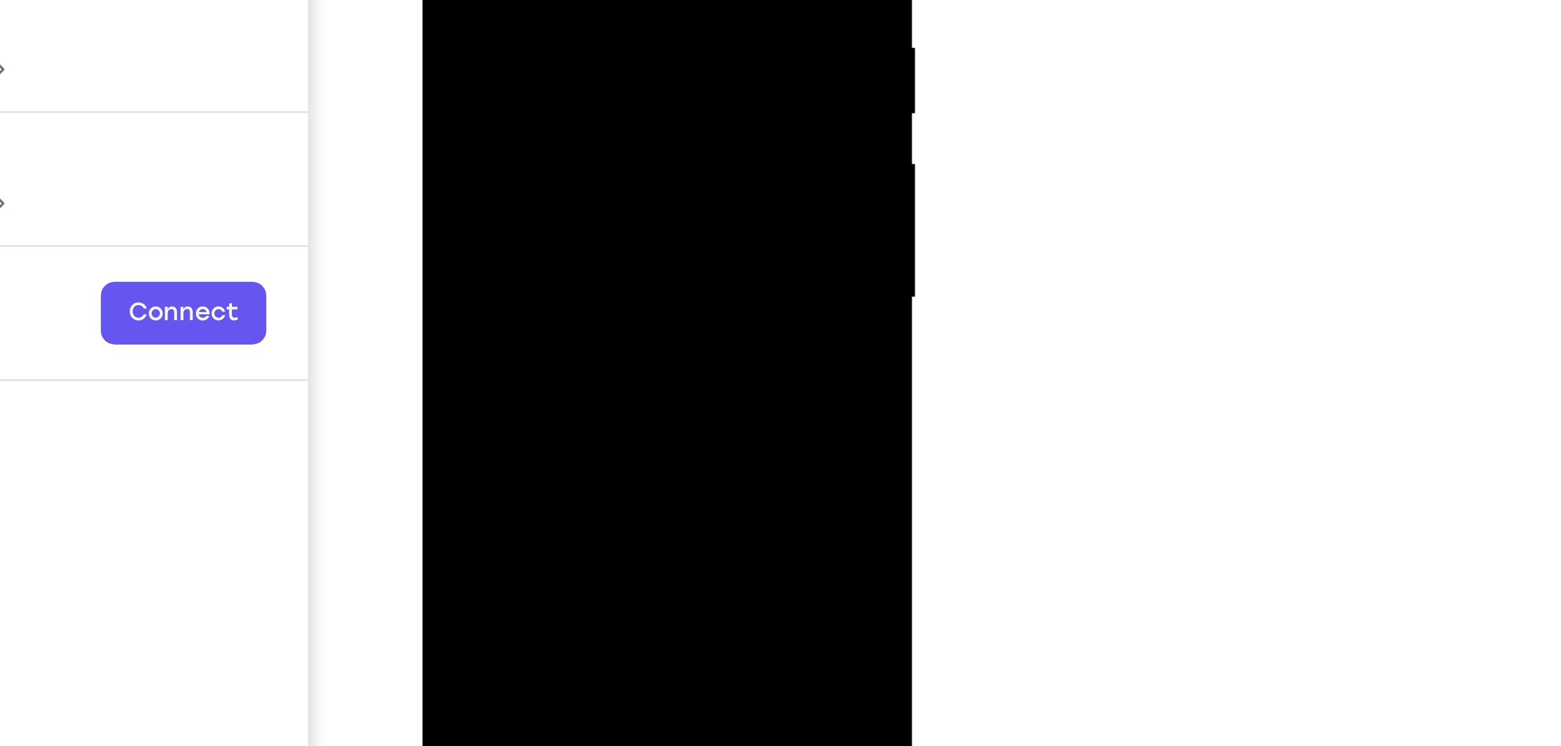
drag, startPoint x: 515, startPoint y: 74, endPoint x: 553, endPoint y: -56, distance: 135.5
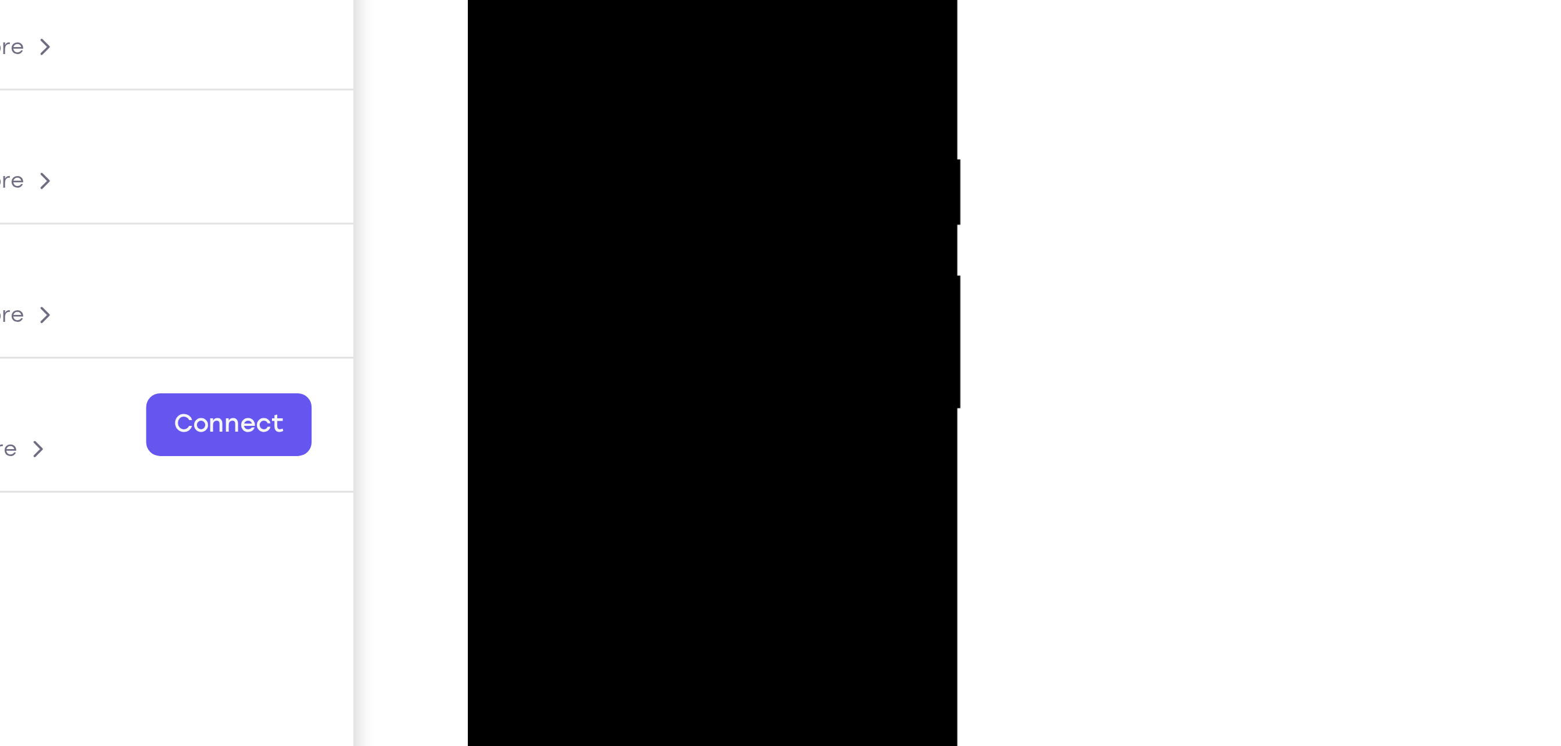
click at [511, 121] on div at bounding box center [549, 68] width 146 height 325
click at [494, 16] on div at bounding box center [549, 68] width 146 height 325
click at [489, 0] on div at bounding box center [549, 68] width 146 height 325
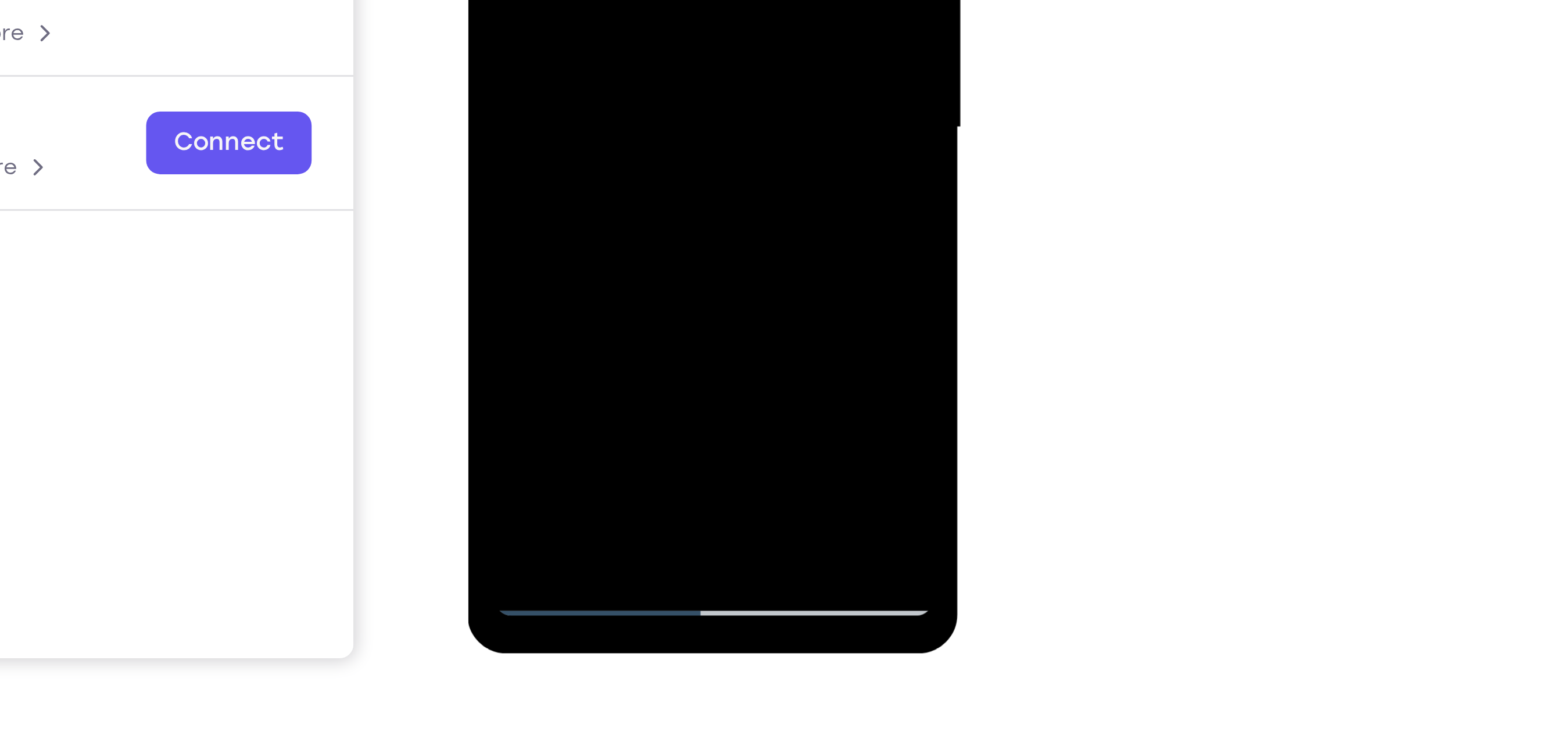
drag, startPoint x: 565, startPoint y: -98, endPoint x: 577, endPoint y: -189, distance: 91.4
drag, startPoint x: 570, startPoint y: -95, endPoint x: 603, endPoint y: -159, distance: 71.7
drag, startPoint x: 565, startPoint y: -92, endPoint x: 592, endPoint y: -200, distance: 111.2
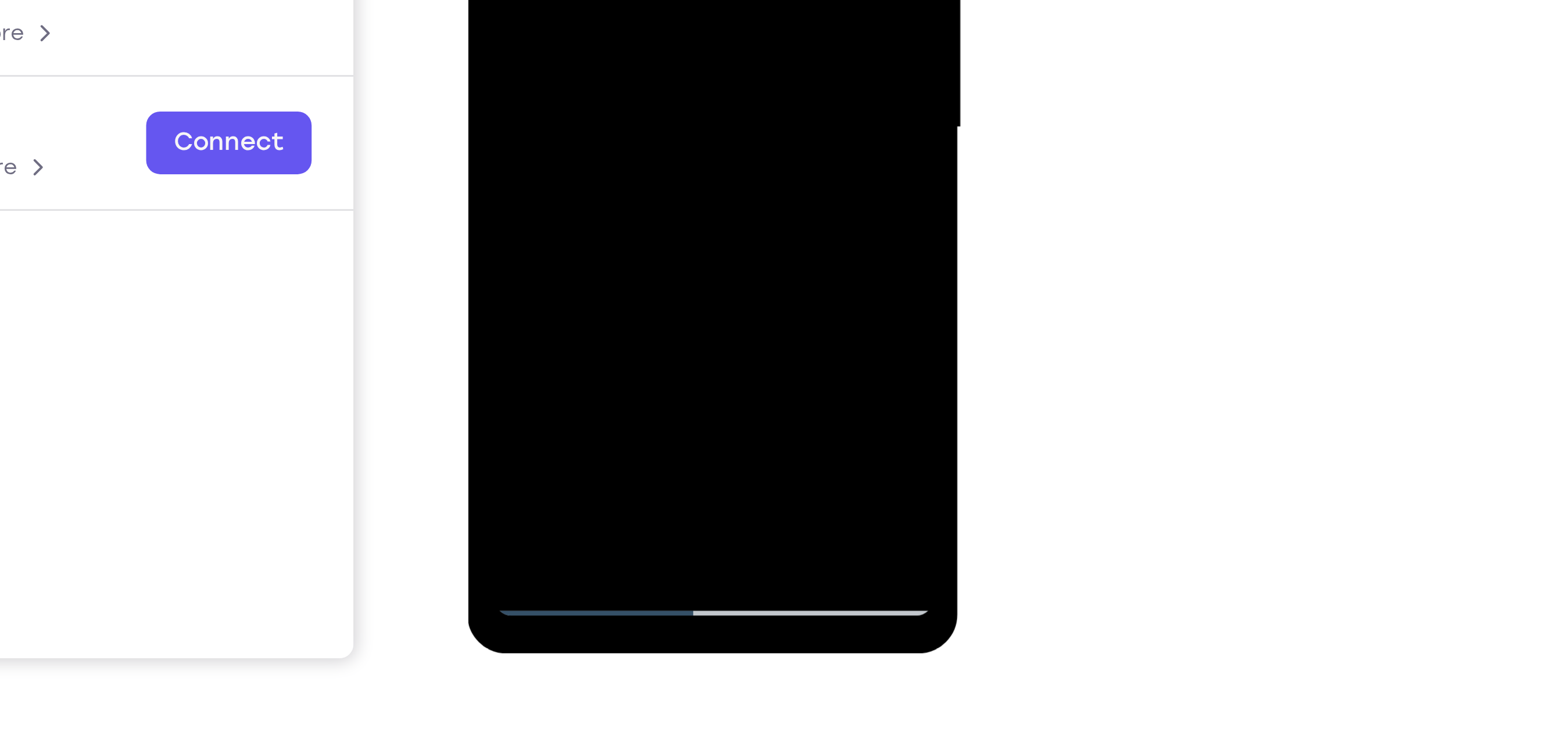
drag, startPoint x: 567, startPoint y: -90, endPoint x: 582, endPoint y: -134, distance: 46.1
drag, startPoint x: 565, startPoint y: -98, endPoint x: 597, endPoint y: -176, distance: 84.2
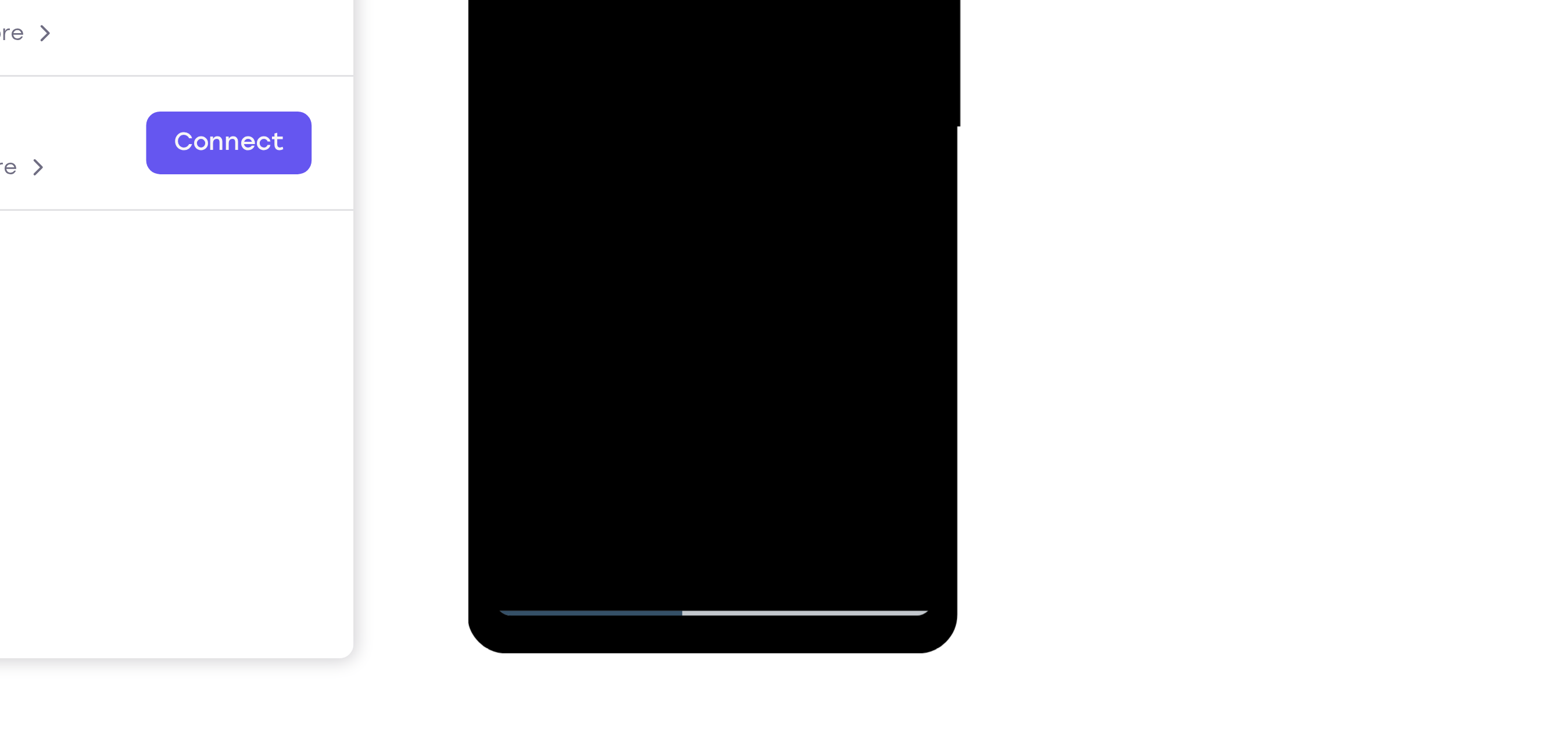
drag, startPoint x: 568, startPoint y: -95, endPoint x: 577, endPoint y: -170, distance: 76.1
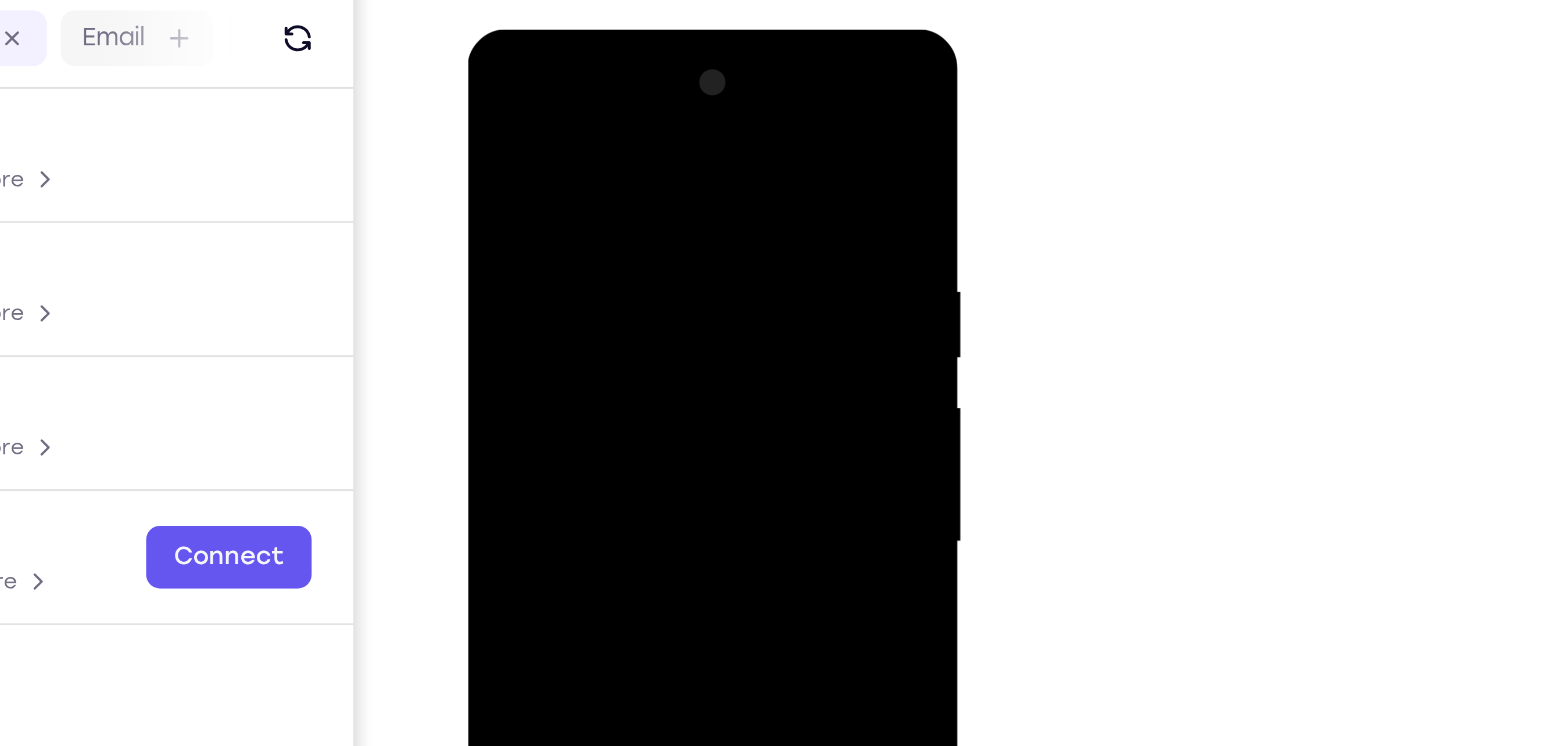
click at [484, 82] on div at bounding box center [549, 200] width 146 height 325
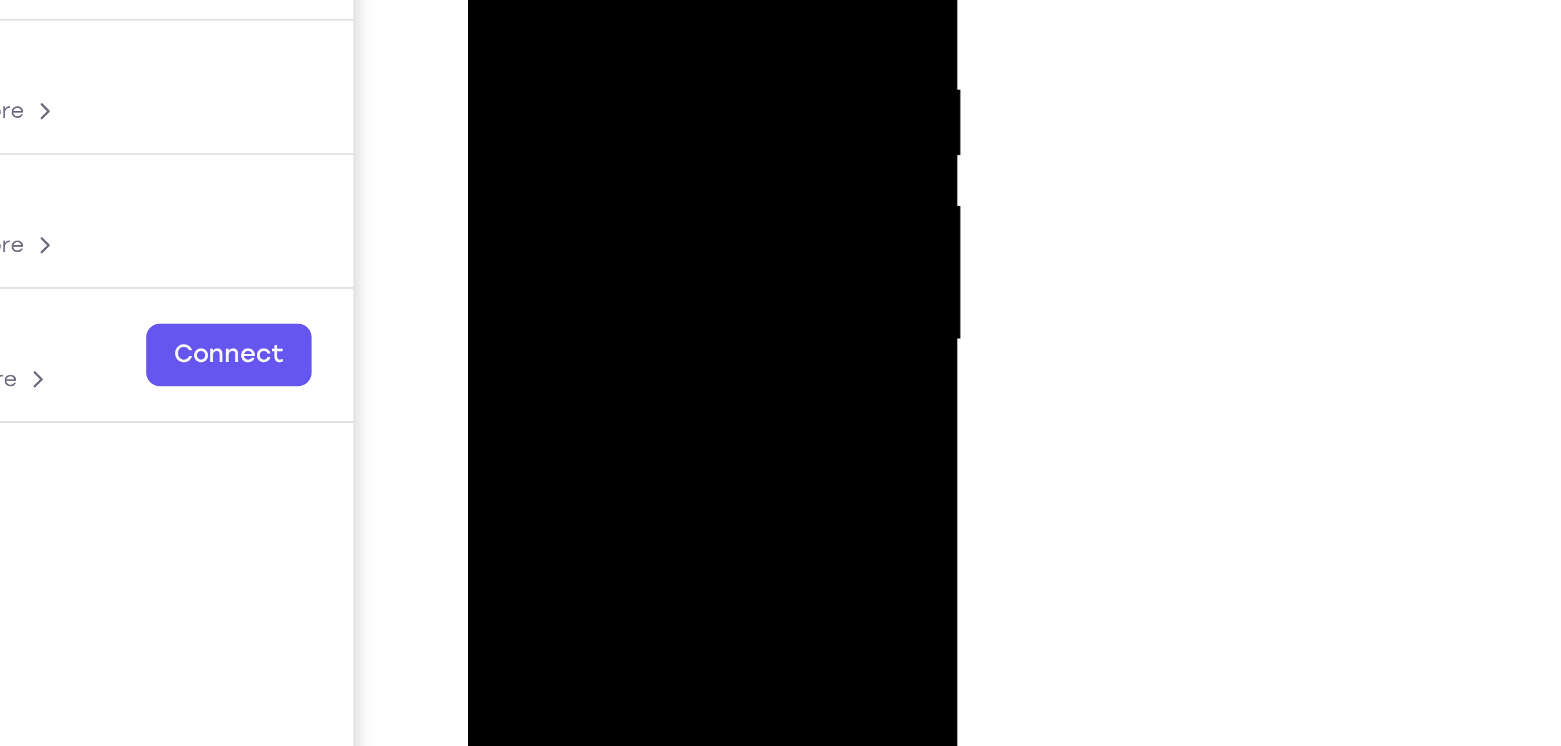
drag, startPoint x: 535, startPoint y: 83, endPoint x: 561, endPoint y: -24, distance: 109.9
drag, startPoint x: 560, startPoint y: 71, endPoint x: 540, endPoint y: 112, distance: 45.5
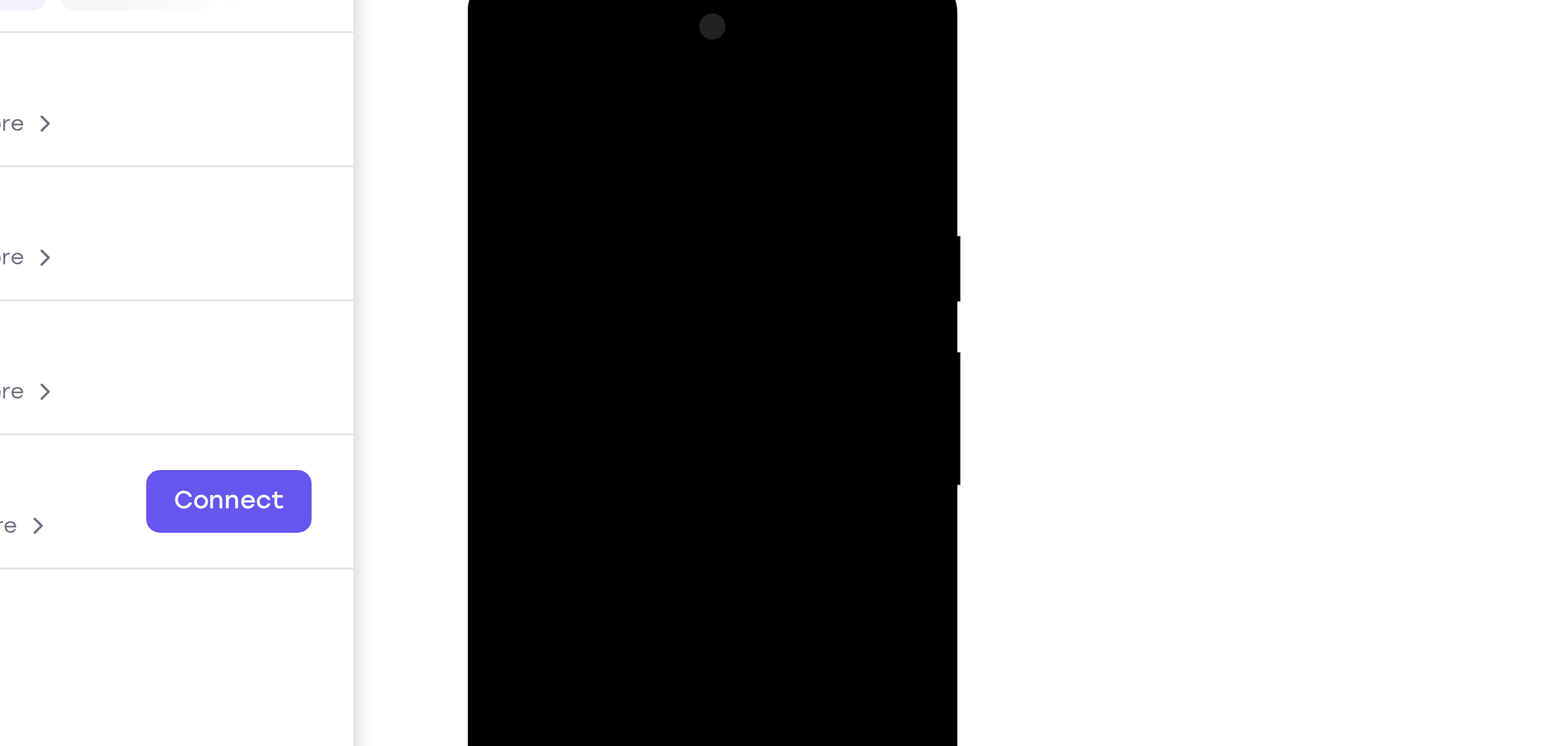
click at [486, 28] on div at bounding box center [549, 145] width 146 height 325
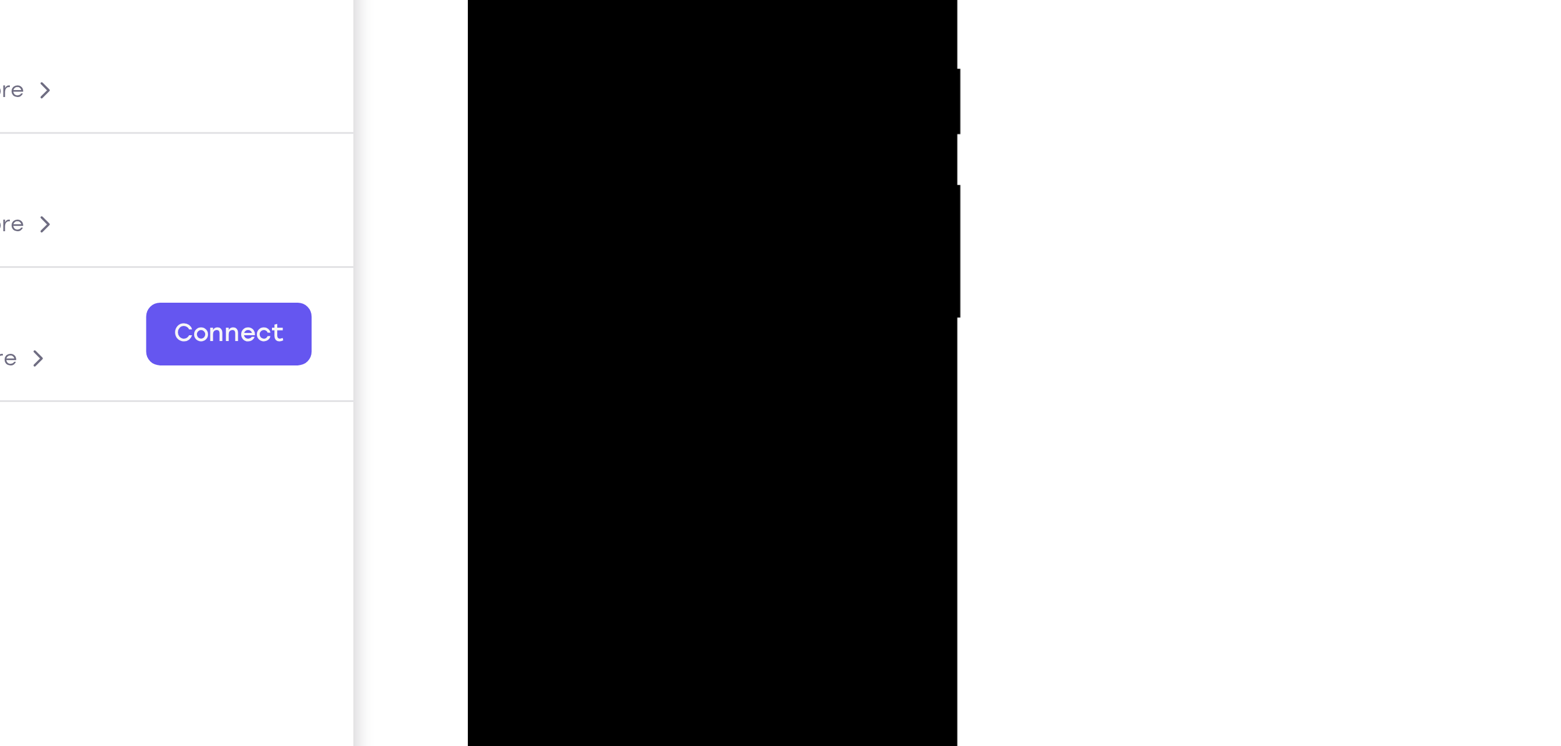
drag, startPoint x: 544, startPoint y: 75, endPoint x: 554, endPoint y: 138, distance: 63.4
drag, startPoint x: 553, startPoint y: 31, endPoint x: 570, endPoint y: 140, distance: 110.5
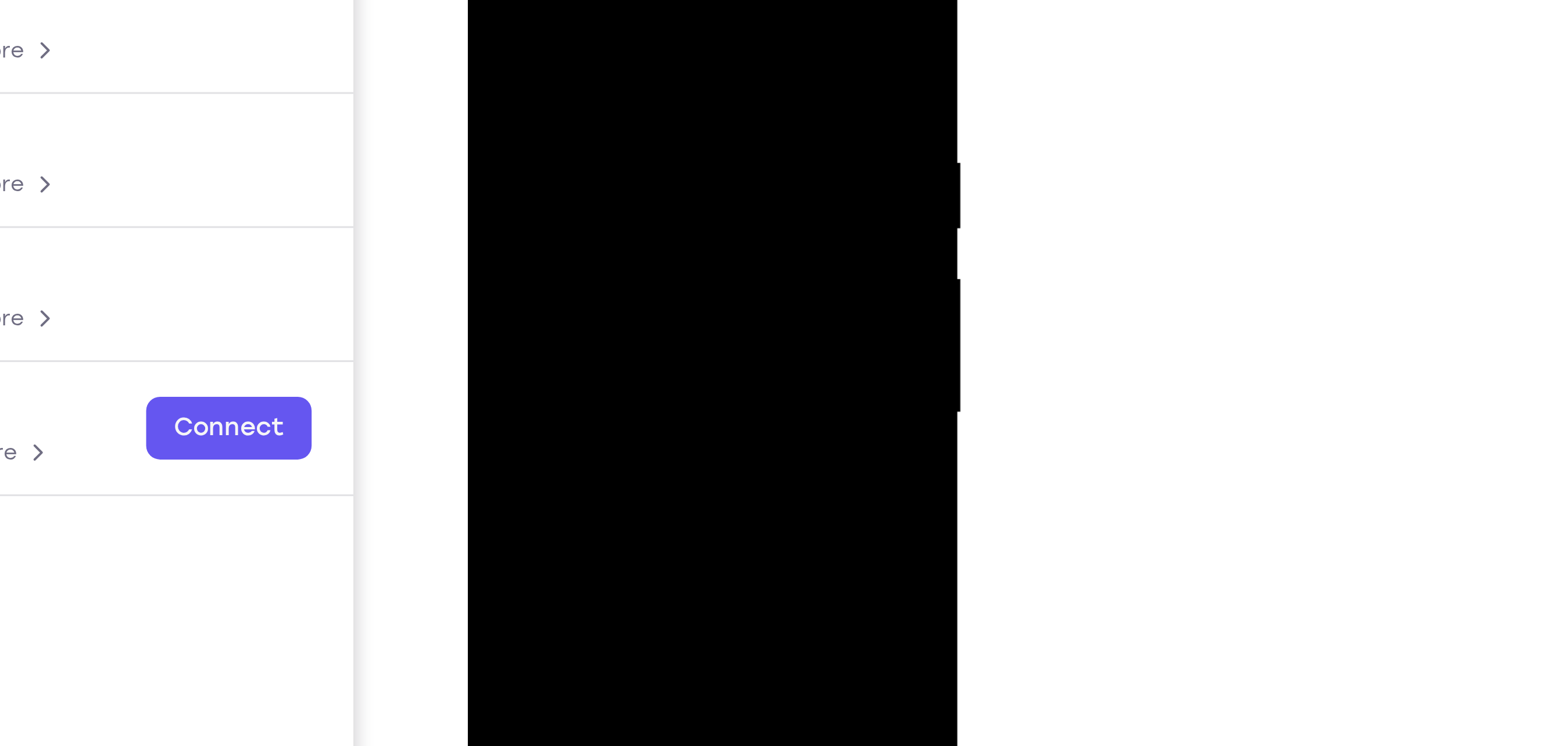
click at [488, 0] on div at bounding box center [549, 72] width 146 height 325
click at [535, 0] on div at bounding box center [549, 72] width 146 height 325
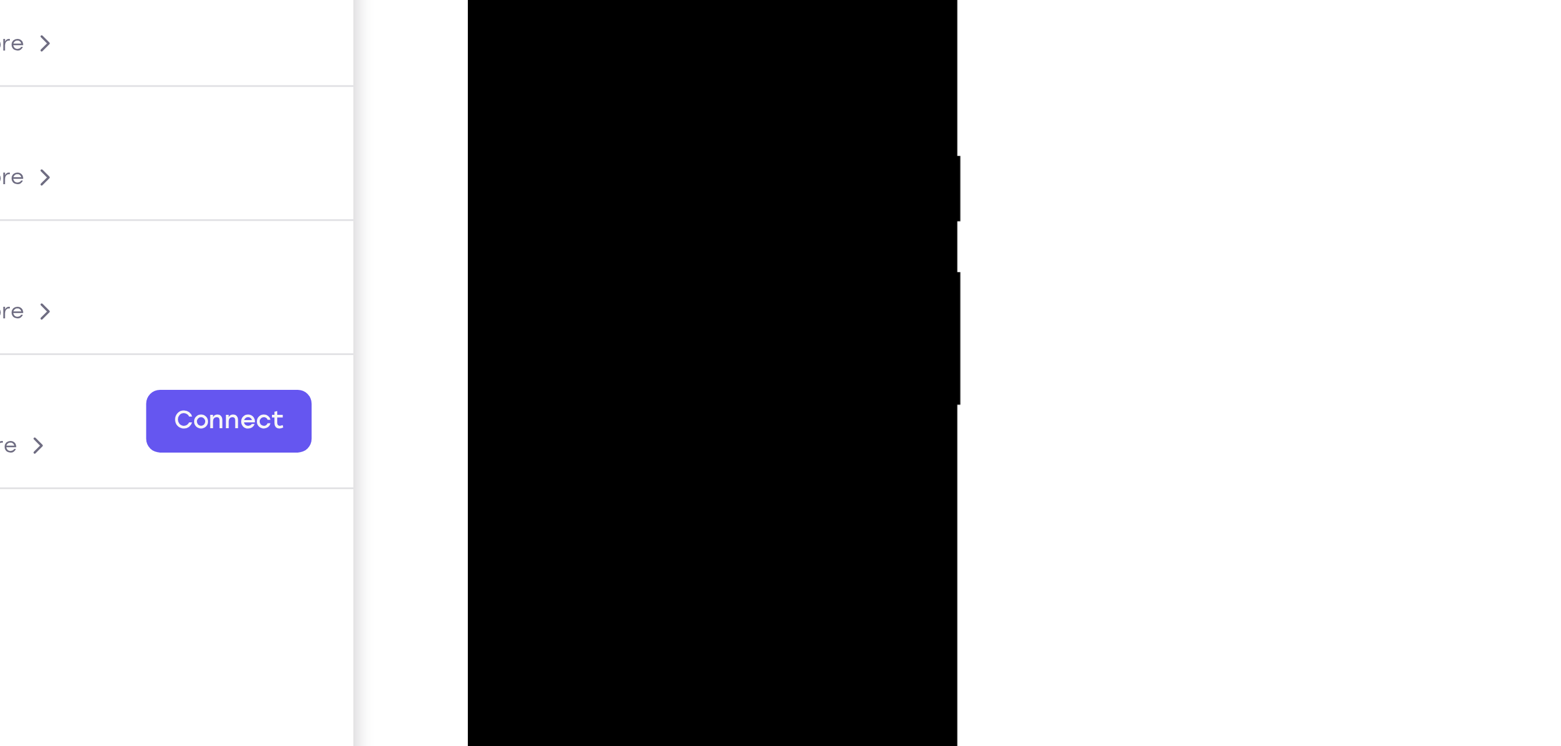
click at [608, 0] on div at bounding box center [549, 65] width 146 height 325
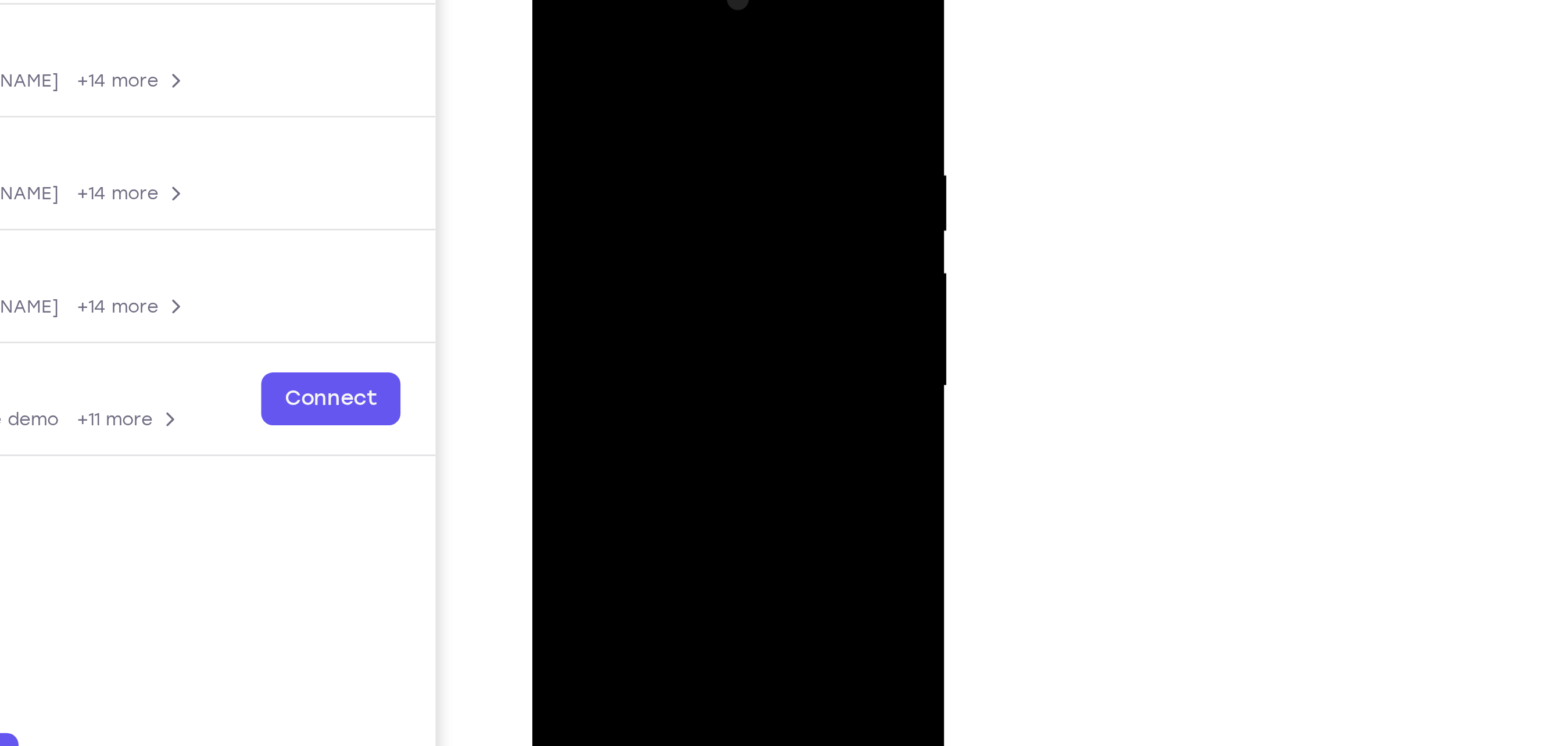
click at [677, 8] on div at bounding box center [613, 125] width 146 height 325
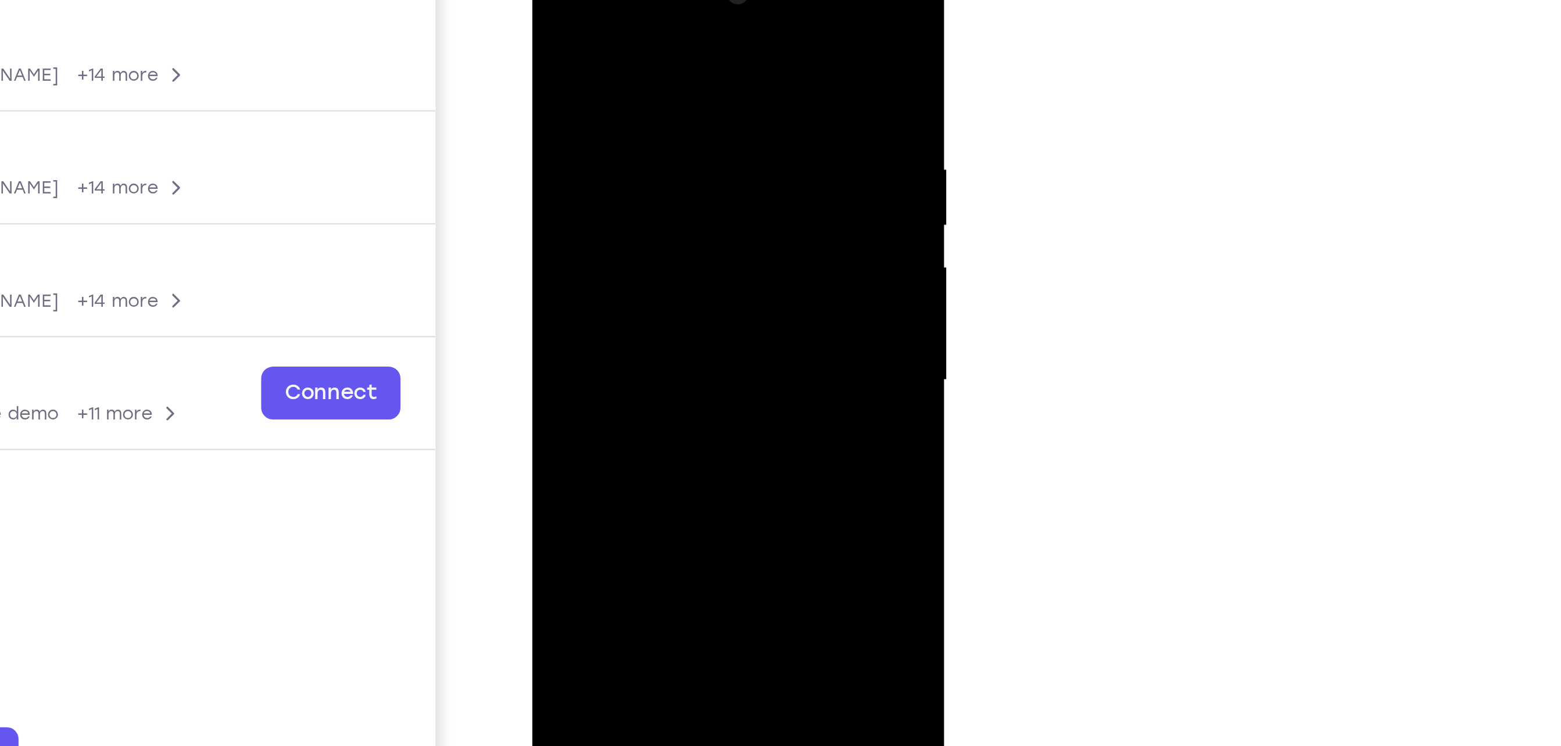
click at [667, 112] on div at bounding box center [613, 120] width 146 height 325
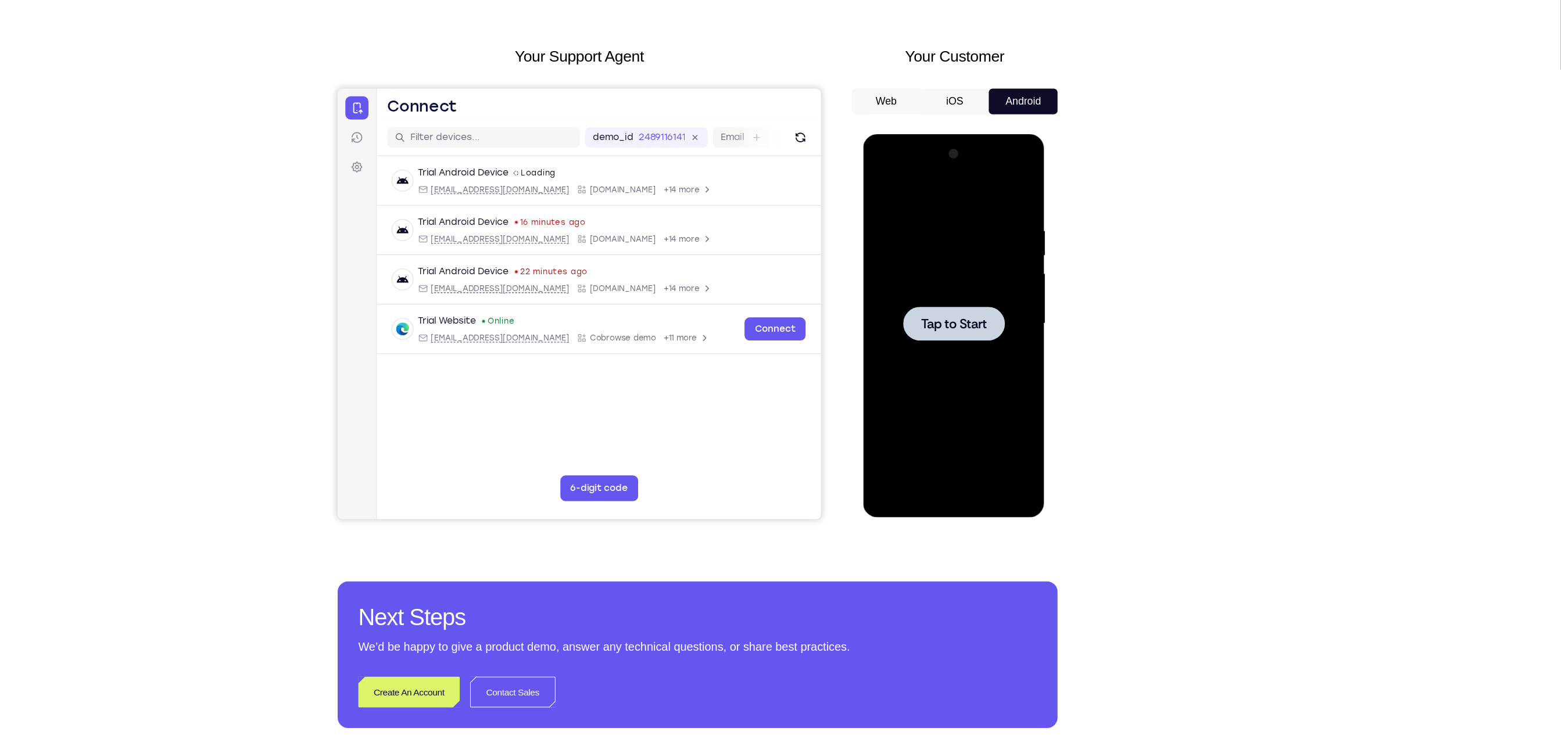
click at [780, 372] on div "Your Support Agent Your Customer Web iOS Android Next Steps We’d be happy to gi…" at bounding box center [780, 420] width 1561 height 766
click at [780, 300] on span "Tap to Start" at bounding box center [944, 306] width 59 height 12
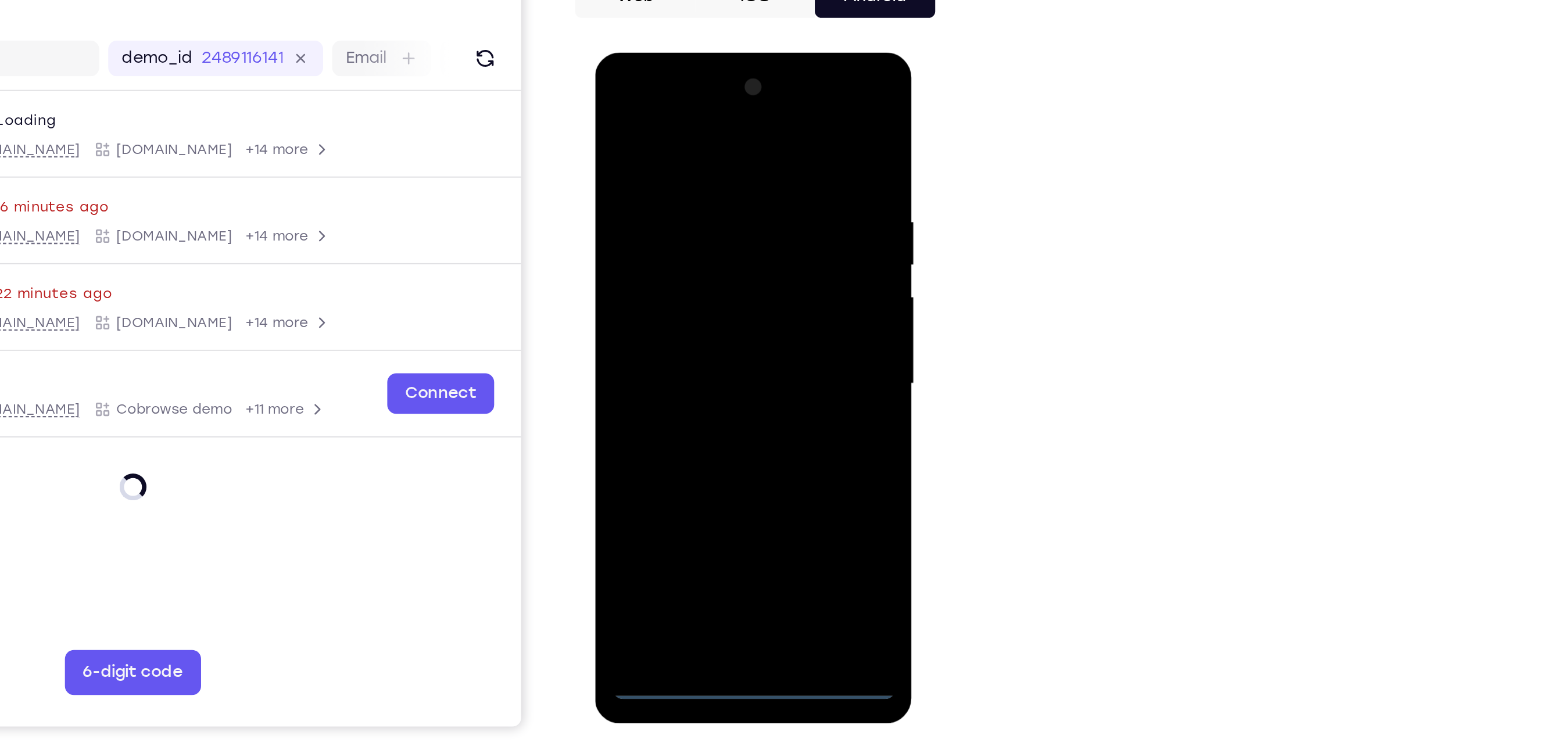
click at [679, 372] on div at bounding box center [676, 224] width 146 height 325
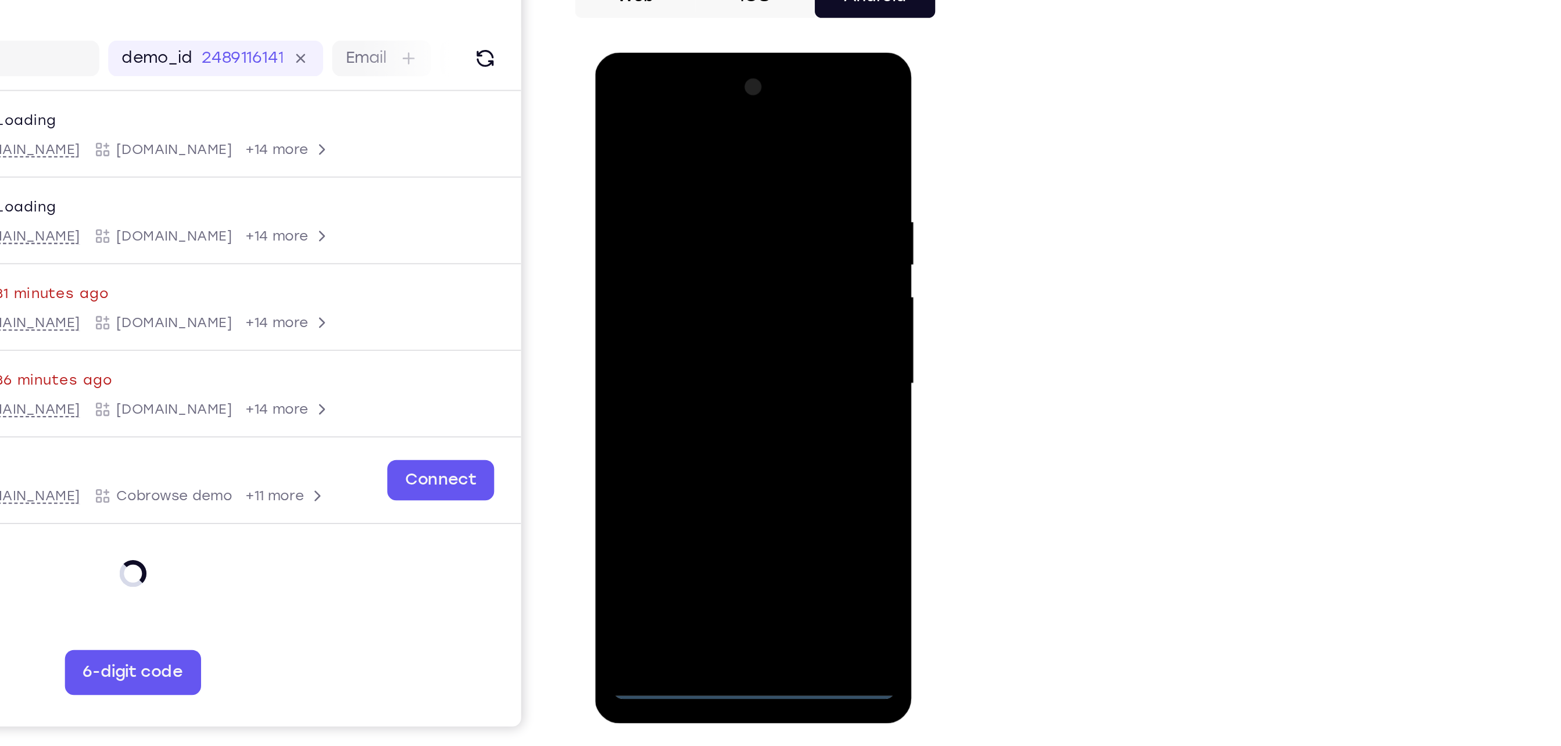
click at [734, 332] on div at bounding box center [676, 224] width 146 height 325
click at [658, 111] on div at bounding box center [676, 224] width 146 height 325
click at [720, 220] on div at bounding box center [676, 224] width 146 height 325
click at [664, 245] on div at bounding box center [676, 224] width 146 height 325
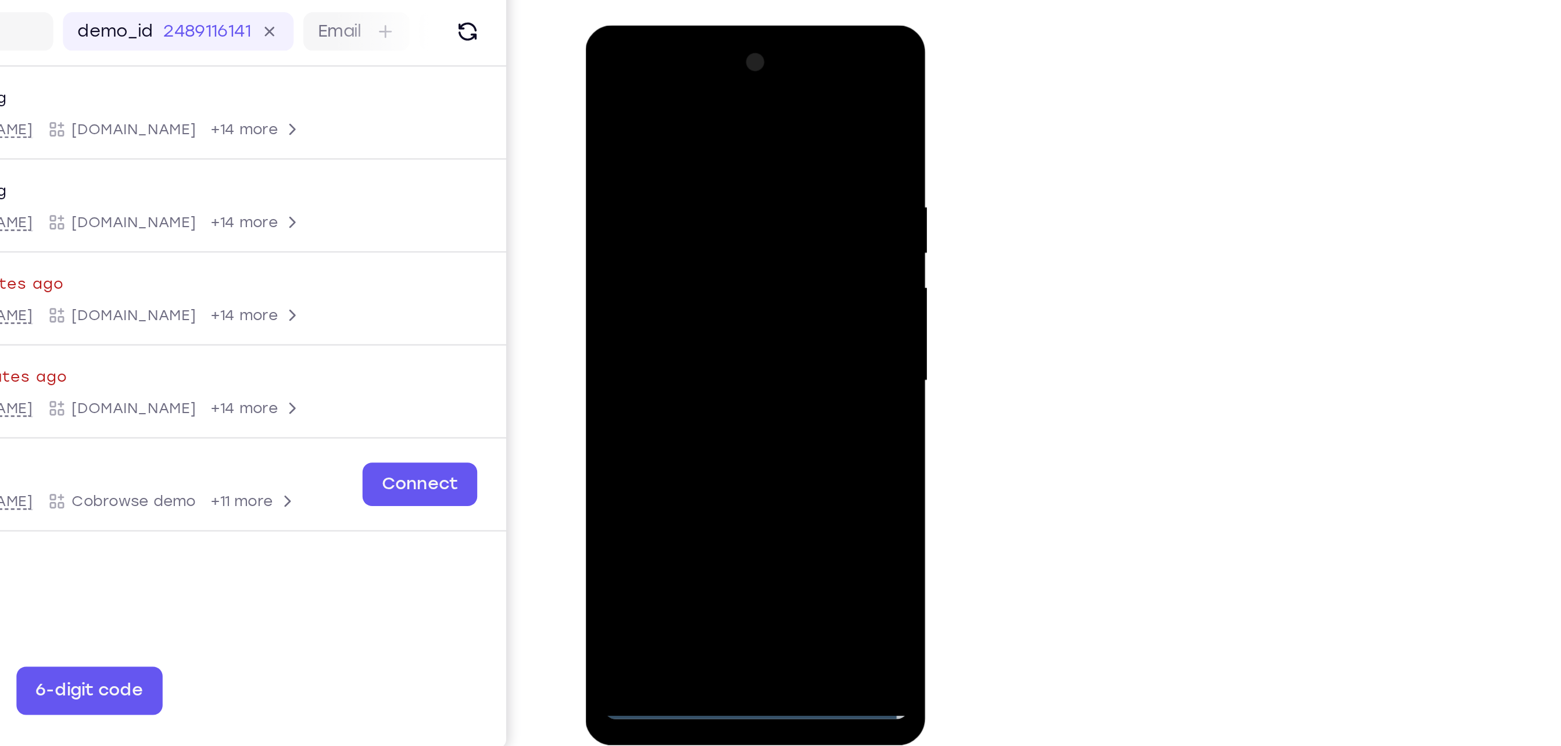
click at [667, 254] on div at bounding box center [666, 196] width 146 height 325
click at [679, 145] on div at bounding box center [666, 196] width 146 height 325
click at [667, 186] on div at bounding box center [666, 196] width 146 height 325
click at [697, 141] on div at bounding box center [666, 196] width 146 height 325
click at [672, 166] on div at bounding box center [666, 196] width 146 height 325
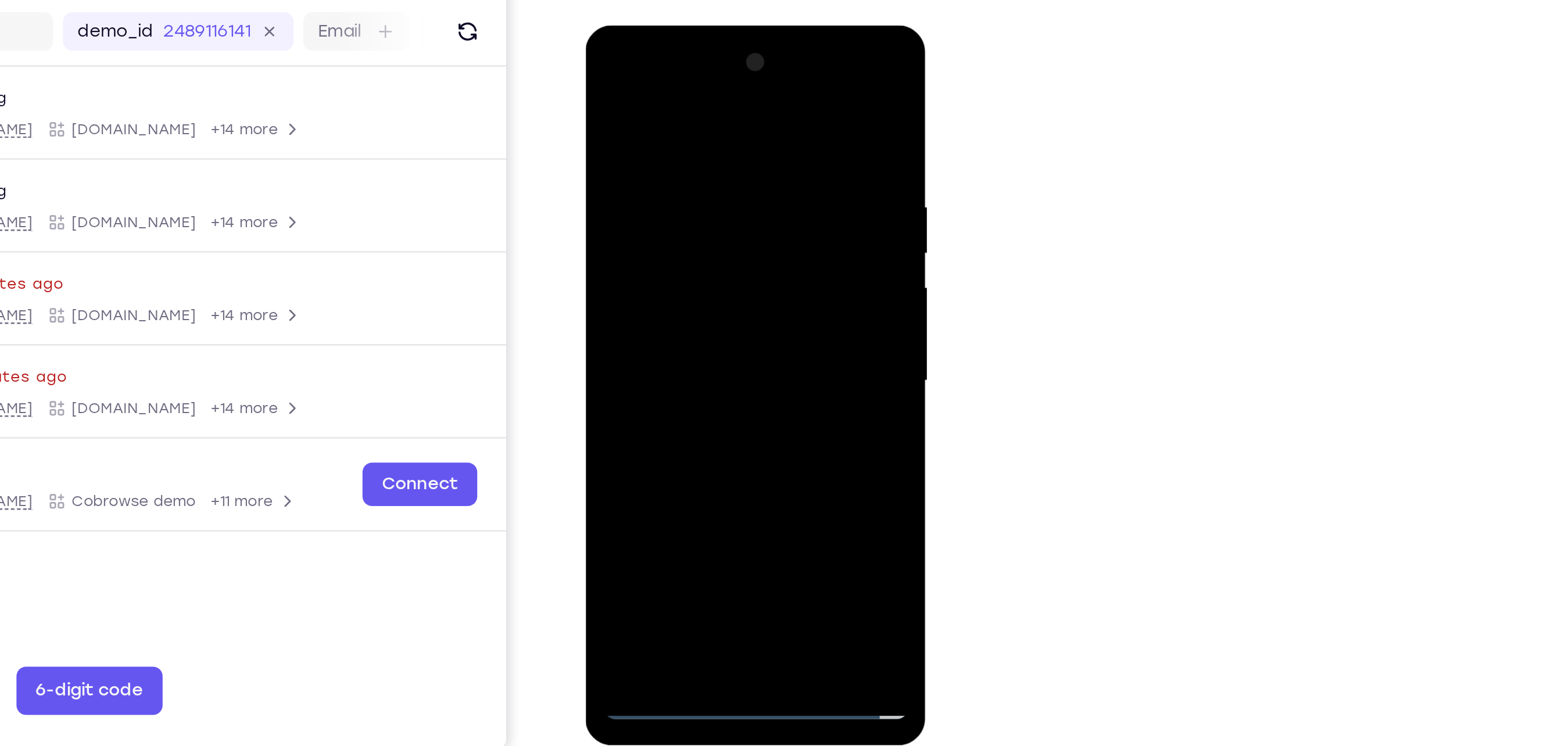
click at [654, 183] on div at bounding box center [666, 196] width 146 height 325
click at [640, 335] on div at bounding box center [666, 196] width 146 height 325
click at [639, 228] on div at bounding box center [666, 196] width 146 height 325
click at [640, 337] on div at bounding box center [666, 196] width 146 height 325
click at [664, 224] on div at bounding box center [666, 196] width 146 height 325
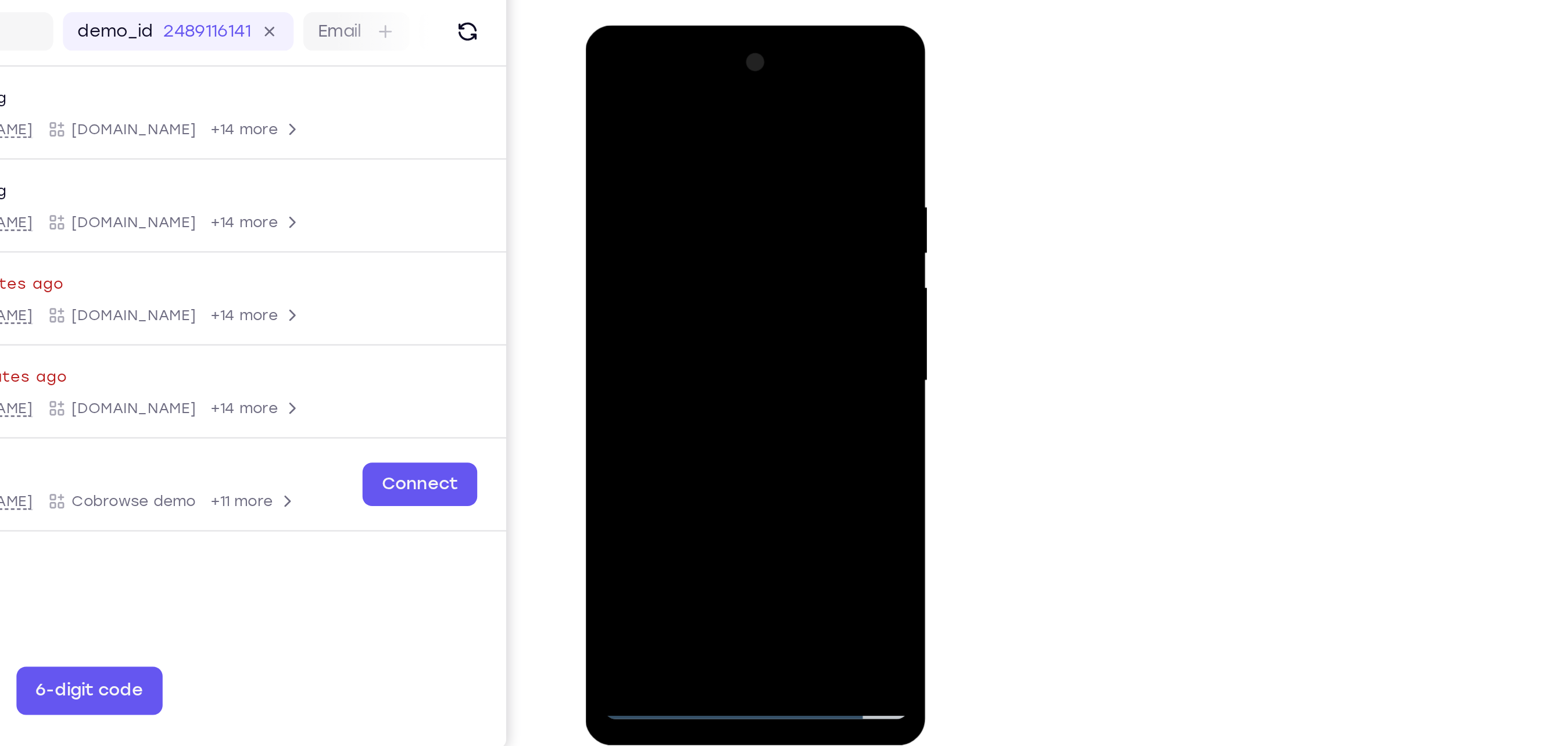
click at [645, 338] on div at bounding box center [666, 196] width 146 height 325
click at [654, 232] on div at bounding box center [666, 196] width 146 height 325
click at [597, 78] on div at bounding box center [666, 196] width 146 height 325
click at [684, 225] on div at bounding box center [666, 196] width 146 height 325
click at [673, 171] on div at bounding box center [666, 196] width 146 height 325
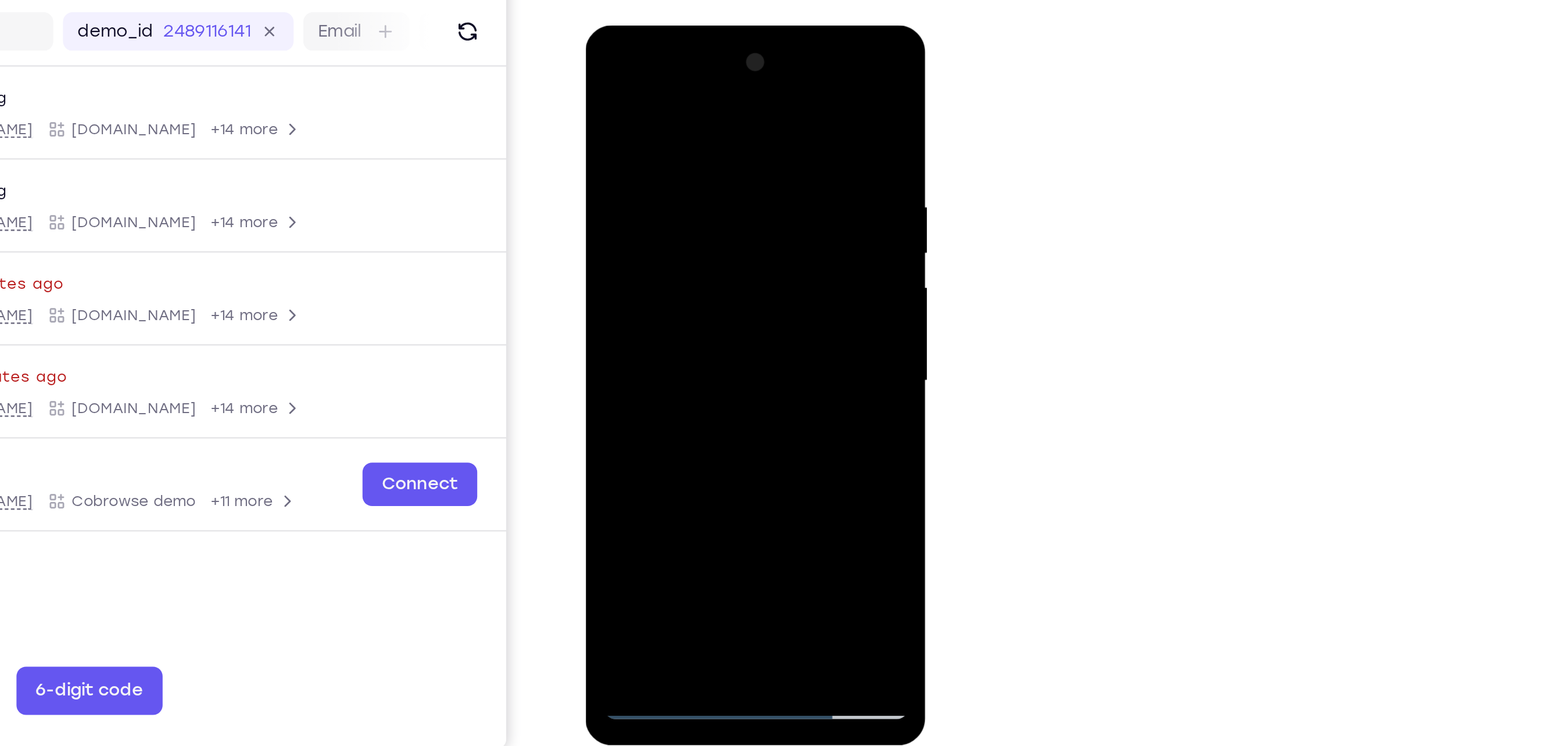
click at [693, 333] on div at bounding box center [666, 196] width 146 height 325
click at [647, 227] on div at bounding box center [666, 196] width 146 height 325
